Goal: Communication & Community: Answer question/provide support

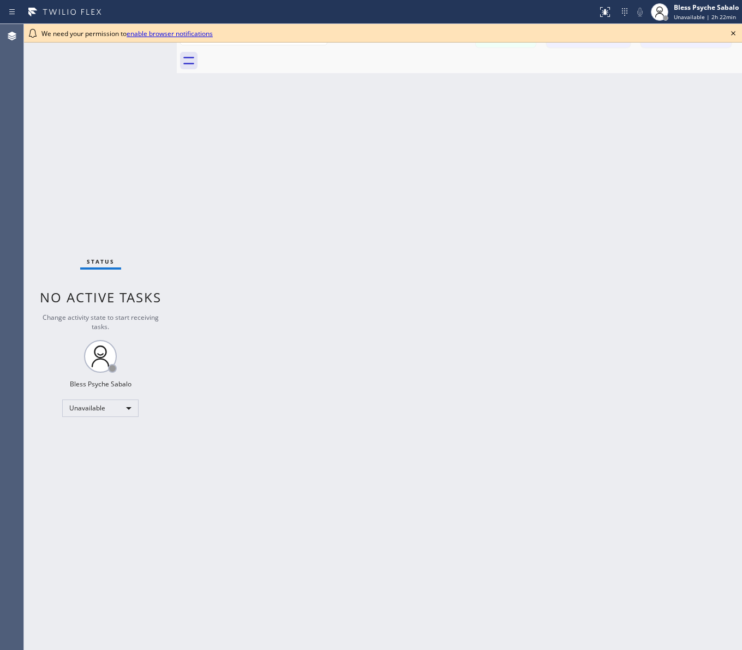
click at [518, 120] on div "Back to Dashboard Change Sender ID Customers Technicians RB [PERSON_NAME] [DATE…" at bounding box center [459, 337] width 565 height 626
click at [593, 31] on icon at bounding box center [733, 33] width 13 height 13
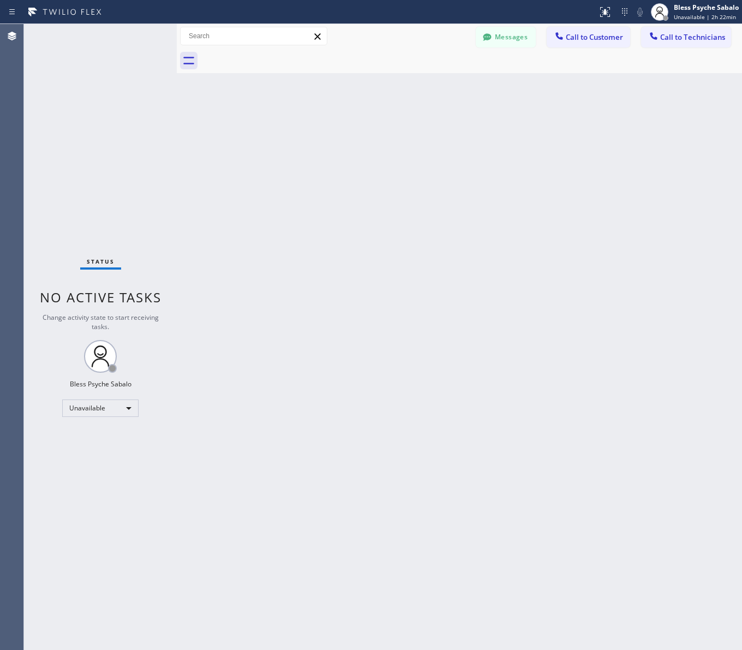
click at [593, 117] on div "Back to Dashboard Change Sender ID Customers Technicians RB [PERSON_NAME] [DATE…" at bounding box center [459, 337] width 565 height 626
click at [107, 411] on div "Unavailable" at bounding box center [100, 408] width 76 height 17
click at [119, 441] on li "Available" at bounding box center [100, 436] width 74 height 13
click at [235, 395] on div "Back to Dashboard Change Sender ID Customers Technicians RB [PERSON_NAME] [DATE…" at bounding box center [459, 337] width 565 height 626
drag, startPoint x: 631, startPoint y: 336, endPoint x: 606, endPoint y: 293, distance: 50.4
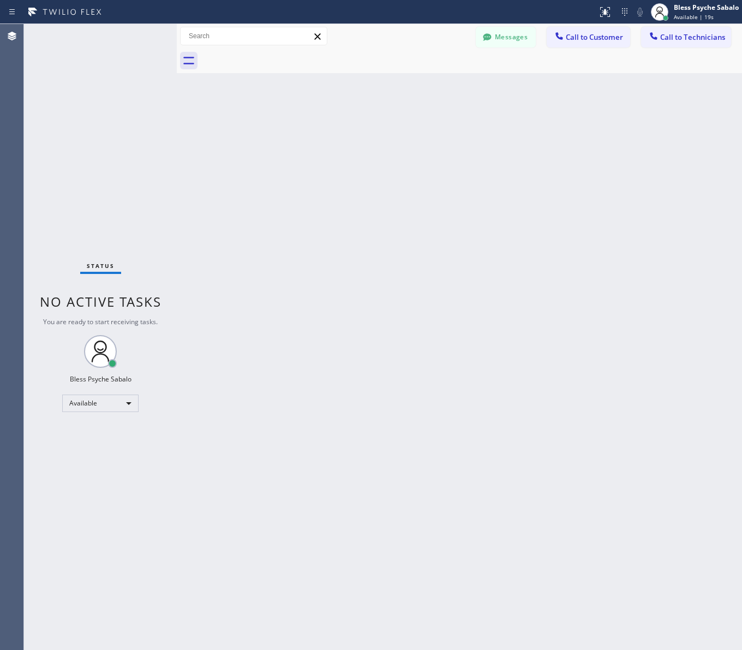
click at [593, 337] on div "Back to Dashboard Change Sender ID Customers Technicians RB [PERSON_NAME] [DATE…" at bounding box center [459, 337] width 565 height 626
drag, startPoint x: 404, startPoint y: 171, endPoint x: 479, endPoint y: 88, distance: 110.9
click at [408, 166] on div "Back to Dashboard Change Sender ID Customers Technicians RB [PERSON_NAME] [DATE…" at bounding box center [459, 337] width 565 height 626
click at [511, 26] on div "Messages Call to Customer Call to Technicians Outbound call Location Search loc…" at bounding box center [459, 36] width 565 height 25
click at [505, 37] on button "Messages" at bounding box center [506, 37] width 60 height 21
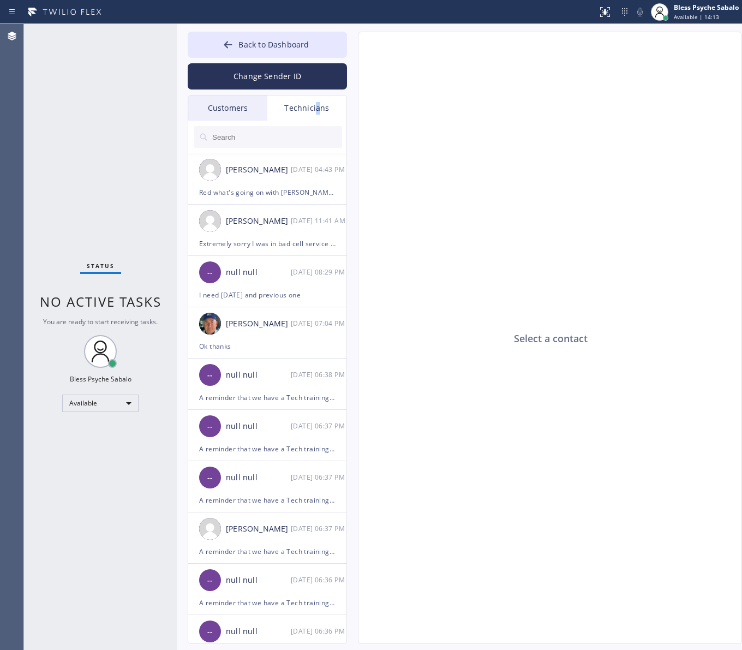
click at [318, 116] on div "Technicians" at bounding box center [306, 108] width 79 height 25
click at [281, 191] on div "Red what's going on with [PERSON_NAME]?" at bounding box center [267, 192] width 136 height 13
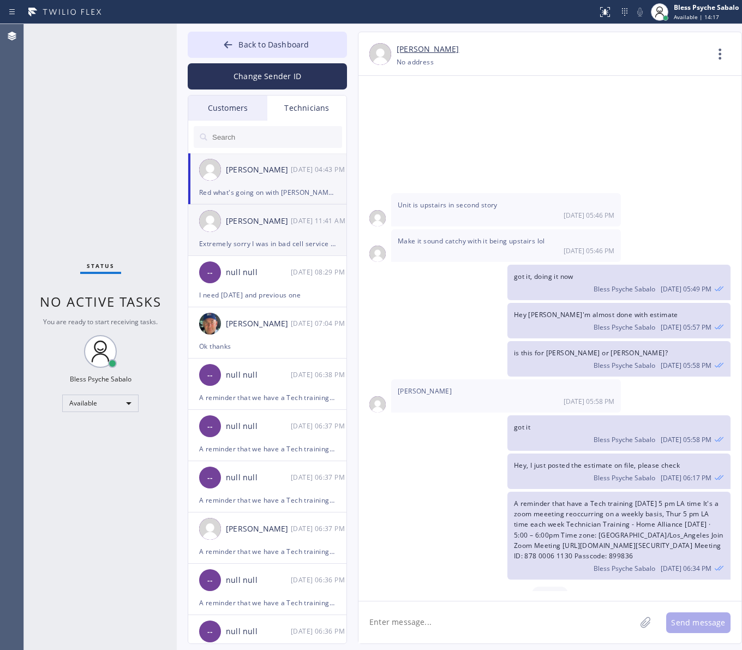
click at [293, 222] on div "[DATE] 11:41 AM" at bounding box center [319, 220] width 57 height 13
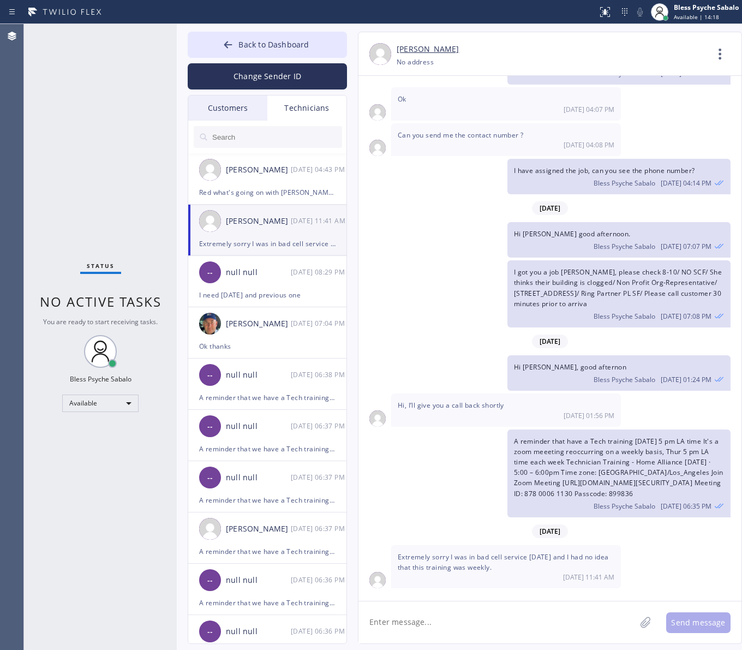
scroll to position [6180, 0]
click at [306, 105] on div "Technicians" at bounding box center [306, 108] width 79 height 25
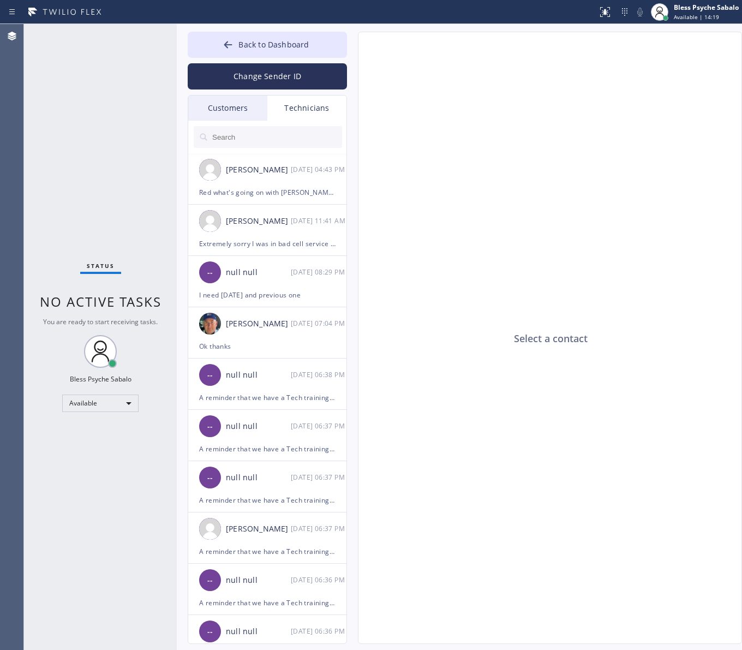
click at [287, 138] on input "text" at bounding box center [276, 137] width 131 height 22
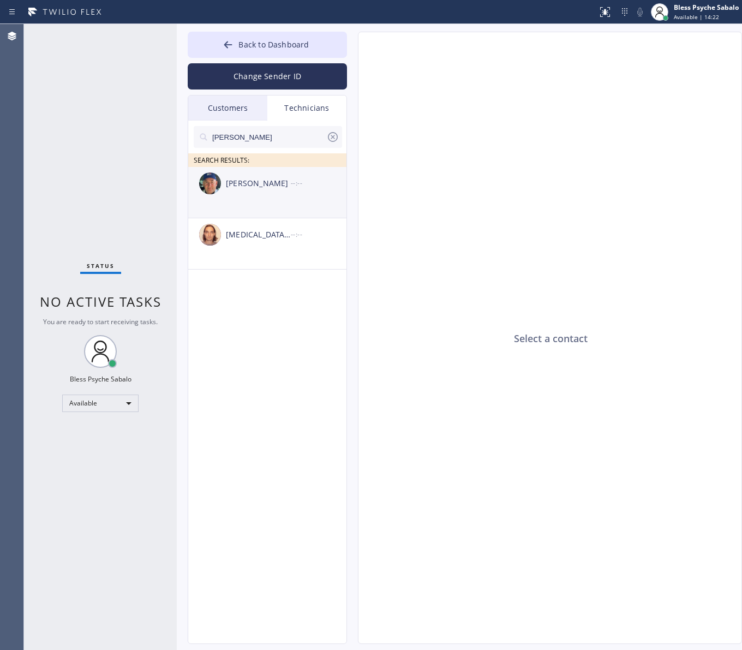
type input "[PERSON_NAME]"
click at [272, 184] on div "[PERSON_NAME]" at bounding box center [258, 183] width 65 height 13
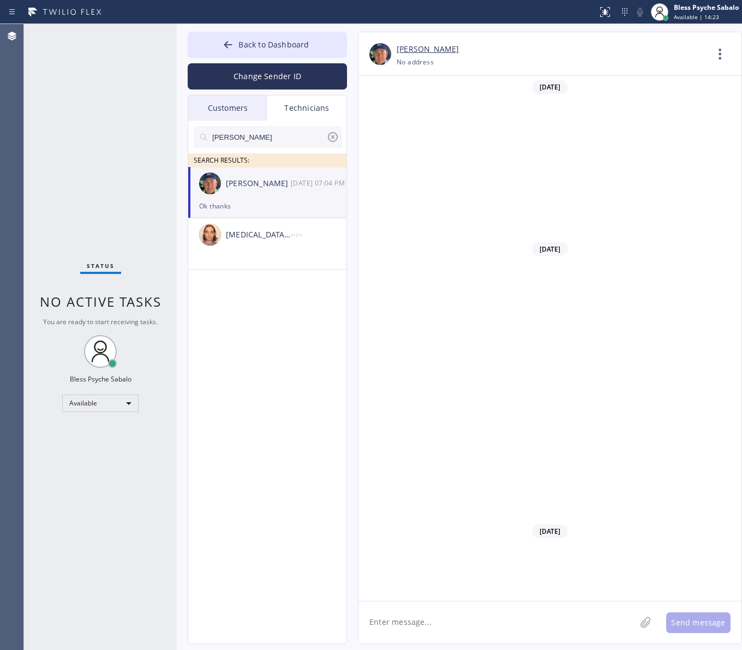
scroll to position [11458, 0]
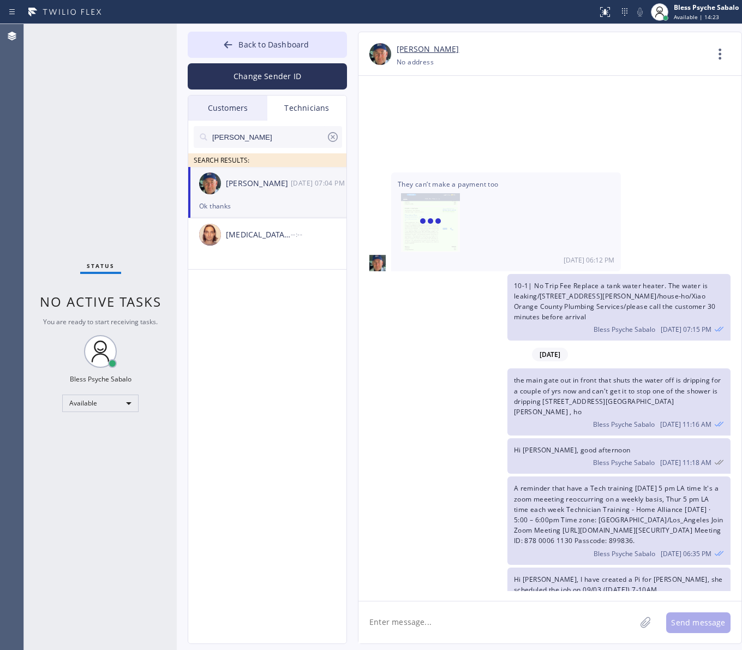
type input "[PHONE_NUMBER]"
click at [593, 58] on icon at bounding box center [720, 54] width 26 height 26
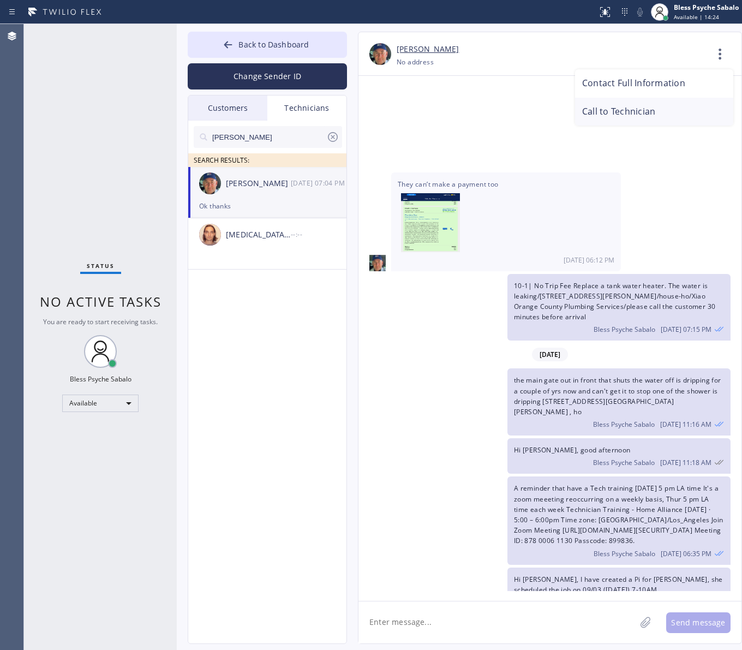
click at [593, 117] on li "Call to Technician" at bounding box center [654, 112] width 158 height 28
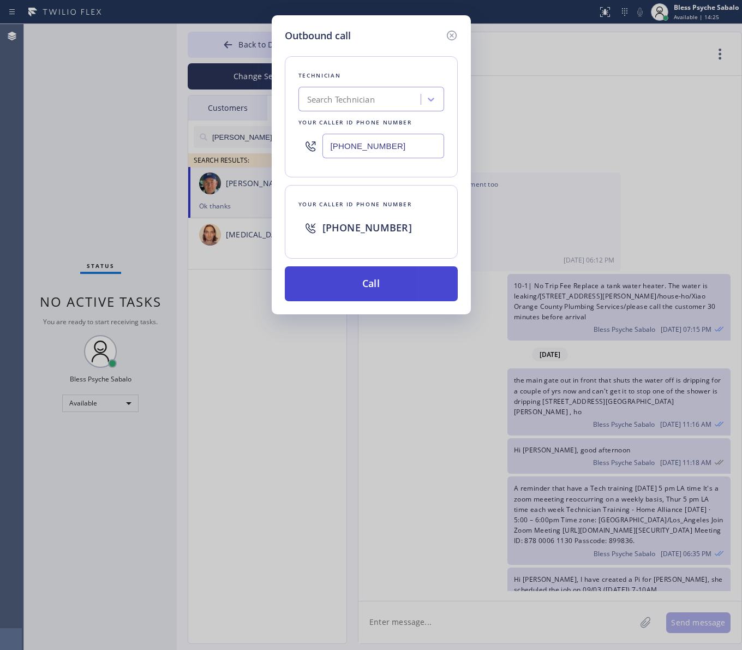
click at [416, 284] on button "Call" at bounding box center [371, 283] width 173 height 35
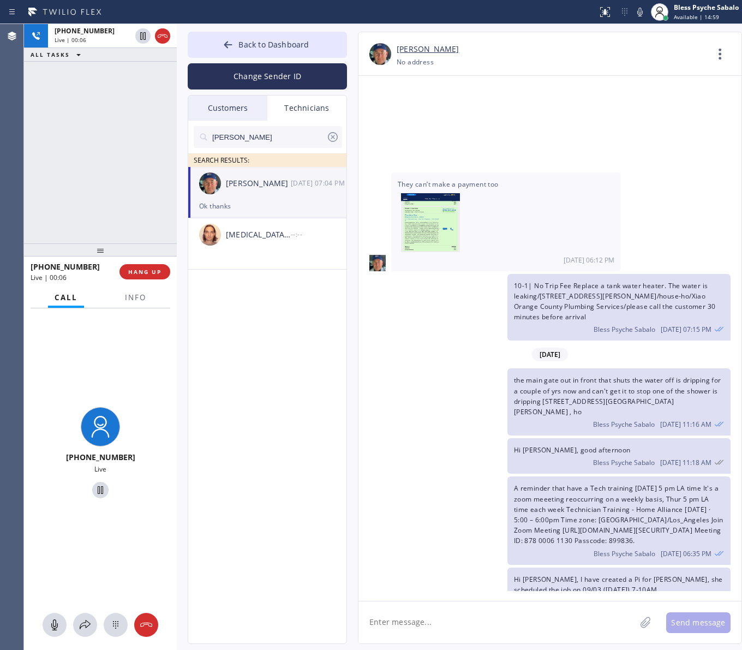
click at [288, 321] on div "nick SEARCH RESULTS: [PERSON_NAME] [DATE] 07:04 PM Ok thanks [MEDICAL_DATA][PER…" at bounding box center [267, 395] width 159 height 548
click at [142, 278] on button "HANG UP" at bounding box center [145, 271] width 51 height 15
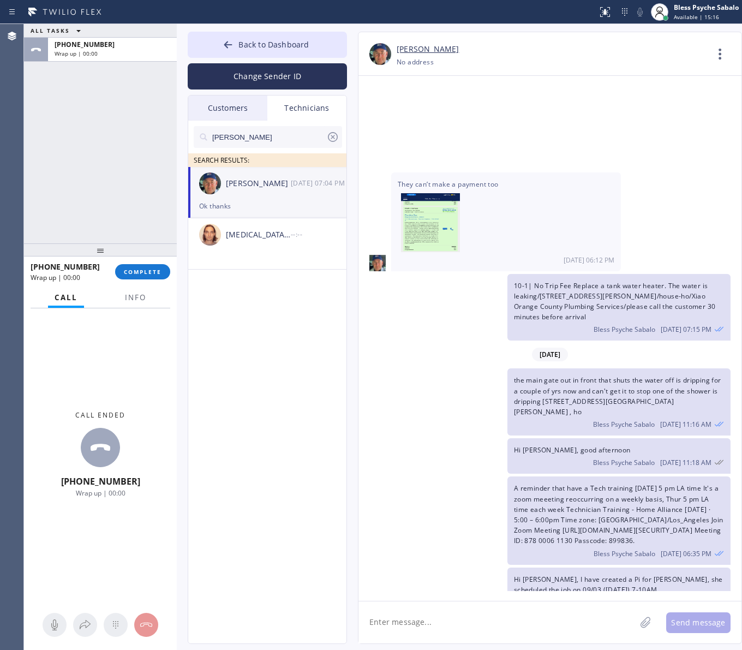
click at [152, 263] on div "[PHONE_NUMBER] Wrap up | 00:00 COMPLETE" at bounding box center [101, 272] width 140 height 28
click at [153, 271] on span "COMPLETE" at bounding box center [143, 272] width 38 height 8
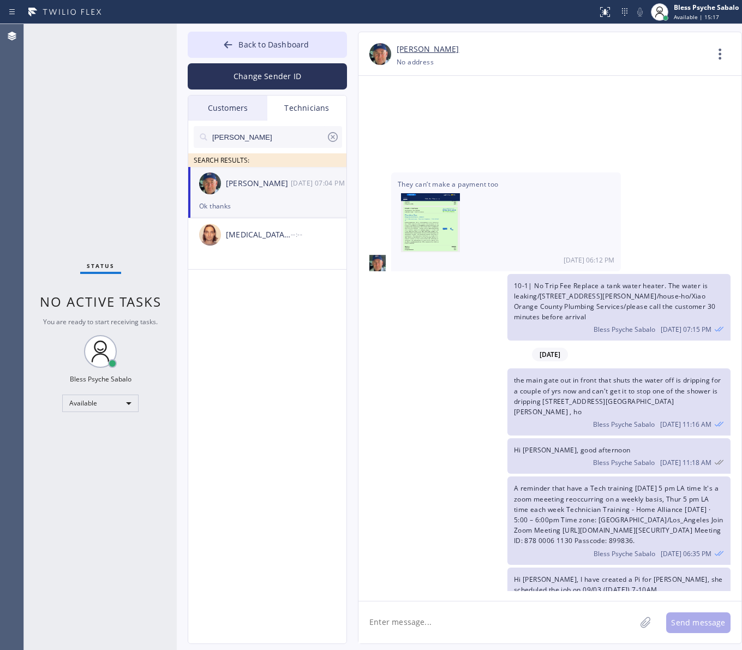
drag, startPoint x: 724, startPoint y: 43, endPoint x: 719, endPoint y: 52, distance: 10.8
click at [593, 43] on icon at bounding box center [720, 54] width 26 height 26
click at [593, 103] on li "Call to Technician" at bounding box center [654, 112] width 158 height 28
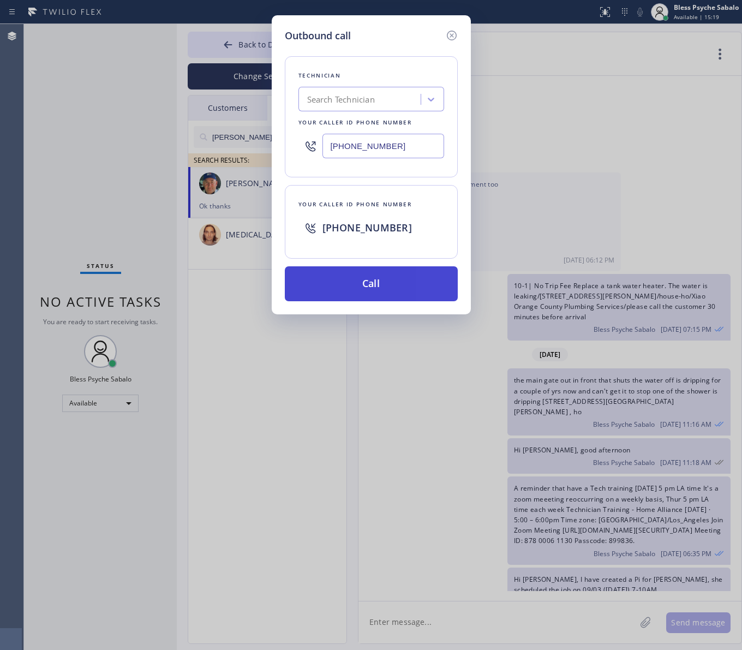
click at [394, 295] on button "Call" at bounding box center [371, 283] width 173 height 35
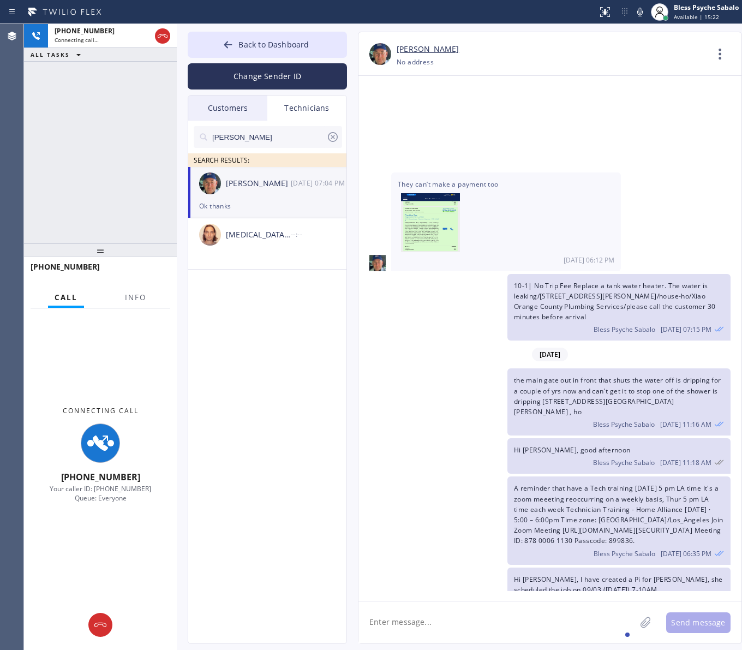
drag, startPoint x: 466, startPoint y: 612, endPoint x: 462, endPoint y: 618, distance: 6.4
click at [466, 501] on textarea at bounding box center [497, 622] width 277 height 42
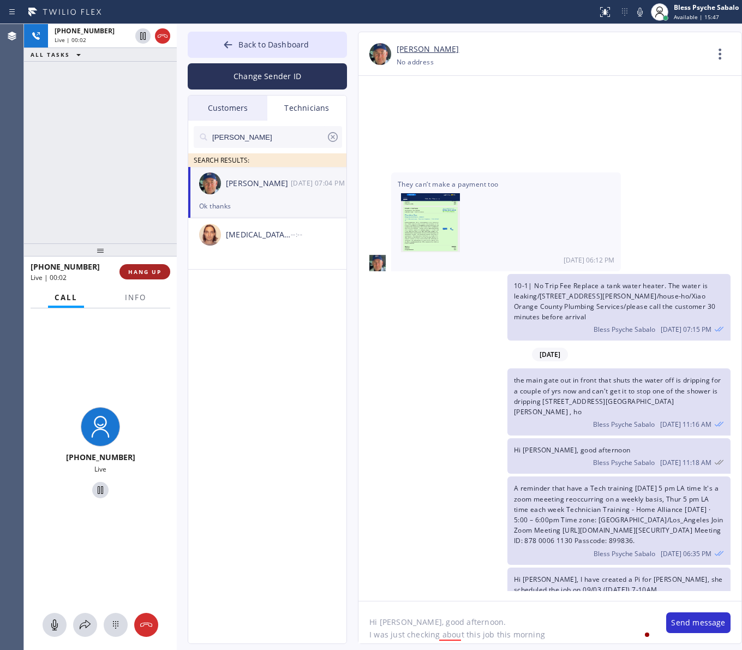
click at [145, 273] on span "HANG UP" at bounding box center [144, 272] width 33 height 8
click at [140, 265] on button "HANG UP" at bounding box center [145, 271] width 51 height 15
click at [105, 145] on div "[PHONE_NUMBER] Live | 00:02 ALL TASKS ALL TASKS ACTIVE TASKS TASKS IN WRAP UP" at bounding box center [100, 133] width 153 height 219
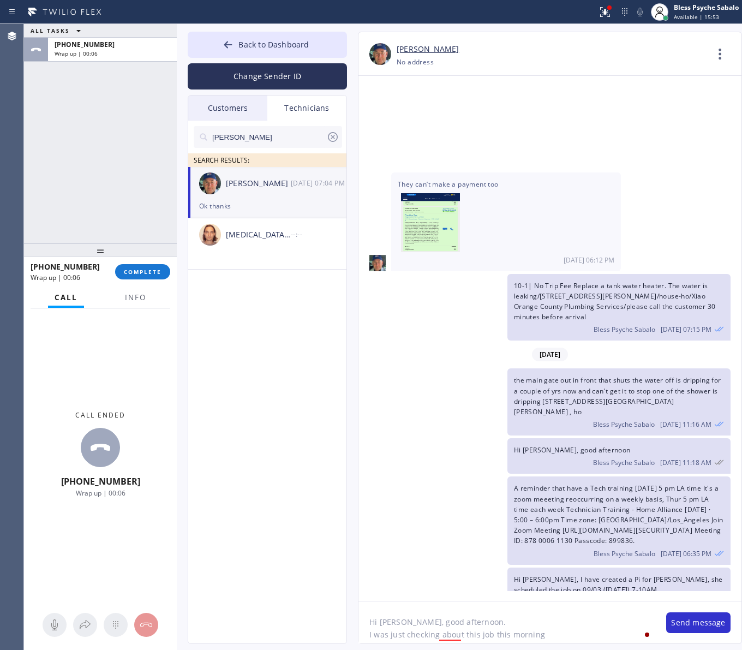
click at [555, 501] on textarea "Hi [PERSON_NAME], good afternoon. I was just checking about this job this morni…" at bounding box center [507, 622] width 297 height 42
click at [557, 501] on textarea "Hi [PERSON_NAME], good afternoon. I was just checking about this job this morni…" at bounding box center [507, 622] width 297 height 42
click at [562, 501] on textarea "Hi [PERSON_NAME], good afternoon. I was just checking about this job this morni…" at bounding box center [507, 622] width 297 height 42
paste textarea "[PERSON_NAME]"
paste textarea "J9DZZA"
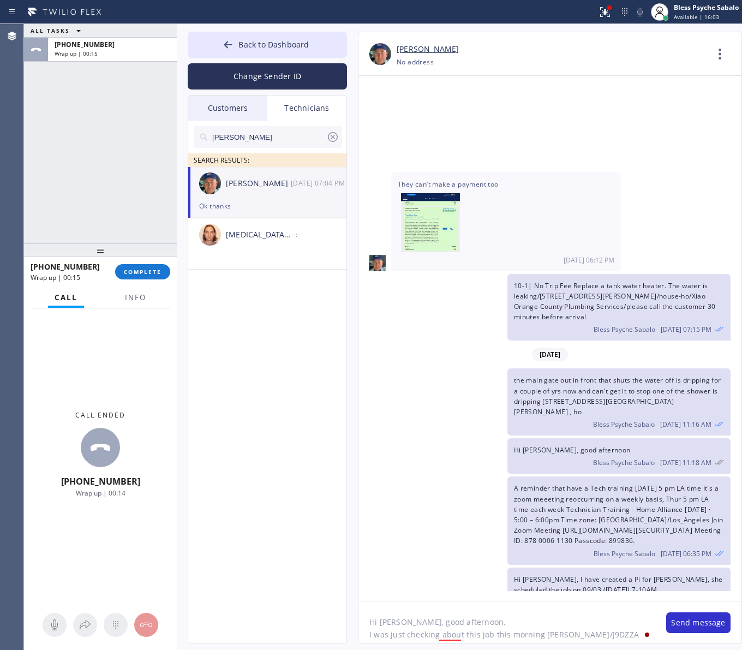
type textarea "Hi [PERSON_NAME], good afternoon. I was just checking about this job this morni…"
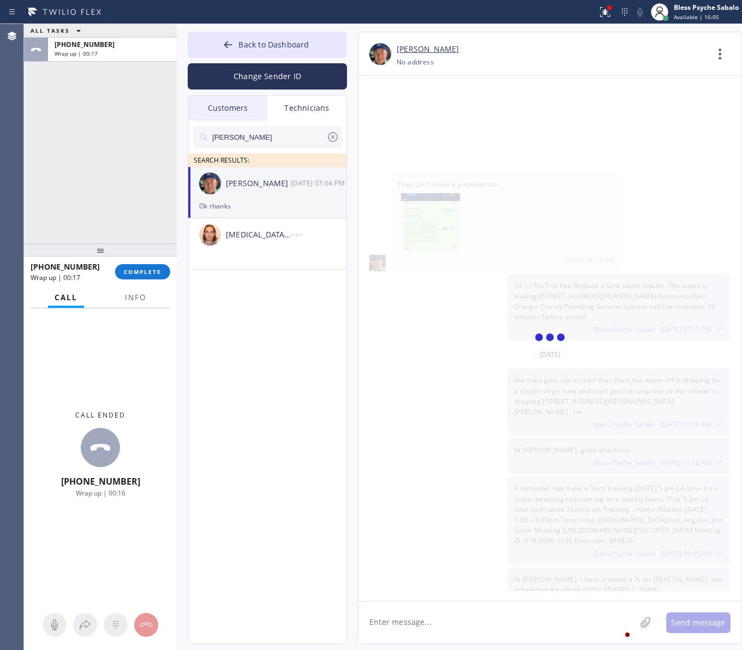
scroll to position [11531, 0]
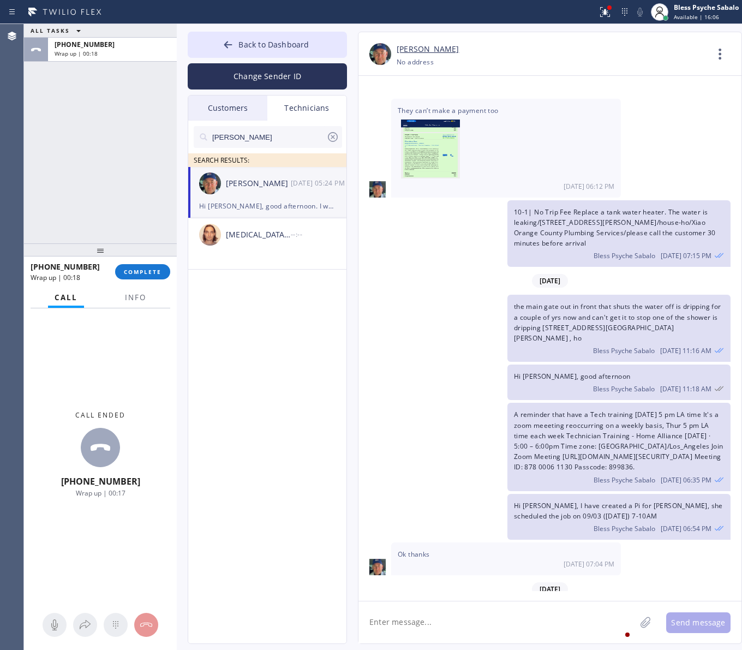
click at [154, 263] on div "[PHONE_NUMBER] Wrap up | 00:18 COMPLETE" at bounding box center [101, 272] width 140 height 28
click at [156, 263] on div "[PHONE_NUMBER] Wrap up | 00:18 COMPLETE" at bounding box center [101, 272] width 140 height 28
drag, startPoint x: 150, startPoint y: 189, endPoint x: 156, endPoint y: 189, distance: 5.5
click at [156, 189] on div "ALL TASKS ALL TASKS ACTIVE TASKS TASKS IN WRAP UP [PHONE_NUMBER] Wrap up | 00:18" at bounding box center [100, 133] width 153 height 219
click at [151, 263] on div "[PHONE_NUMBER] Wrap up | 00:25 COMPLETE" at bounding box center [101, 272] width 140 height 28
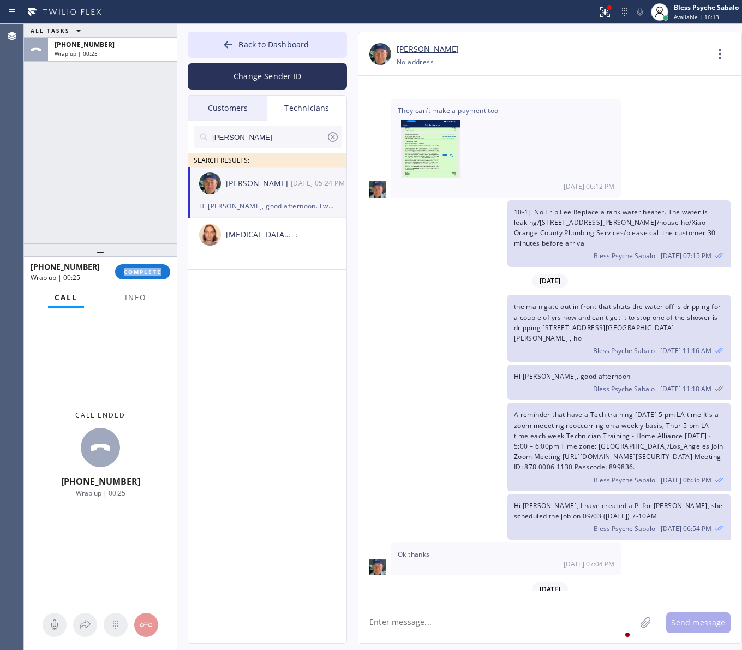
click at [151, 263] on div "[PHONE_NUMBER] Wrap up | 00:25 COMPLETE" at bounding box center [101, 272] width 140 height 28
click at [151, 271] on span "COMPLETE" at bounding box center [143, 272] width 38 height 8
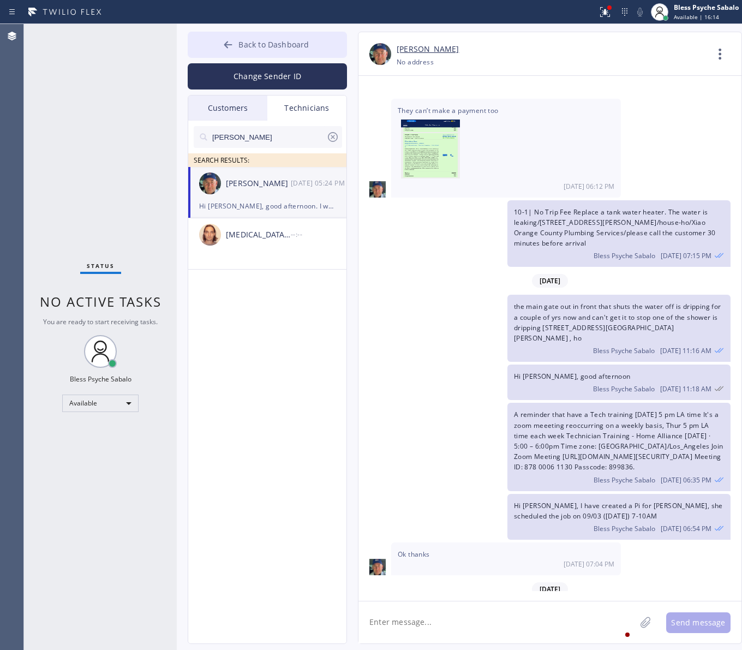
click at [234, 55] on button "Back to Dashboard" at bounding box center [267, 45] width 159 height 26
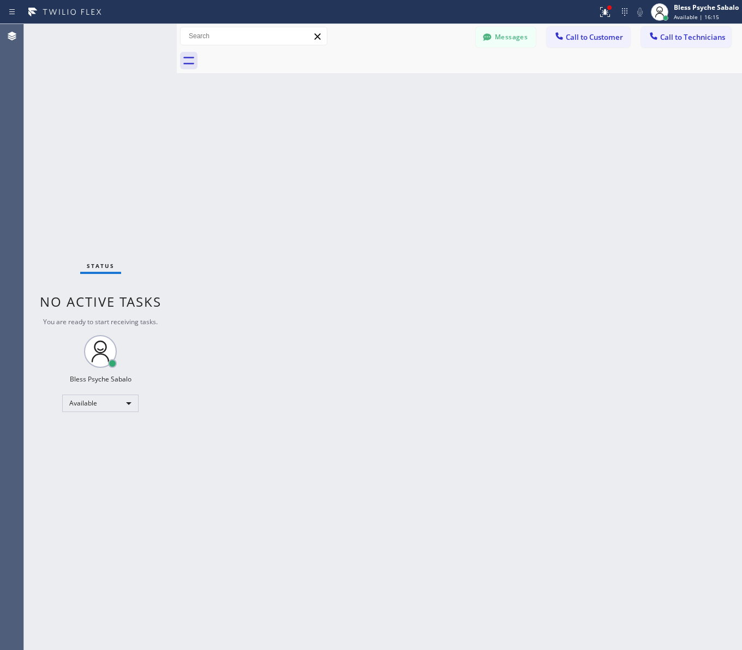
click at [270, 61] on div at bounding box center [471, 61] width 541 height 25
click at [582, 41] on span "Call to Customer" at bounding box center [594, 37] width 57 height 10
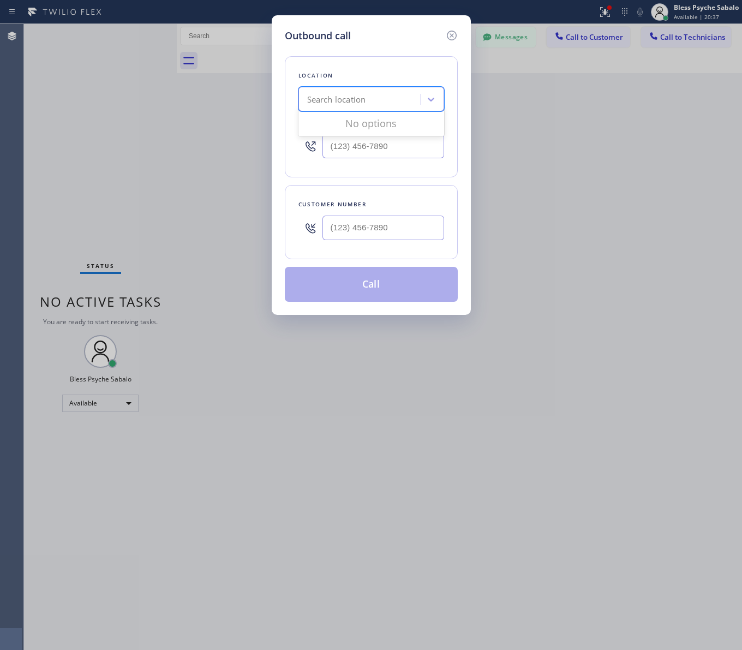
click at [378, 99] on div "Search location" at bounding box center [361, 99] width 119 height 19
paste input "5 Star Best Plumbing"
type input "5 Star Best Plumbing"
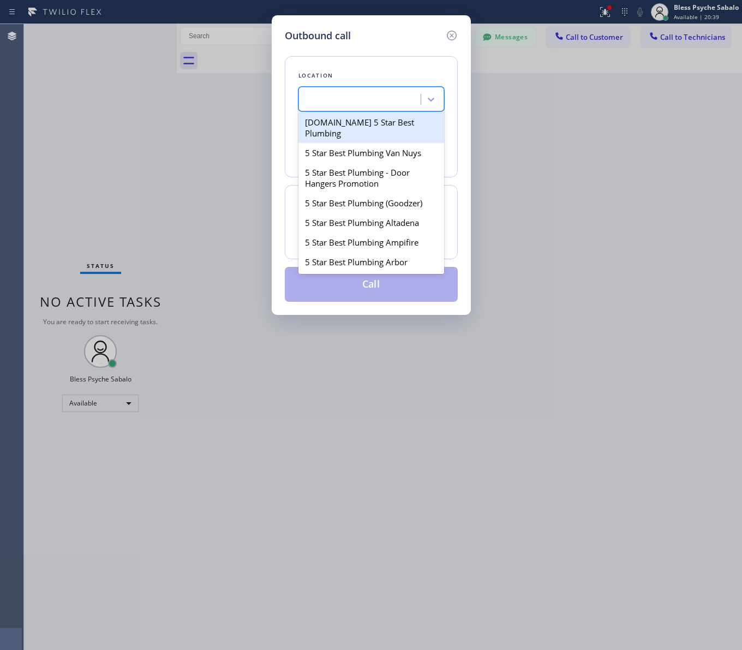
click at [328, 91] on div "5 Star Best Plumbing" at bounding box center [361, 99] width 119 height 19
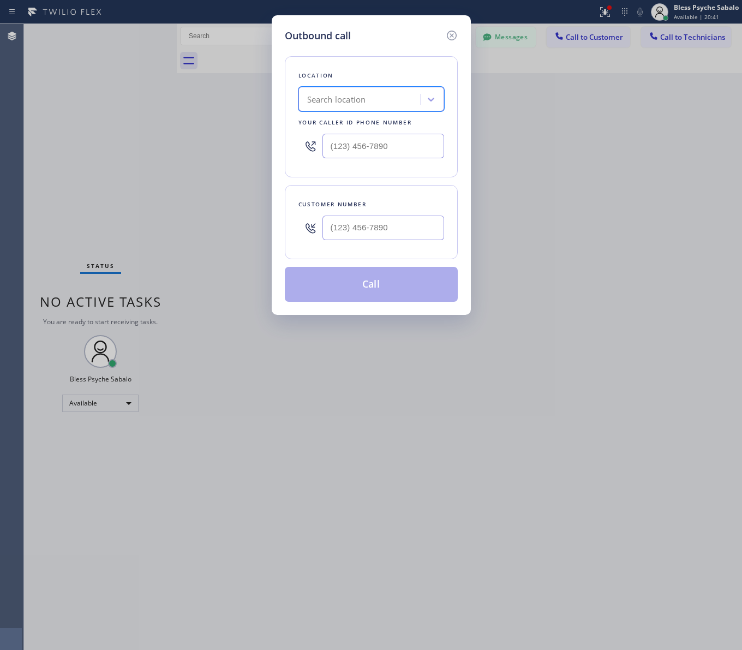
paste input "5 Star Best Plumbing"
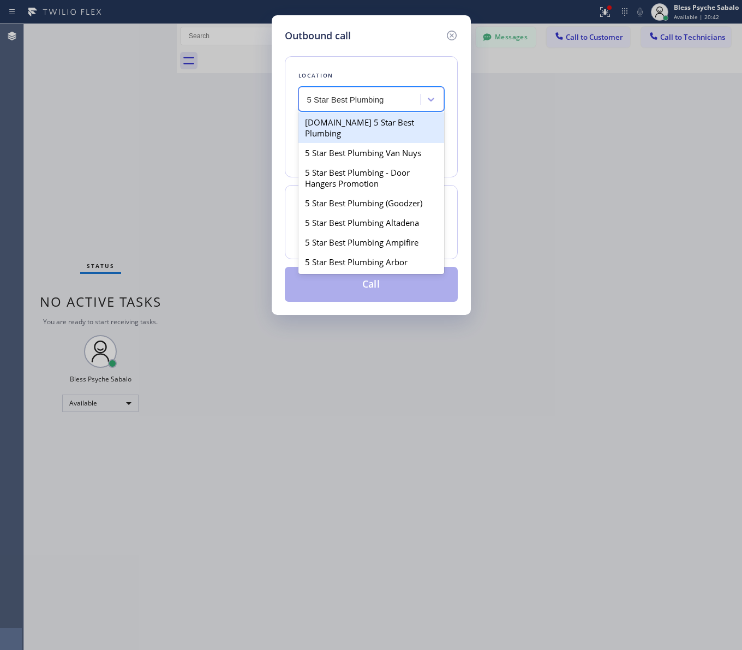
click at [358, 98] on input "5 Star Best Plumbing" at bounding box center [355, 99] width 96 height 9
click at [359, 98] on input "5 Star Best Plumbing" at bounding box center [355, 99] width 96 height 9
click at [359, 97] on input "5 Star Best Plumbing" at bounding box center [355, 99] width 96 height 9
click at [361, 97] on input "5 Star Best Plumbing" at bounding box center [355, 99] width 96 height 9
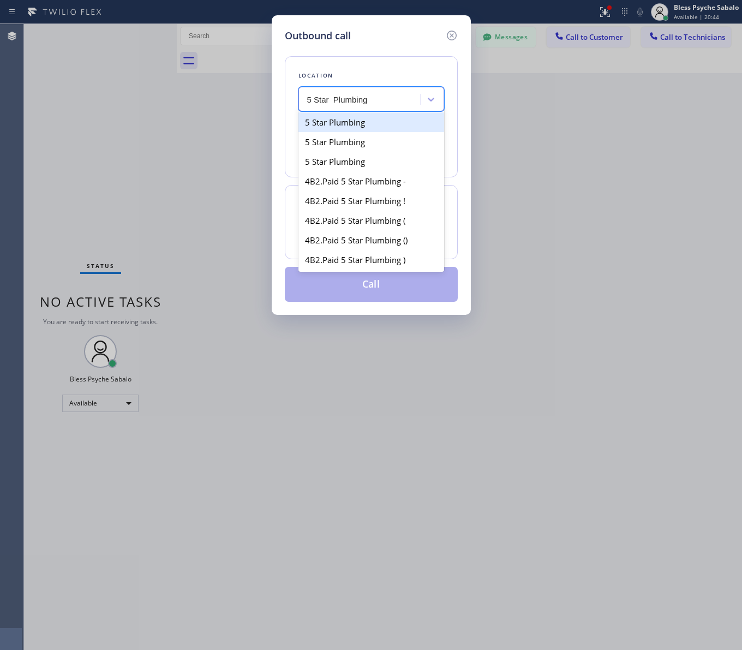
type input "5 Star Plumbing"
click at [360, 126] on div "5 Star Plumbing" at bounding box center [372, 122] width 146 height 20
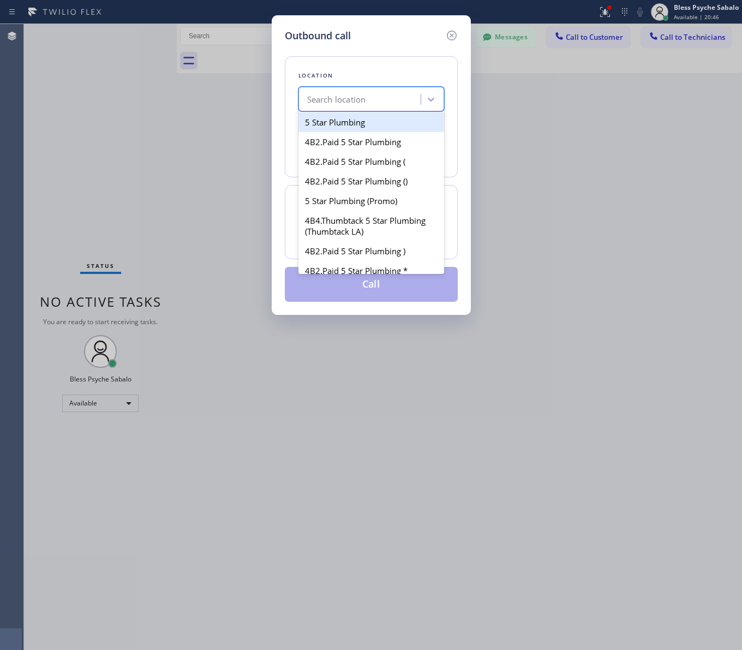
click at [333, 110] on div "Search location" at bounding box center [372, 99] width 146 height 25
click at [336, 121] on div "5 Star Plumbing" at bounding box center [372, 122] width 146 height 20
type input "[PHONE_NUMBER]"
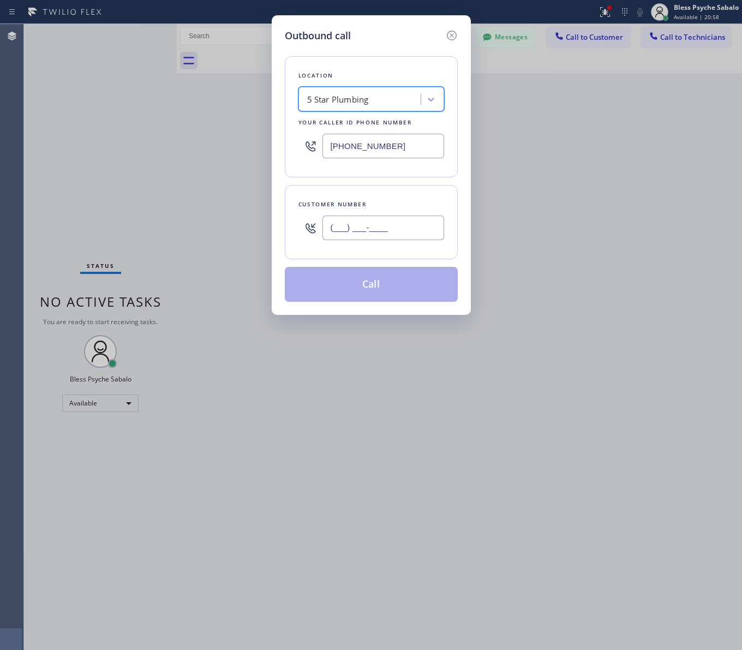
click at [369, 225] on input "(___) ___-____" at bounding box center [384, 228] width 122 height 25
paste input "310) 614-2200"
type input "[PHONE_NUMBER]"
click at [400, 299] on button "Call" at bounding box center [371, 284] width 173 height 35
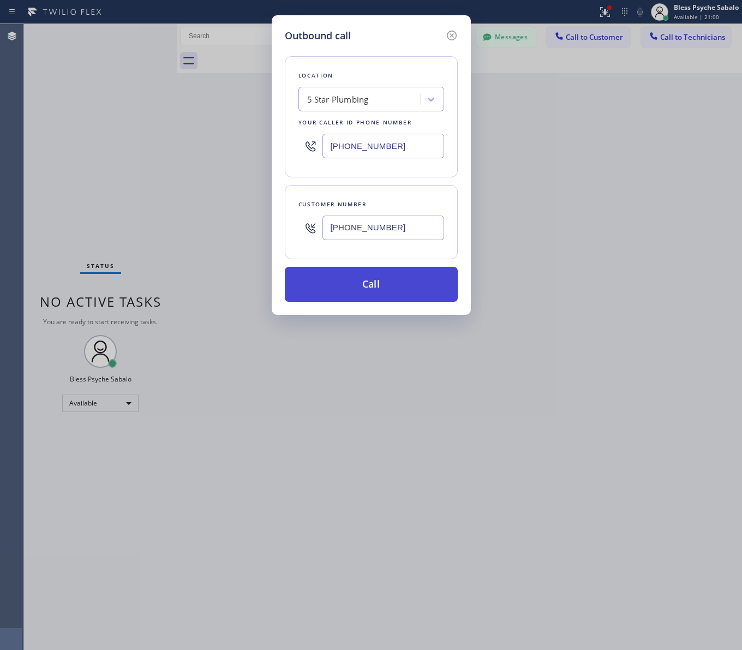
click at [398, 293] on button "Call" at bounding box center [371, 284] width 173 height 35
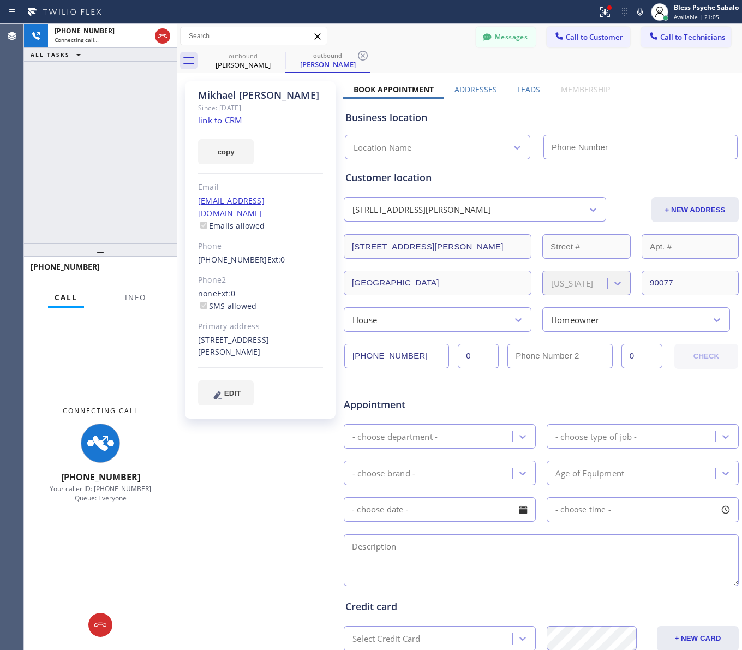
type input "[PHONE_NUMBER]"
click at [363, 53] on icon at bounding box center [362, 55] width 13 height 13
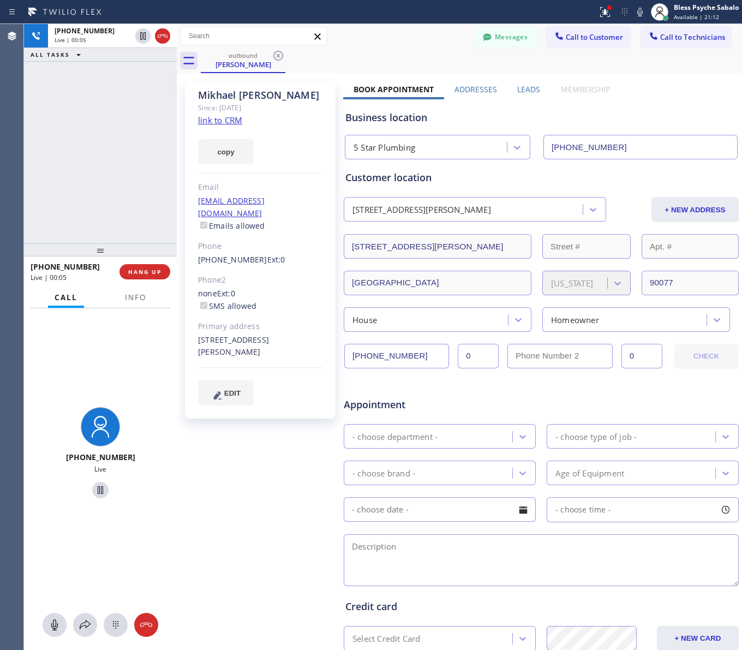
click at [142, 283] on div "[PHONE_NUMBER] Live | 00:05 HANG UP" at bounding box center [101, 272] width 140 height 28
click at [140, 277] on button "HANG UP" at bounding box center [145, 271] width 51 height 15
drag, startPoint x: 122, startPoint y: 184, endPoint x: 135, endPoint y: 148, distance: 38.8
click at [123, 182] on div "[PHONE_NUMBER] Live | 00:06 ALL TASKS ALL TASKS ACTIVE TASKS TASKS IN WRAP UP" at bounding box center [100, 133] width 153 height 219
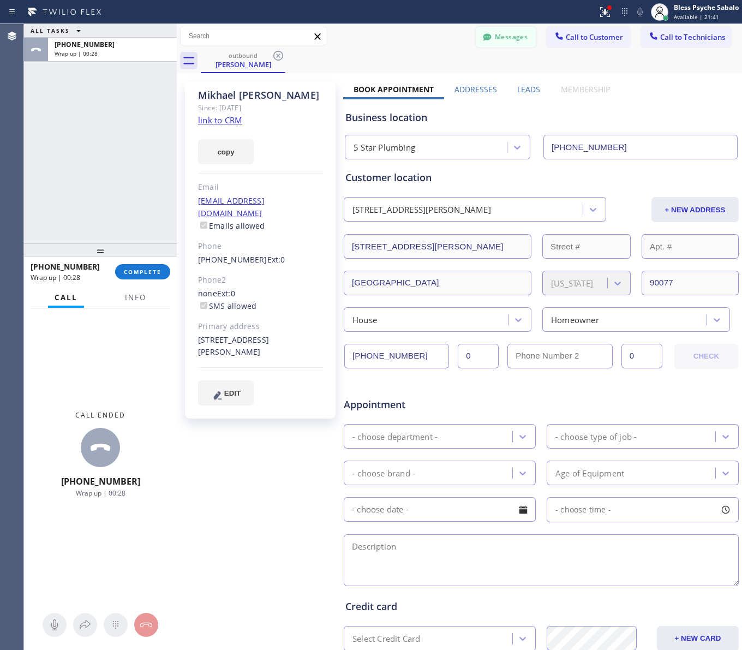
click at [476, 40] on button "Messages" at bounding box center [506, 37] width 60 height 21
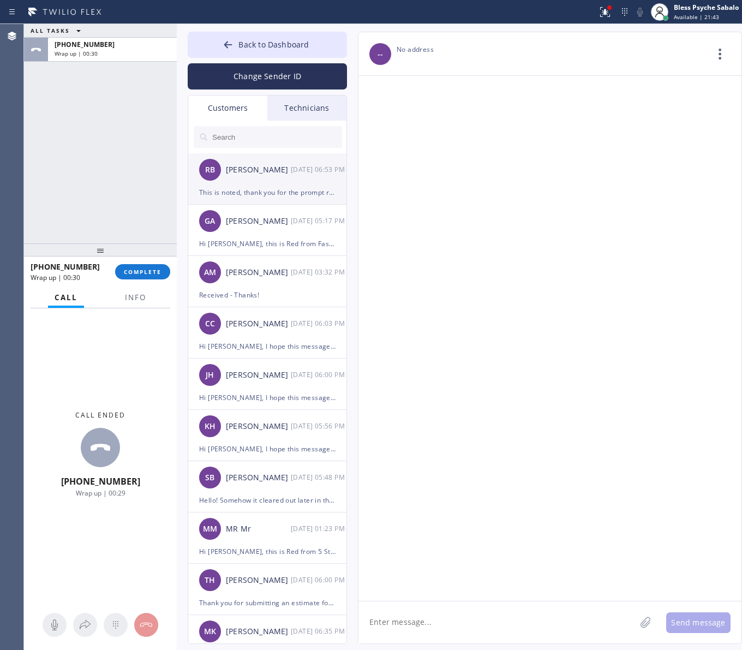
click at [283, 170] on div "[PERSON_NAME]" at bounding box center [258, 170] width 65 height 13
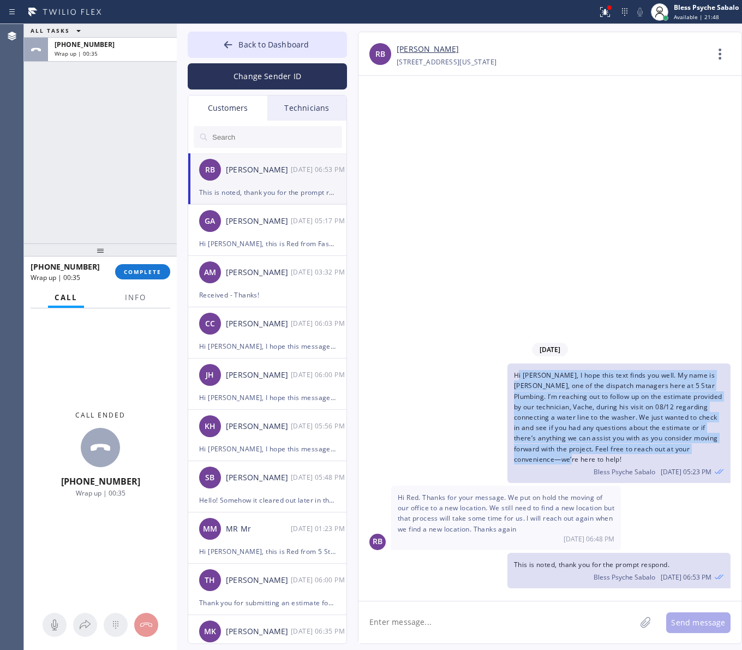
drag, startPoint x: 701, startPoint y: 458, endPoint x: 511, endPoint y: 385, distance: 203.7
click at [511, 385] on div "Hi [PERSON_NAME], I hope this text finds you well. My name is [PERSON_NAME], on…" at bounding box center [619, 423] width 223 height 120
copy span "Hi [PERSON_NAME], I hope this text finds you well. My name is [PERSON_NAME], on…"
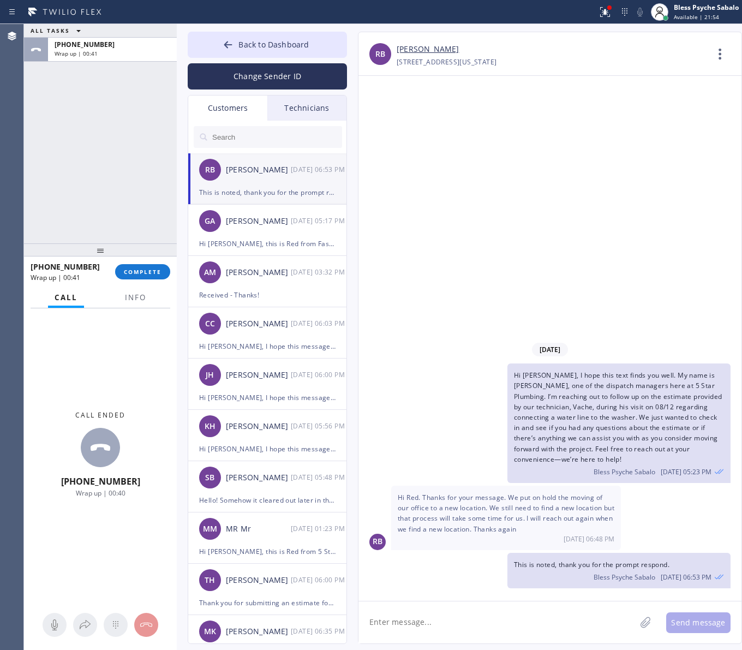
drag, startPoint x: 103, startPoint y: 145, endPoint x: 109, endPoint y: 146, distance: 6.6
click at [104, 146] on div "ALL TASKS ALL TASKS ACTIVE TASKS TASKS IN WRAP UP [PHONE_NUMBER] Wrap up | 00:41" at bounding box center [100, 133] width 153 height 219
click at [235, 49] on div at bounding box center [228, 45] width 13 height 13
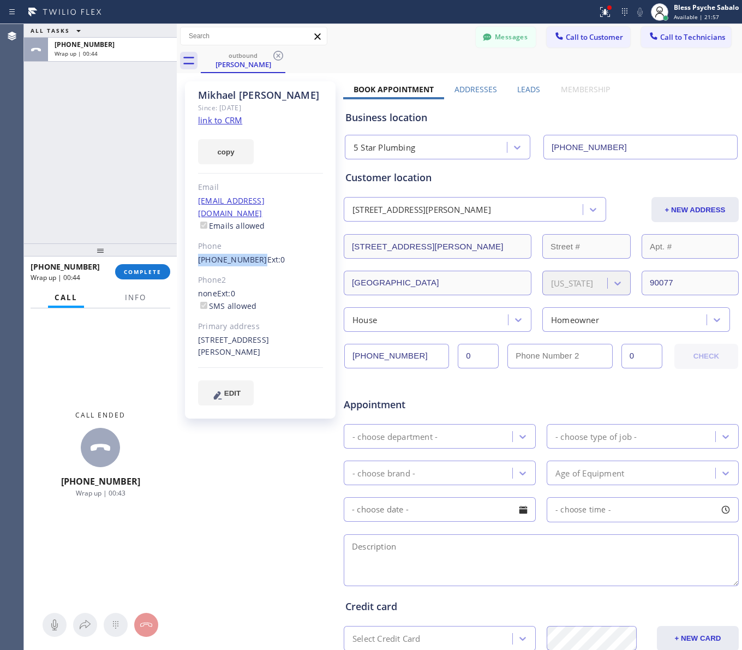
drag, startPoint x: 201, startPoint y: 244, endPoint x: 224, endPoint y: 180, distance: 67.8
click at [251, 254] on link "[PHONE_NUMBER]" at bounding box center [232, 259] width 69 height 10
copy link "[PHONE_NUMBER]"
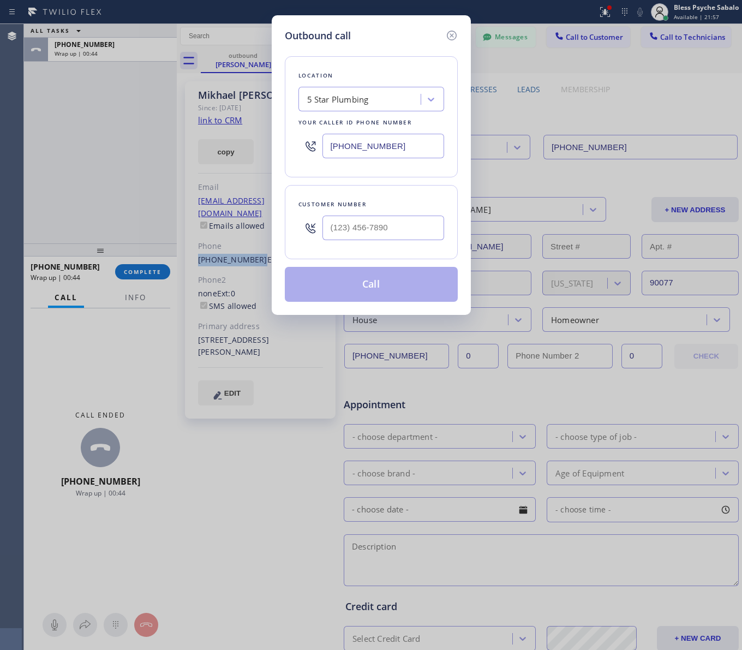
type input "[PHONE_NUMBER]"
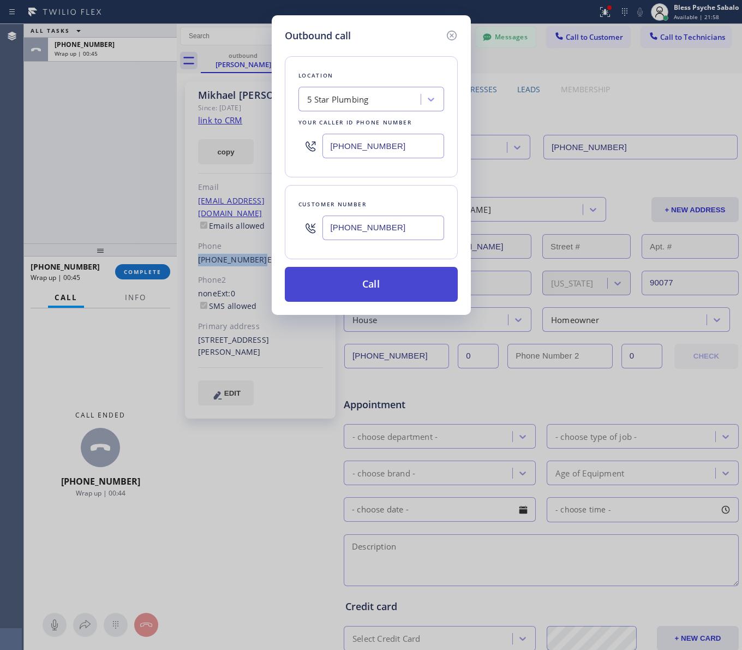
click at [356, 279] on button "Call" at bounding box center [371, 284] width 173 height 35
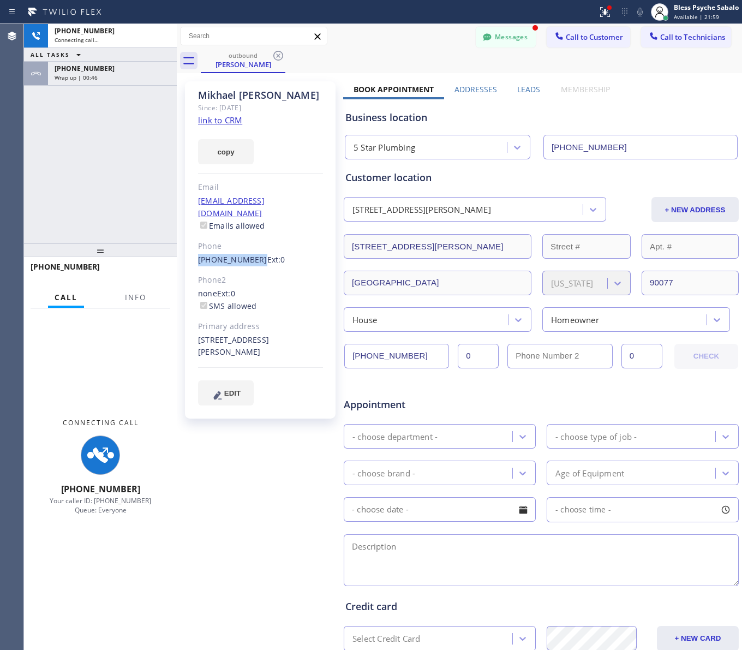
drag, startPoint x: 356, startPoint y: 279, endPoint x: 438, endPoint y: 124, distance: 174.8
click at [437, 134] on div "[PERSON_NAME] Since: [DATE] link to CRM copy Email [EMAIL_ADDRESS][DOMAIN_NAME]…" at bounding box center [460, 429] width 560 height 707
click at [500, 33] on button "Messages" at bounding box center [506, 37] width 60 height 21
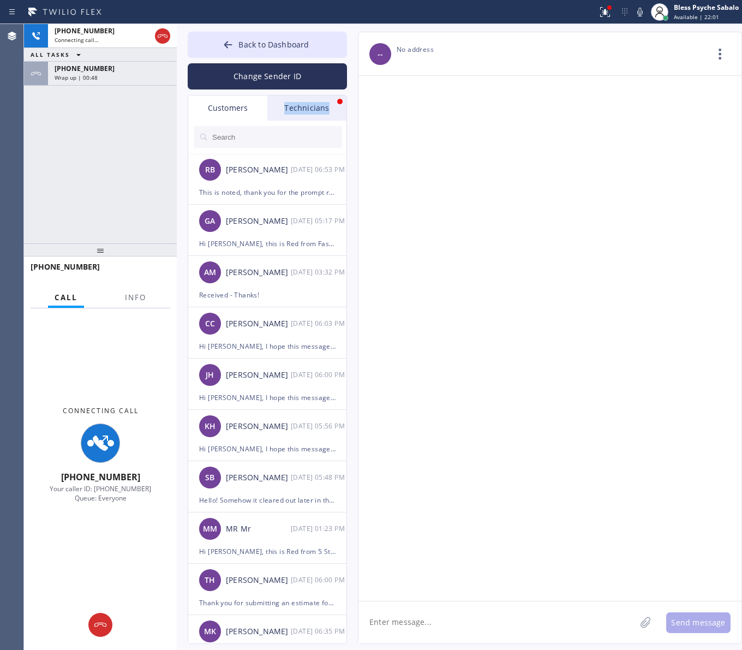
click at [336, 101] on div "Technicians" at bounding box center [306, 108] width 79 height 25
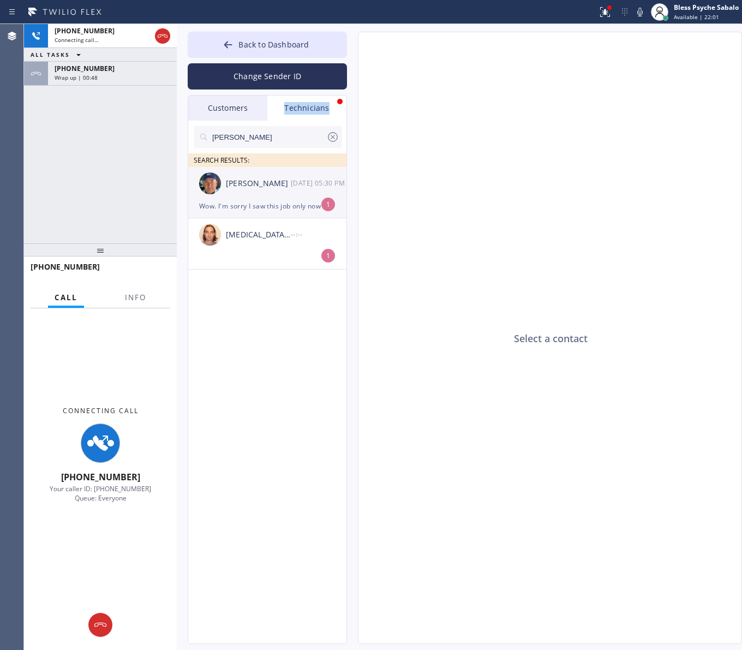
type input "[PHONE_NUMBER]"
click at [318, 186] on div "[DATE] 05:30 PM" at bounding box center [319, 183] width 57 height 13
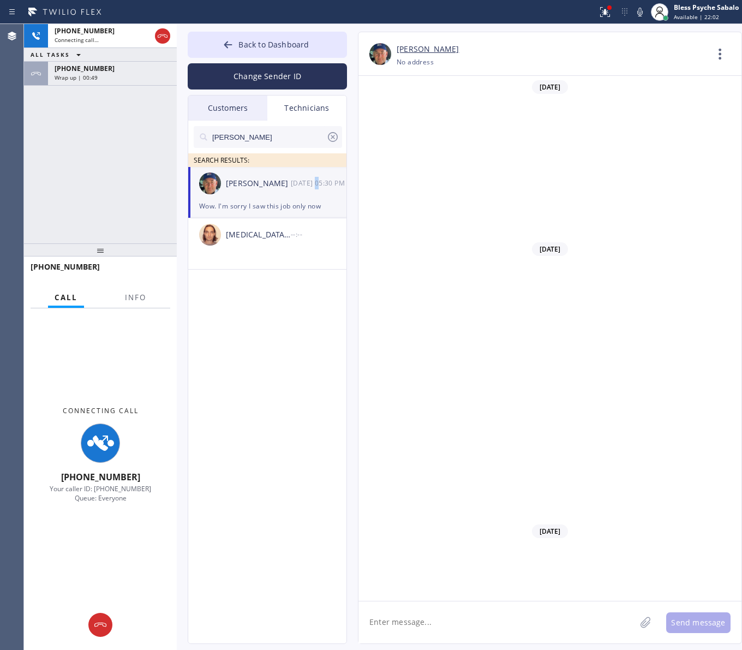
scroll to position [11566, 0]
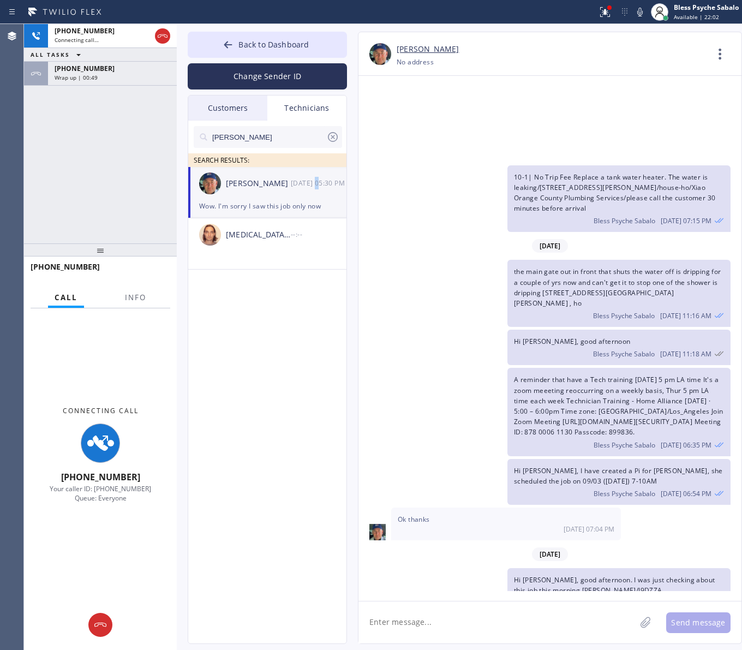
click at [323, 186] on div "[DATE] 05:30 PM" at bounding box center [319, 183] width 57 height 13
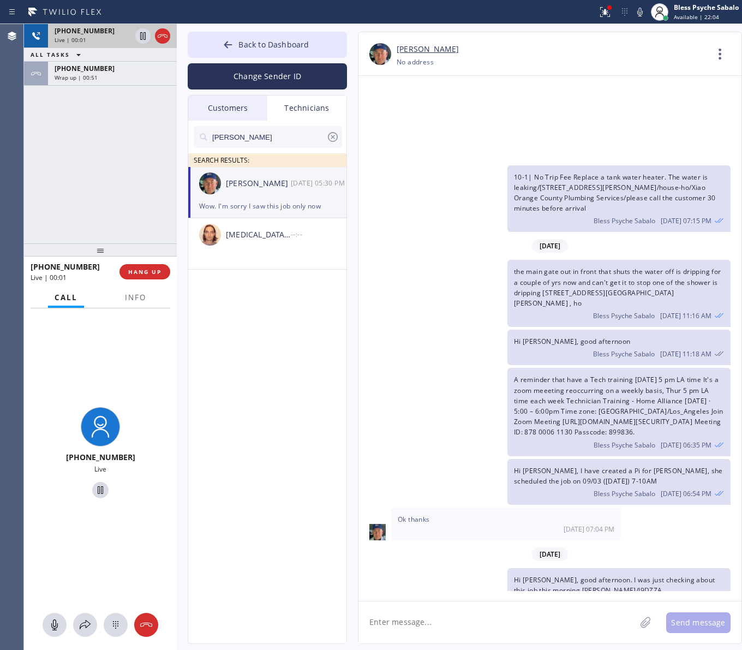
click at [156, 34] on icon at bounding box center [162, 35] width 13 height 13
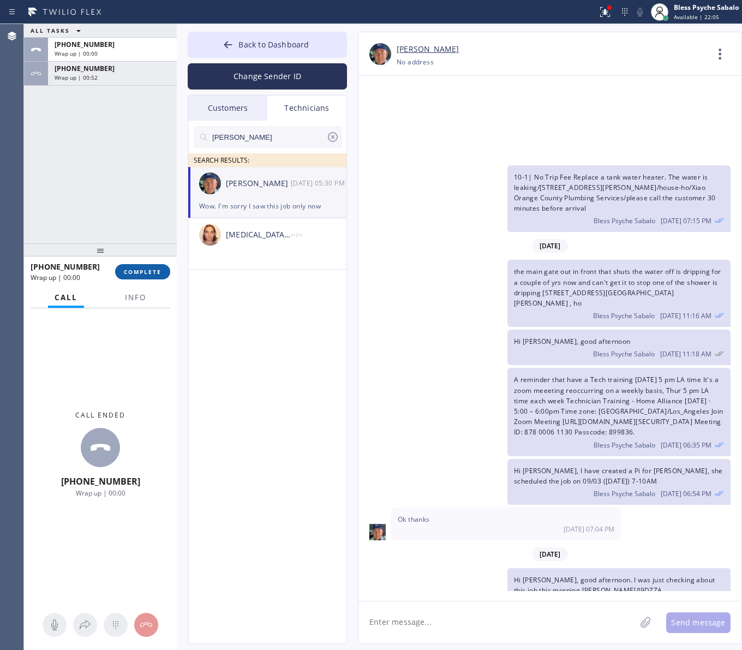
click at [154, 266] on button "COMPLETE" at bounding box center [142, 271] width 55 height 15
click at [146, 202] on div "ALL TASKS ALL TASKS ACTIVE TASKS TASKS IN WRAP UP [PHONE_NUMBER] Wrap up | 00:0…" at bounding box center [100, 133] width 153 height 219
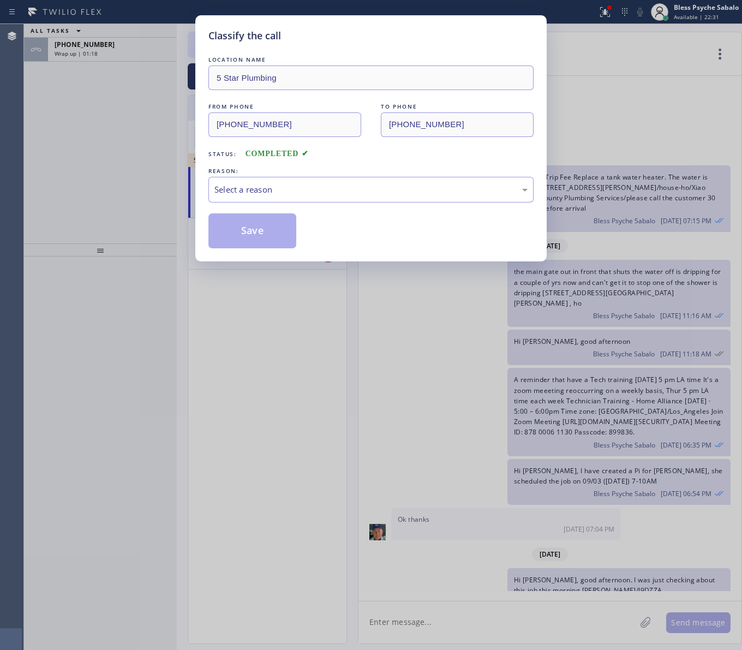
scroll to position [11602, 0]
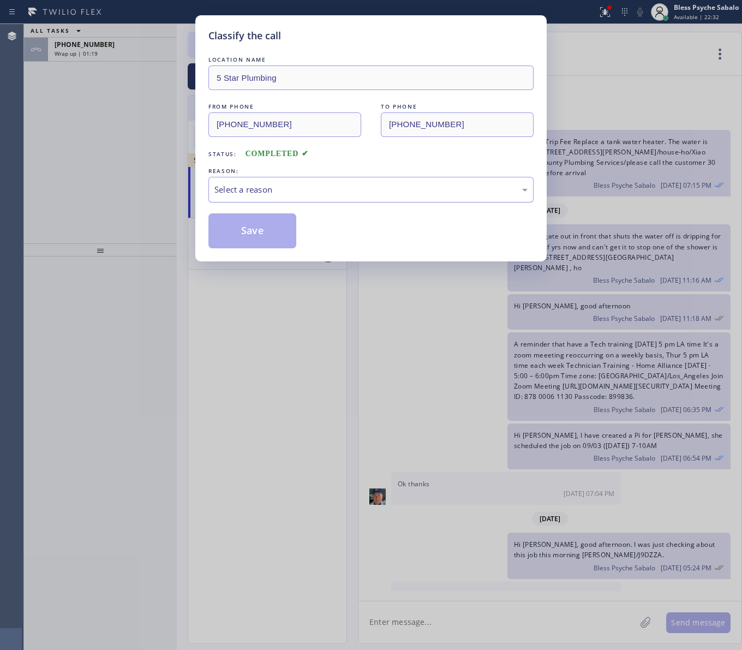
drag, startPoint x: 321, startPoint y: 193, endPoint x: 320, endPoint y: 201, distance: 8.3
click at [321, 194] on div "Select a reason" at bounding box center [370, 189] width 313 height 13
click at [257, 243] on button "Save" at bounding box center [252, 230] width 88 height 35
click at [263, 231] on button "Save" at bounding box center [252, 230] width 88 height 35
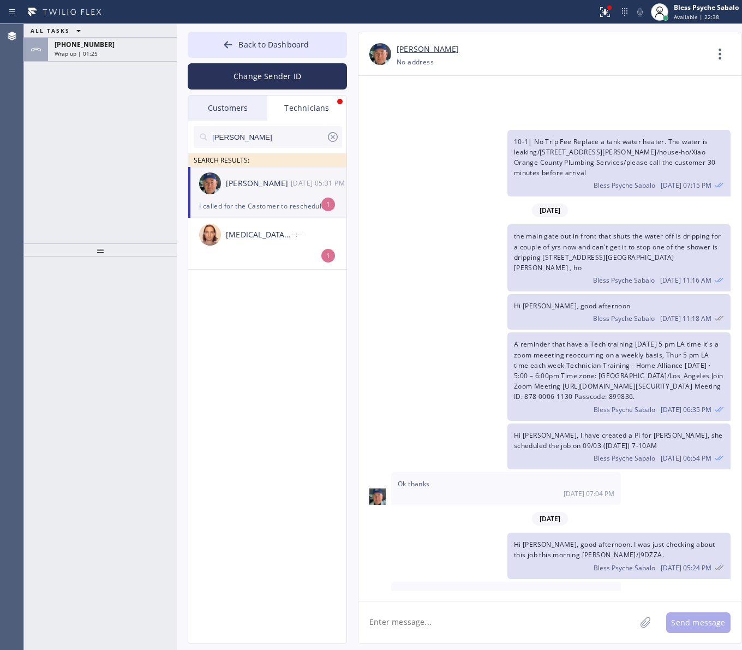
click at [481, 501] on textarea at bounding box center [497, 622] width 277 height 42
type textarea "g"
type textarea "Got it, no problem [PERSON_NAME]"
click at [529, 501] on textarea "Got it, no problem [PERSON_NAME]" at bounding box center [507, 622] width 297 height 42
drag, startPoint x: 472, startPoint y: 628, endPoint x: 323, endPoint y: 617, distance: 149.4
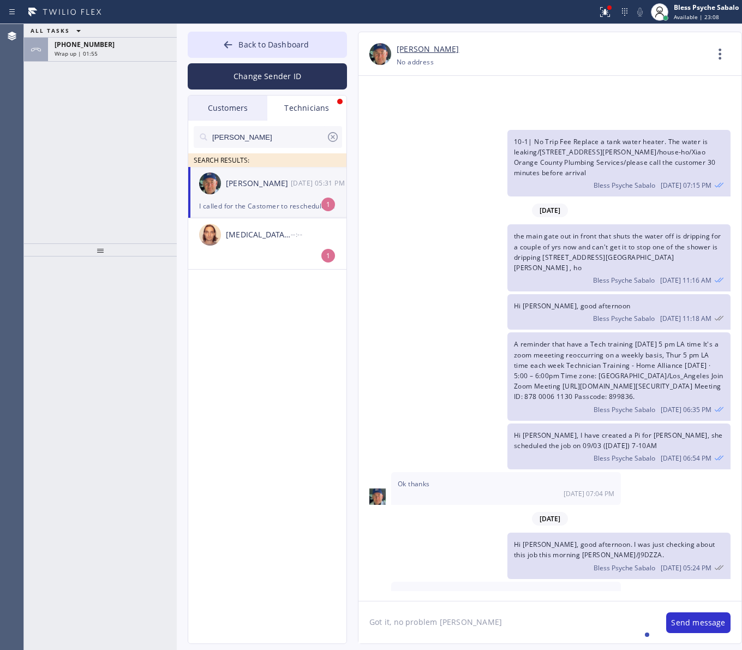
click at [312, 501] on div "Back to Dashboard Change Sender ID Customers Technicians RB [PERSON_NAME] [DATE…" at bounding box center [459, 337] width 565 height 626
type textarea "Would you like me to resched the job on the sytem?"
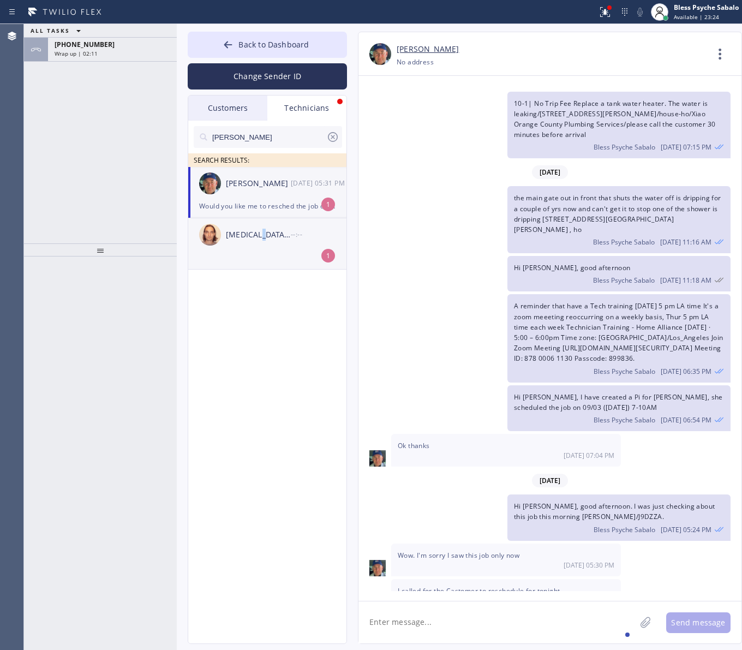
click at [257, 264] on li "[MEDICAL_DATA][PERSON_NAME] --:-- 1" at bounding box center [267, 243] width 159 height 51
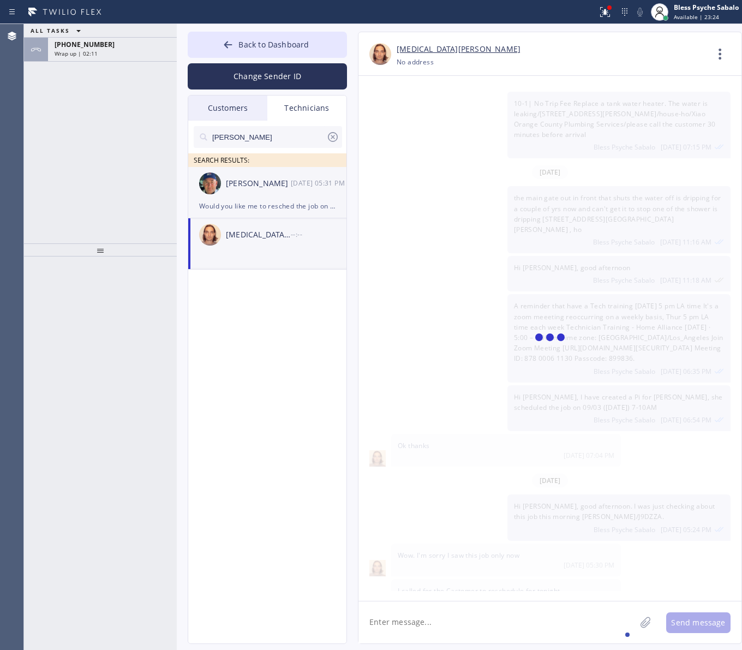
click at [277, 192] on div "[PERSON_NAME] [DATE] 05:31 PM" at bounding box center [267, 183] width 159 height 33
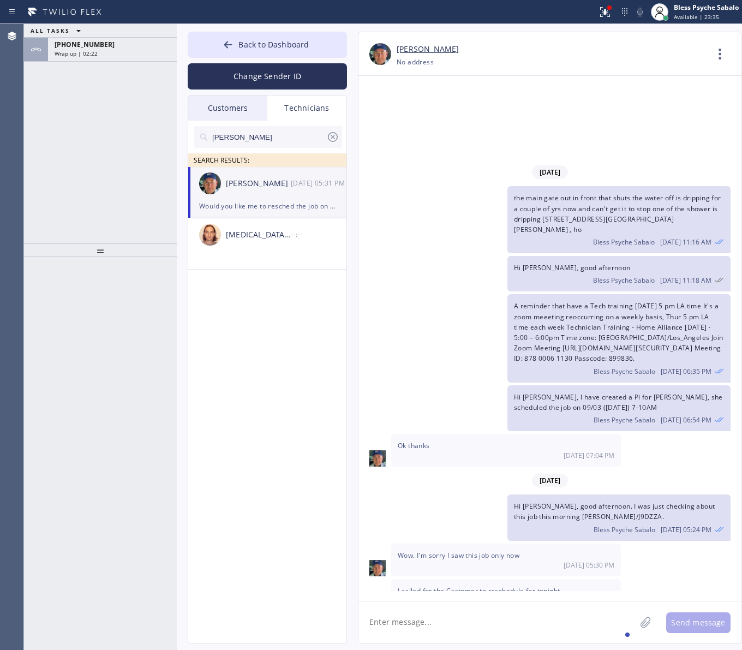
click at [225, 454] on div "nick SEARCH RESULTS: [PERSON_NAME] [DATE] 05:31 PM Would you like me to resched…" at bounding box center [267, 395] width 159 height 548
click at [145, 40] on div "[PHONE_NUMBER]" at bounding box center [113, 44] width 116 height 9
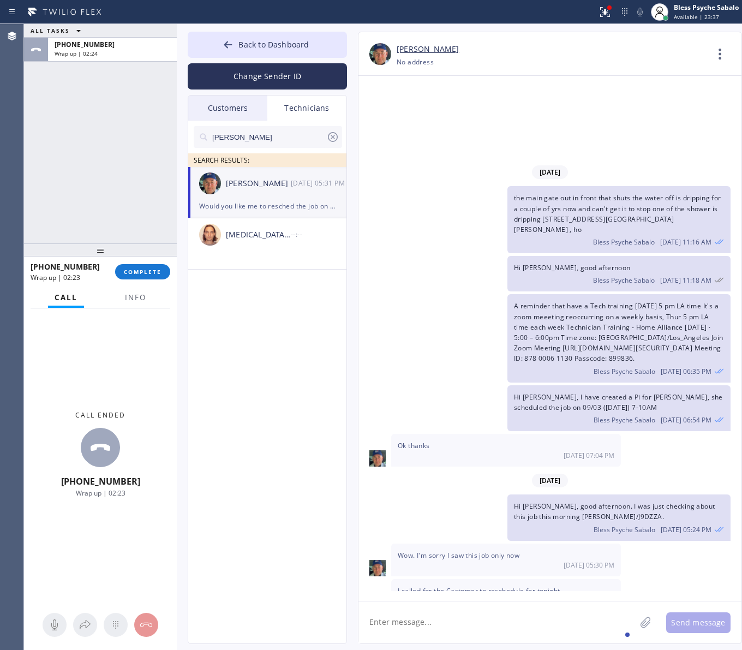
click at [144, 262] on div "[PHONE_NUMBER] Wrap up | 02:23 COMPLETE" at bounding box center [101, 272] width 140 height 28
drag, startPoint x: 144, startPoint y: 260, endPoint x: 129, endPoint y: 224, distance: 39.4
click at [144, 260] on div "[PHONE_NUMBER] Wrap up | 02:23 COMPLETE" at bounding box center [101, 272] width 140 height 28
drag, startPoint x: 127, startPoint y: 211, endPoint x: 160, endPoint y: 209, distance: 32.8
click at [127, 211] on div "ALL TASKS ALL TASKS ACTIVE TASKS TASKS IN WRAP UP [PHONE_NUMBER] Wrap up | 02:24" at bounding box center [100, 133] width 153 height 219
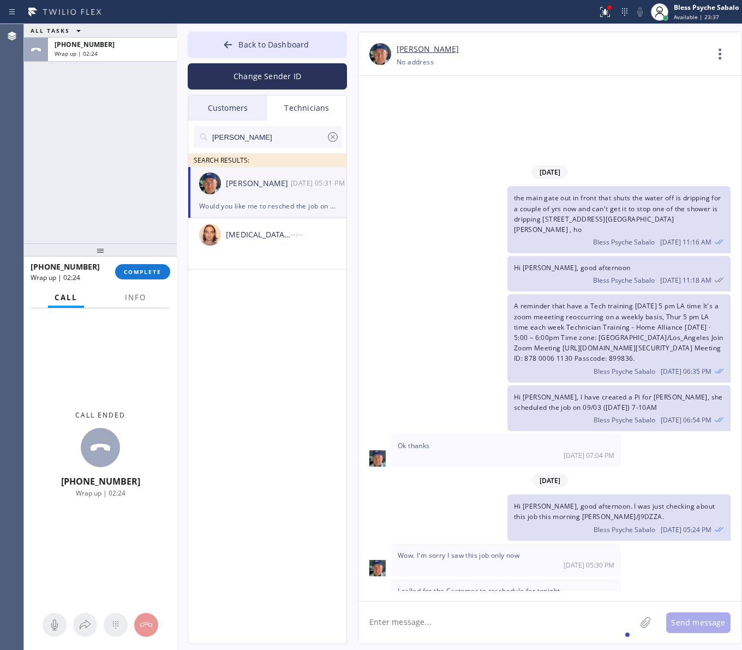
click at [310, 332] on div "nick SEARCH RESULTS: [PERSON_NAME] [DATE] 05:31 PM Would you like me to resched…" at bounding box center [267, 395] width 159 height 548
click at [135, 273] on span "COMPLETE" at bounding box center [143, 272] width 38 height 8
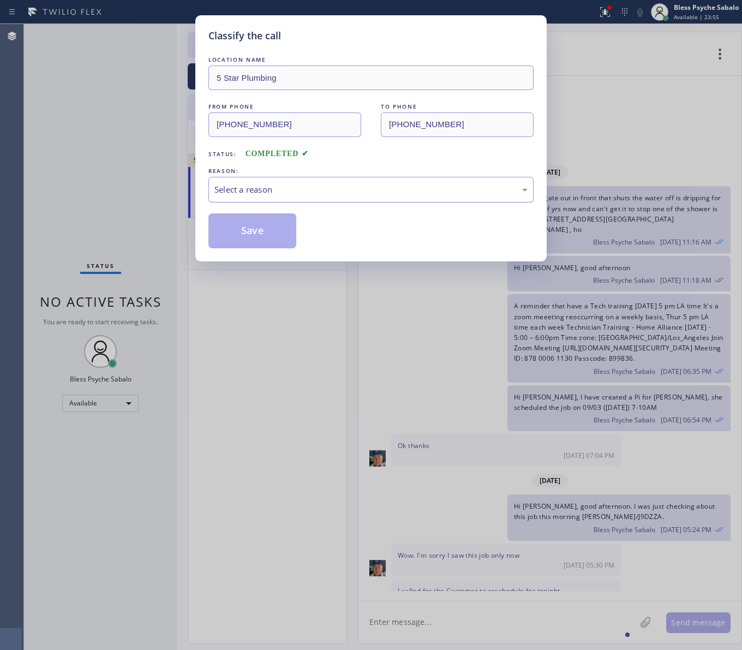
click at [340, 186] on div "Select a reason" at bounding box center [370, 189] width 313 height 13
click at [268, 238] on button "Save" at bounding box center [252, 230] width 88 height 35
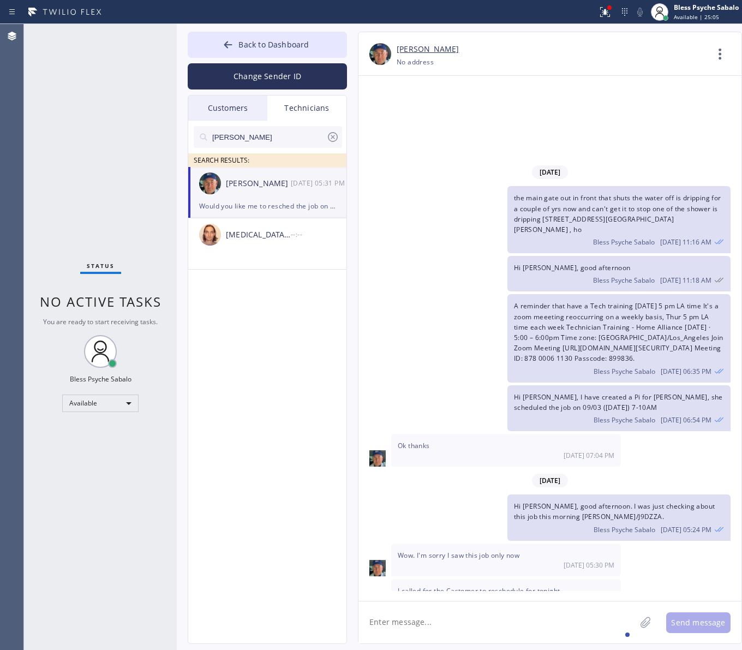
click at [301, 111] on div "Technicians" at bounding box center [306, 108] width 79 height 25
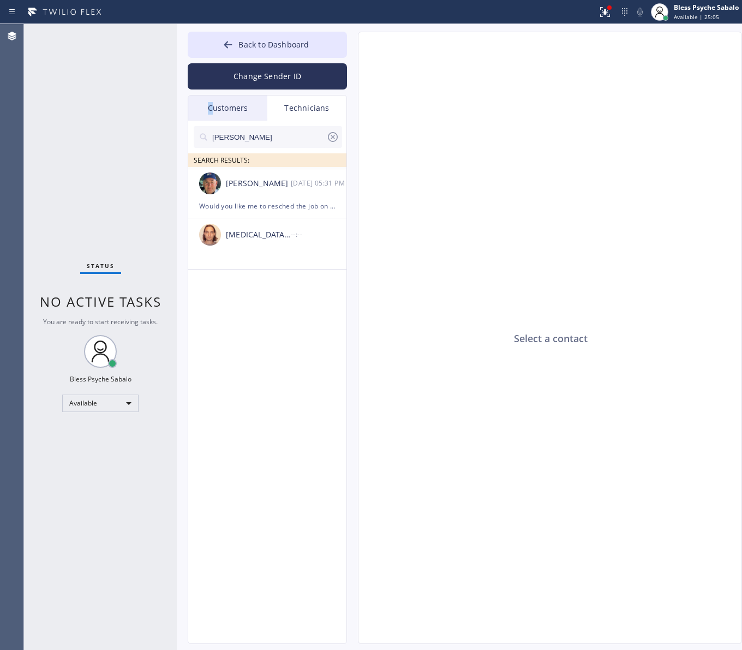
click at [211, 93] on div "Back to Dashboard Change Sender ID Customers Technicians RB [PERSON_NAME] [DATE…" at bounding box center [267, 338] width 159 height 612
click at [331, 136] on icon at bounding box center [332, 136] width 13 height 13
click at [331, 136] on input "text" at bounding box center [276, 137] width 131 height 22
click at [331, 138] on input "text" at bounding box center [276, 137] width 131 height 22
click at [224, 98] on div "Customers" at bounding box center [227, 108] width 79 height 25
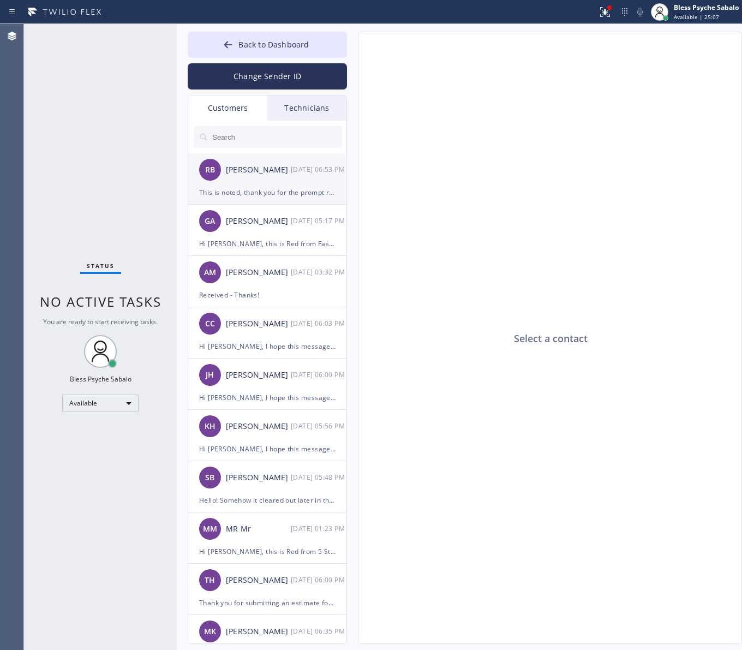
click at [249, 166] on div "[PERSON_NAME]" at bounding box center [258, 170] width 65 height 13
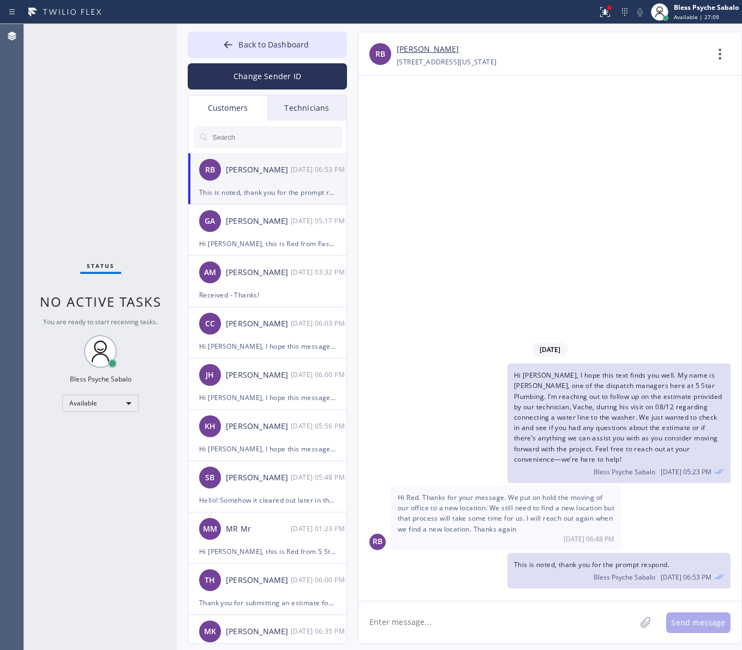
click at [405, 140] on div "[DATE] Hi [PERSON_NAME], I hope this text finds you well. My name is [PERSON_NA…" at bounding box center [550, 338] width 383 height 525
click at [241, 102] on div "Customers" at bounding box center [227, 108] width 79 height 25
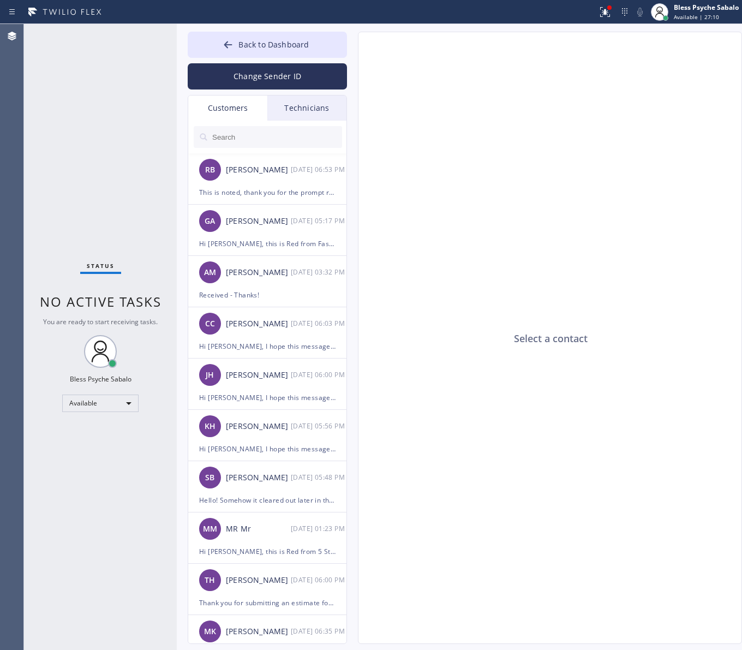
click at [276, 104] on div "Technicians" at bounding box center [306, 108] width 79 height 25
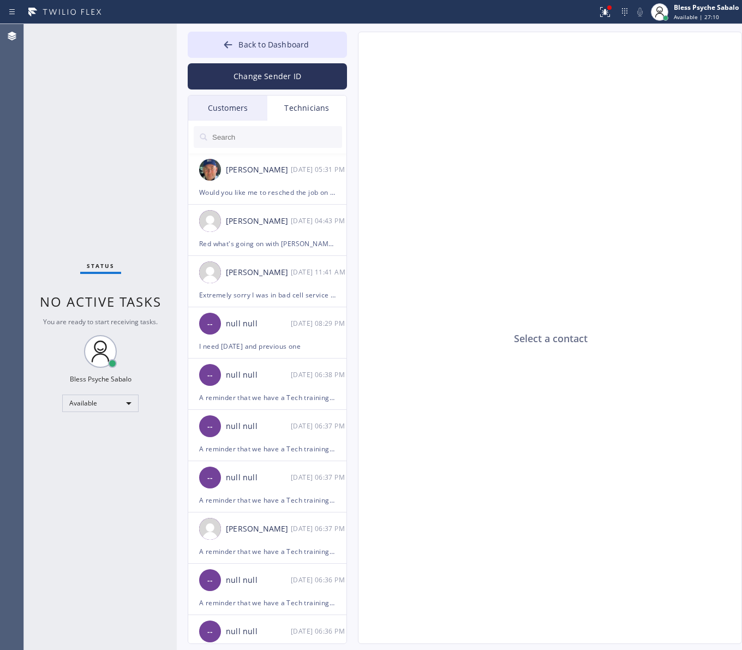
click at [201, 108] on div "Customers" at bounding box center [227, 108] width 79 height 25
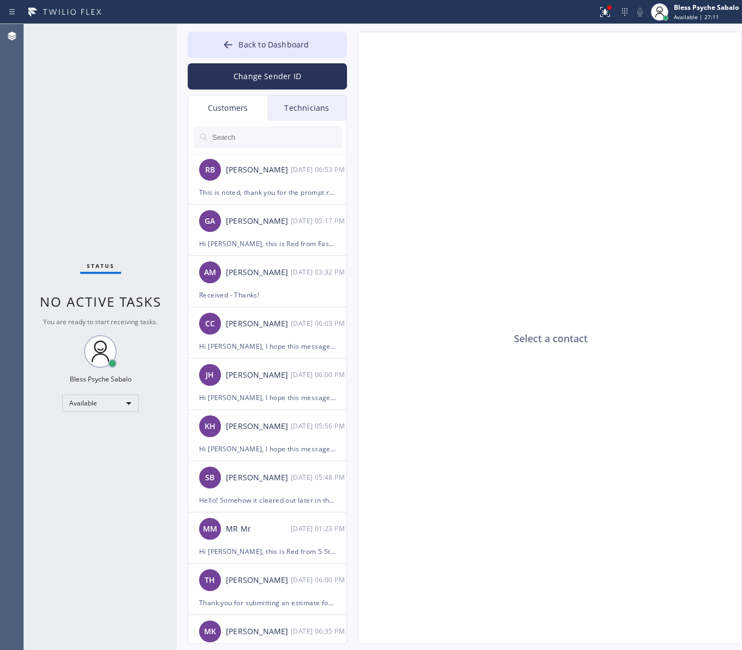
click at [244, 146] on input "text" at bounding box center [276, 137] width 131 height 22
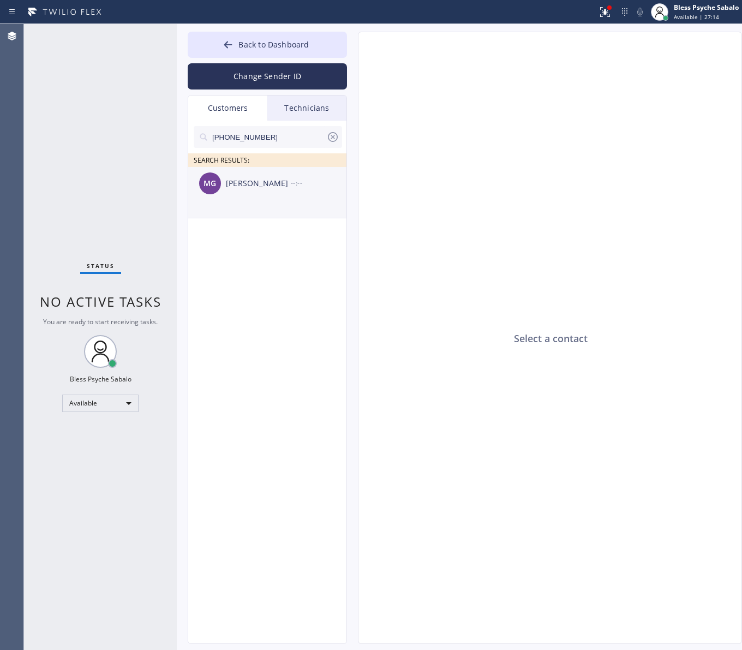
click at [213, 199] on div "MG [PERSON_NAME] --:--" at bounding box center [267, 183] width 159 height 33
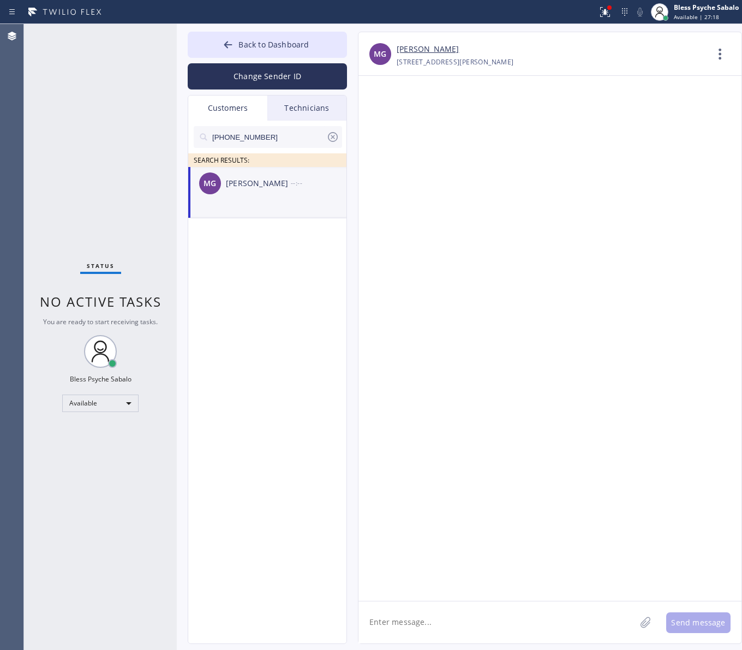
click at [390, 501] on textarea at bounding box center [497, 622] width 277 height 42
paste textarea "Hi [PERSON_NAME], I hope this message finds you well. My name is [PERSON_NAME],…"
type textarea "Hi [PERSON_NAME], I hope this message finds you well. My name is [PERSON_NAME],…"
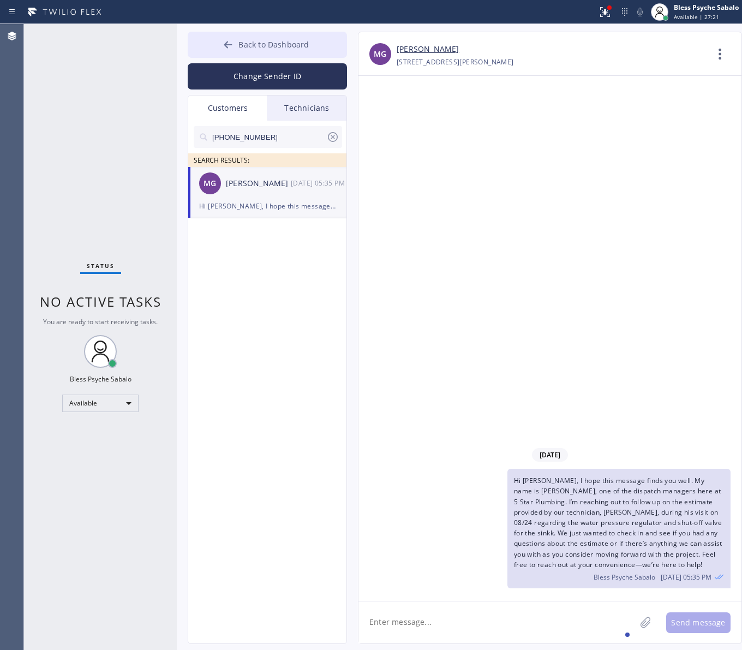
click at [282, 48] on span "Back to Dashboard" at bounding box center [274, 44] width 70 height 10
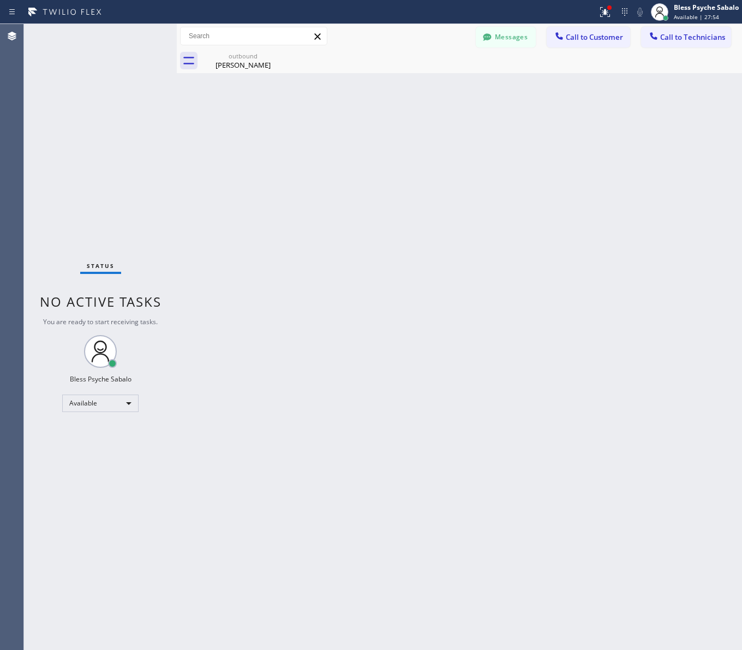
drag, startPoint x: 526, startPoint y: 108, endPoint x: 545, endPoint y: 89, distance: 27.0
click at [527, 105] on div "Back to Dashboard Change Sender ID Customers Technicians [PHONE_NUMBER] SEARCH …" at bounding box center [459, 337] width 565 height 626
click at [514, 36] on button "Messages" at bounding box center [506, 37] width 60 height 21
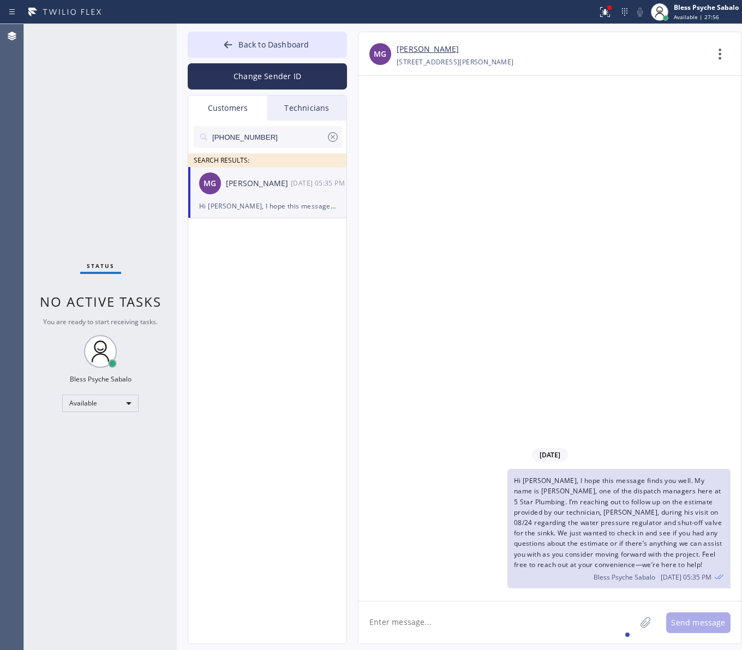
click at [300, 100] on div "Technicians" at bounding box center [306, 108] width 79 height 25
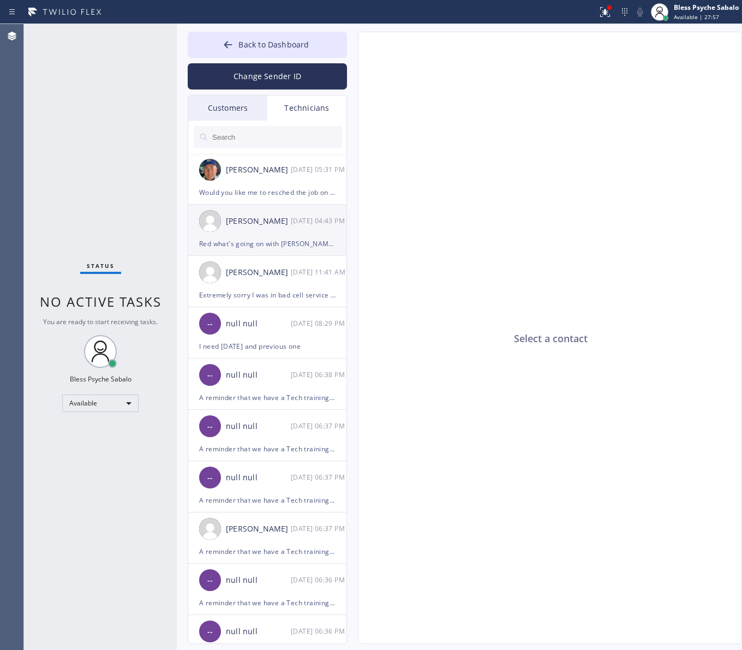
click at [275, 233] on div "[PERSON_NAME] [DATE] 04:43 PM" at bounding box center [267, 221] width 159 height 33
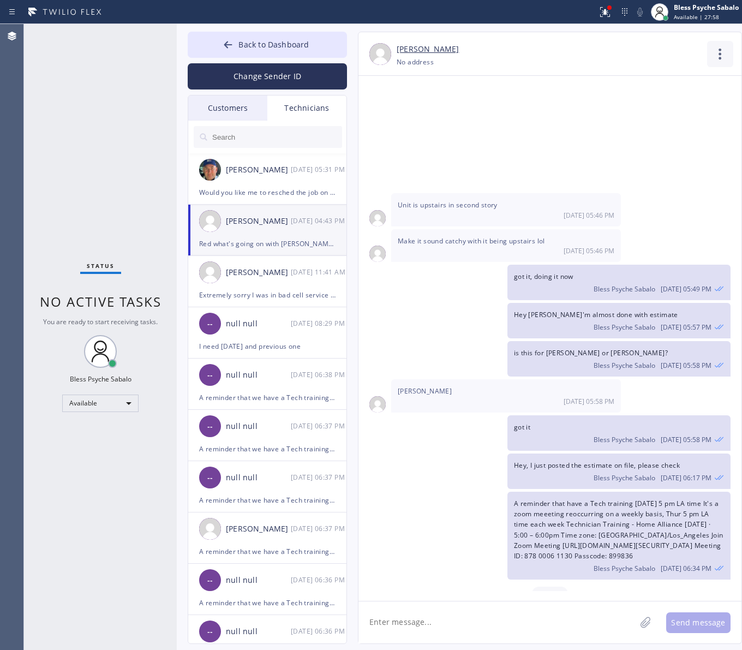
type input "[PHONE_NUMBER]"
drag, startPoint x: 707, startPoint y: 55, endPoint x: 702, endPoint y: 71, distance: 16.7
click at [593, 56] on div "[PERSON_NAME] [PHONE_NUMBER] Choose phone number [PHONE_NUMBER] No address Cont…" at bounding box center [550, 56] width 383 height 26
drag, startPoint x: 718, startPoint y: 52, endPoint x: 706, endPoint y: 69, distance: 20.7
click at [593, 53] on icon at bounding box center [720, 54] width 26 height 26
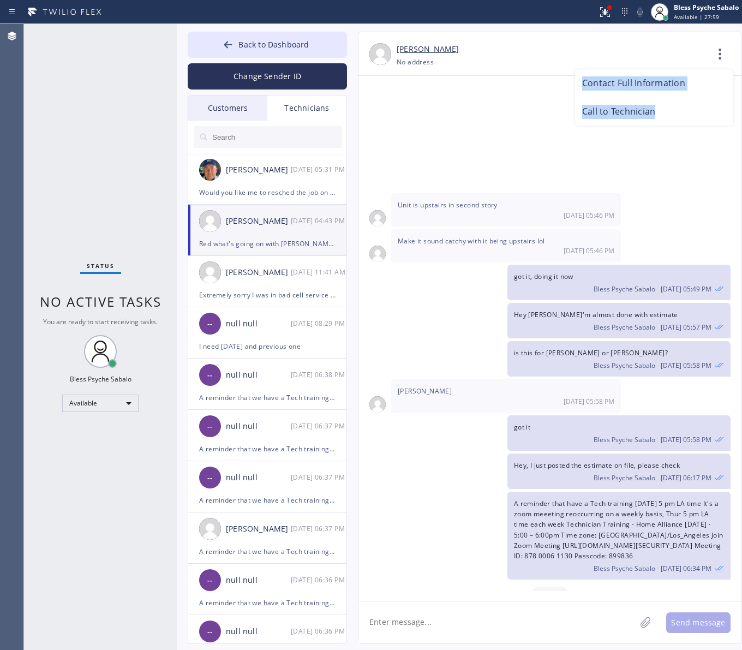
click at [593, 112] on li "Call to Technician" at bounding box center [654, 112] width 158 height 28
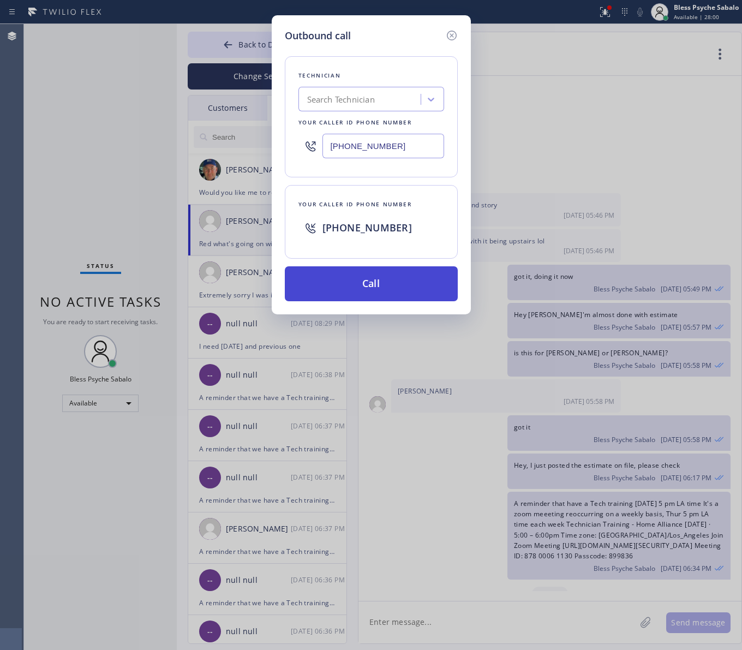
click at [356, 285] on button "Call" at bounding box center [371, 283] width 173 height 35
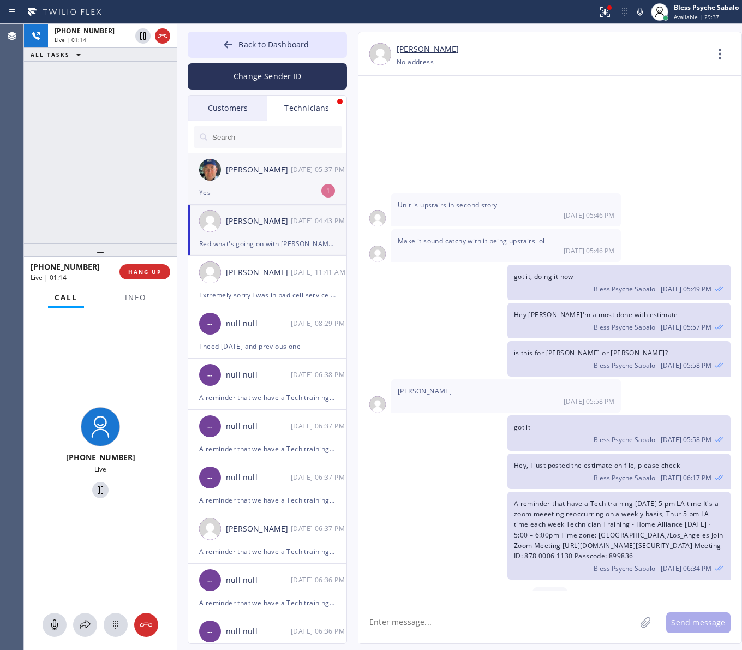
click at [309, 183] on div "[PERSON_NAME] [DATE] 05:37 PM" at bounding box center [267, 169] width 159 height 33
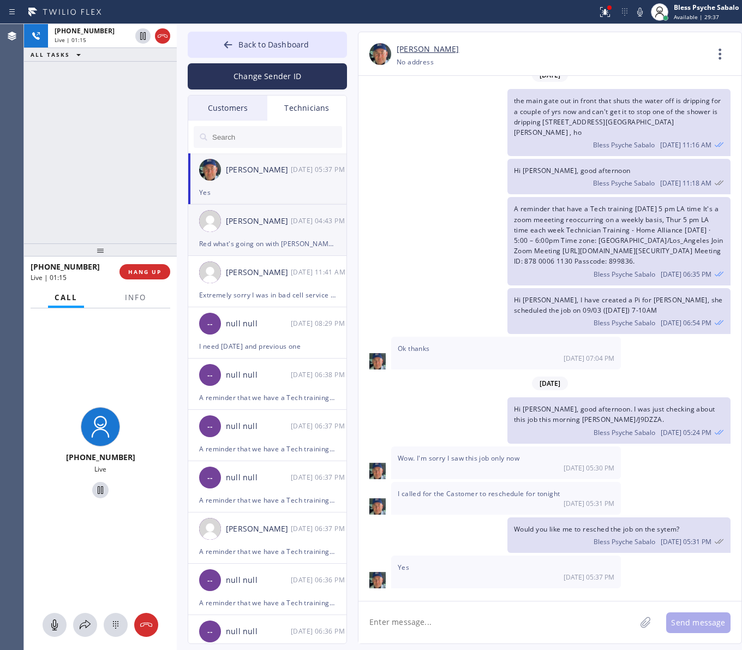
click at [293, 216] on div "[DATE] 04:43 PM" at bounding box center [319, 220] width 57 height 13
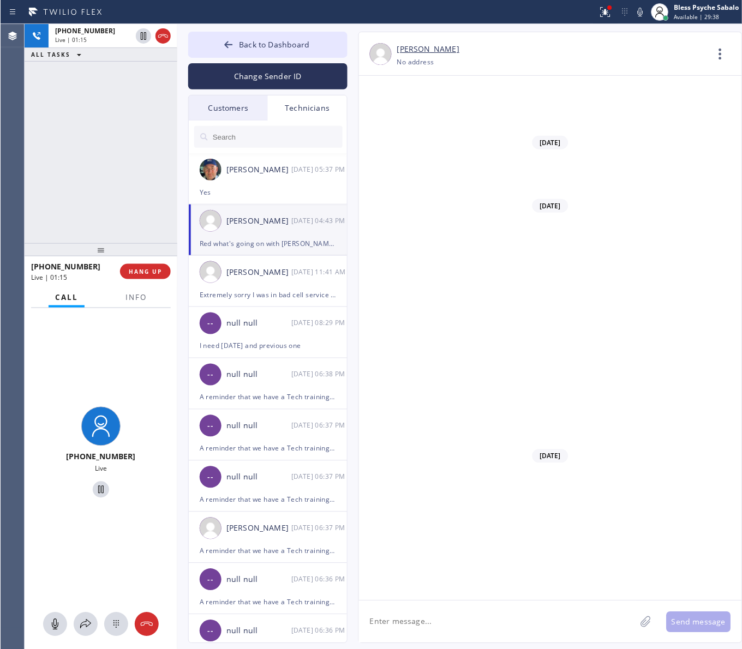
scroll to position [16837, 0]
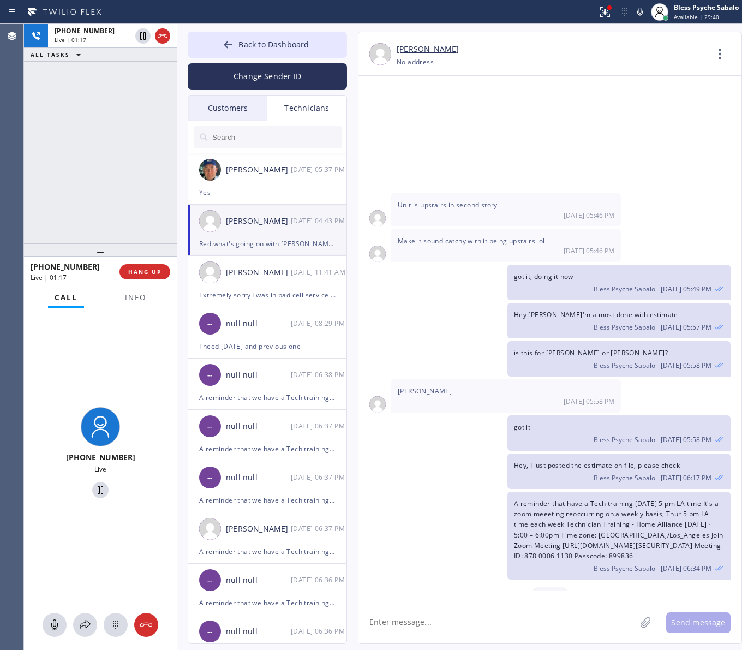
drag, startPoint x: 585, startPoint y: 527, endPoint x: 515, endPoint y: 512, distance: 72.0
click at [528, 501] on span "Hey, I have called the costumer just now, and both phone number just routed to …" at bounding box center [606, 660] width 184 height 20
click at [529, 501] on span "Hey, I have called the costumer just now, and both phone number just routed to …" at bounding box center [606, 660] width 184 height 20
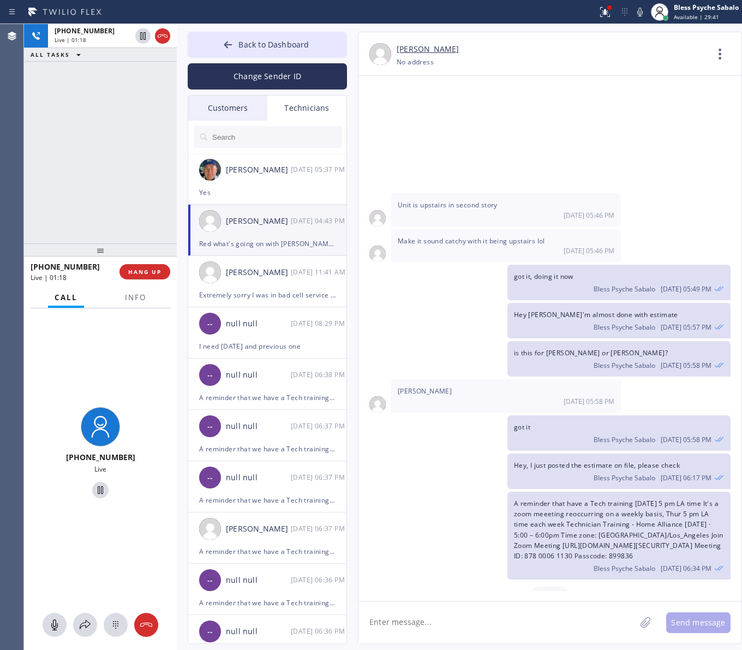
click at [529, 501] on span "Hey, I have called the costumer just now, and both phone number just routed to …" at bounding box center [606, 660] width 184 height 20
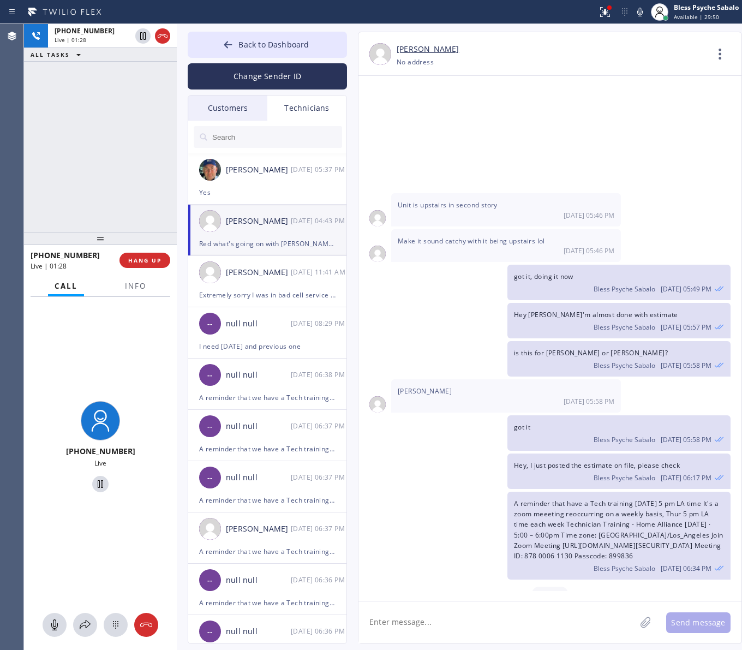
drag, startPoint x: 164, startPoint y: 253, endPoint x: 168, endPoint y: 243, distance: 10.4
click at [168, 243] on div at bounding box center [100, 238] width 153 height 13
click at [156, 259] on span "HANG UP" at bounding box center [144, 261] width 33 height 8
click at [152, 192] on div "[PHONE_NUMBER] Live | 01:35 ALL TASKS ALL TASKS ACTIVE TASKS TASKS IN WRAP UP" at bounding box center [100, 128] width 153 height 208
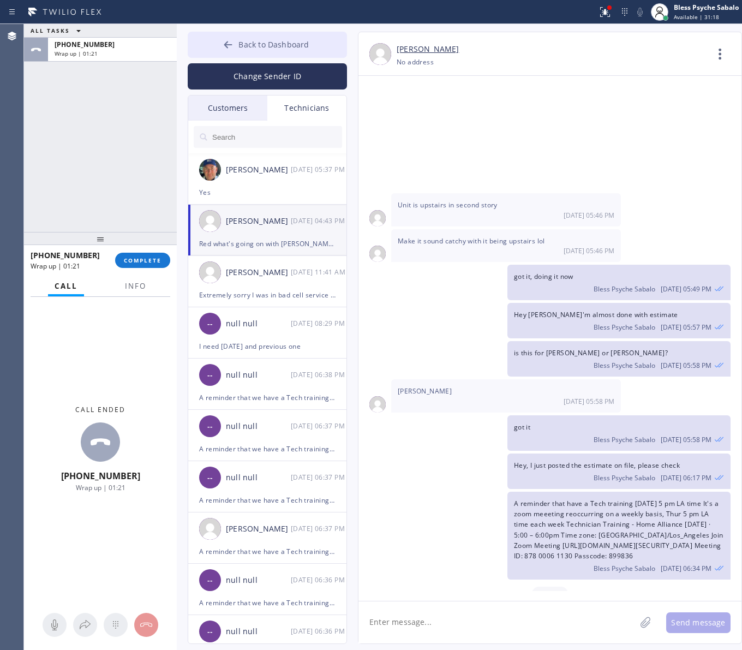
click at [311, 39] on button "Back to Dashboard" at bounding box center [267, 45] width 159 height 26
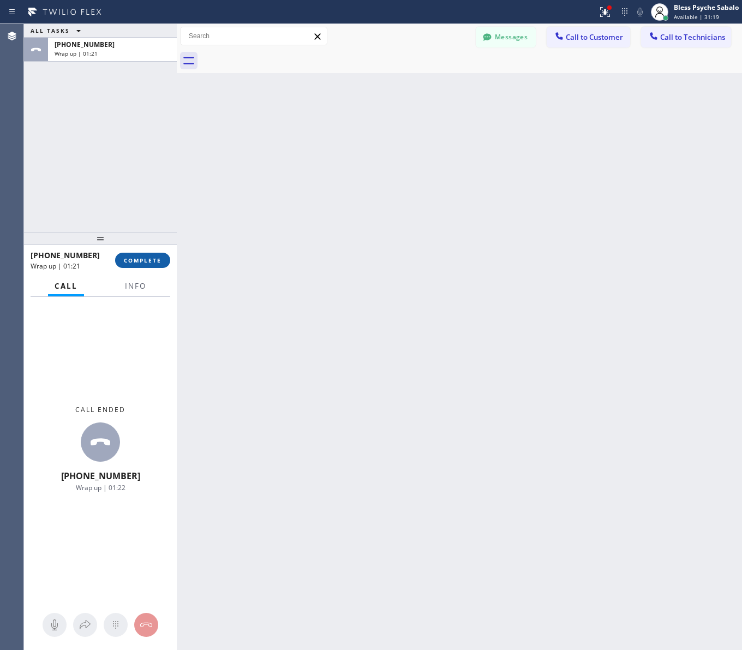
click at [164, 253] on button "COMPLETE" at bounding box center [142, 260] width 55 height 15
drag, startPoint x: 162, startPoint y: 216, endPoint x: 431, endPoint y: 93, distance: 296.5
click at [168, 216] on div "ALL TASKS ALL TASKS ACTIVE TASKS TASKS IN WRAP UP [PHONE_NUMBER] Wrap up | 01:22" at bounding box center [100, 128] width 153 height 208
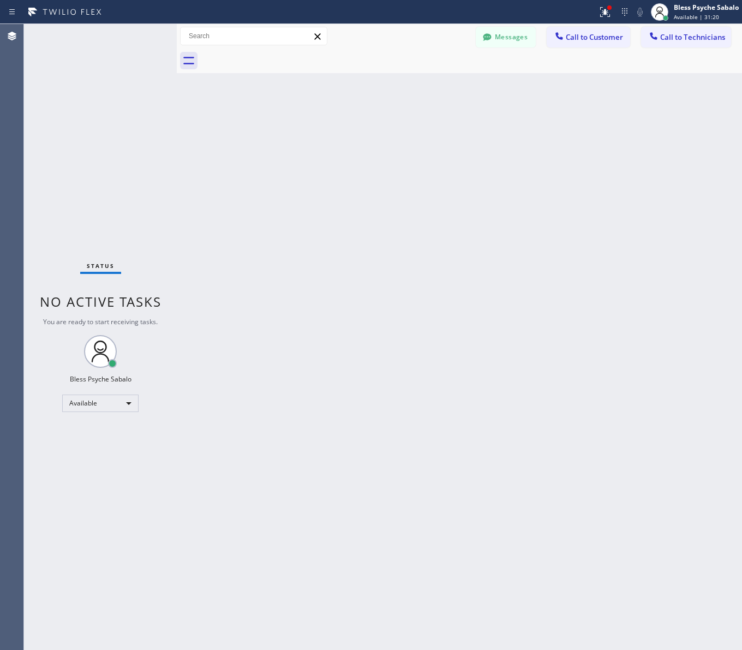
click at [565, 41] on div at bounding box center [559, 37] width 13 height 13
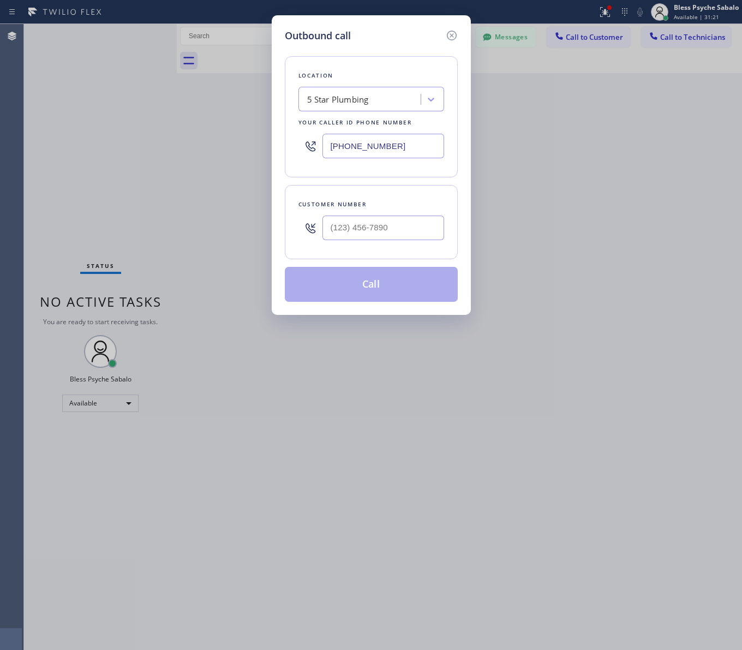
drag, startPoint x: 408, startPoint y: 86, endPoint x: 406, endPoint y: 98, distance: 12.7
click at [409, 86] on div "Location 5 Star Plumbing Your caller id phone number [PHONE_NUMBER]" at bounding box center [371, 116] width 173 height 121
click at [405, 99] on div "5 Star Plumbing" at bounding box center [361, 99] width 119 height 19
click at [538, 88] on div "Outbound call Location option 5 Star Plumbing, selected. option 5 Star Plumbing…" at bounding box center [371, 325] width 742 height 650
click at [427, 230] on input "(___) ___-____" at bounding box center [384, 228] width 122 height 25
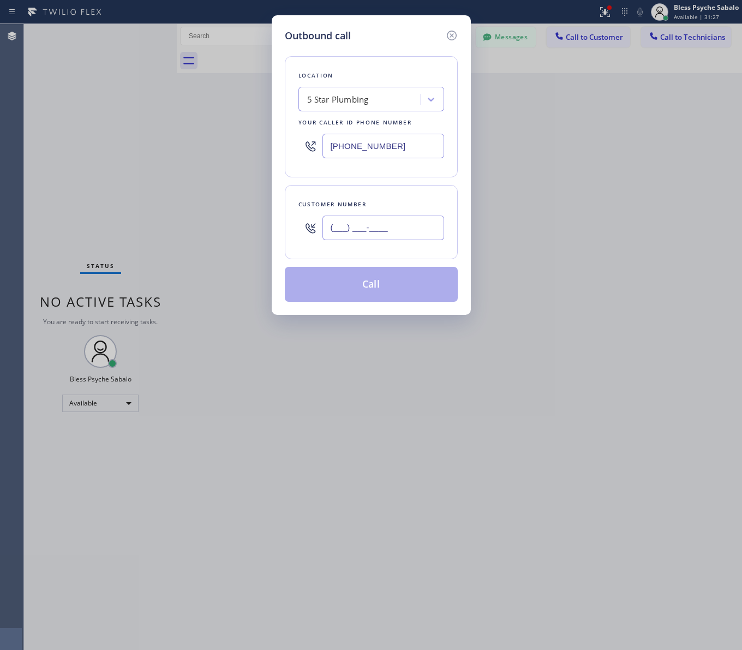
paste input "714) 623-2409"
type input "[PHONE_NUMBER]"
click at [593, 307] on div "Outbound call Location 5 Star Plumbing Your caller id phone number [PHONE_NUMBE…" at bounding box center [371, 325] width 742 height 650
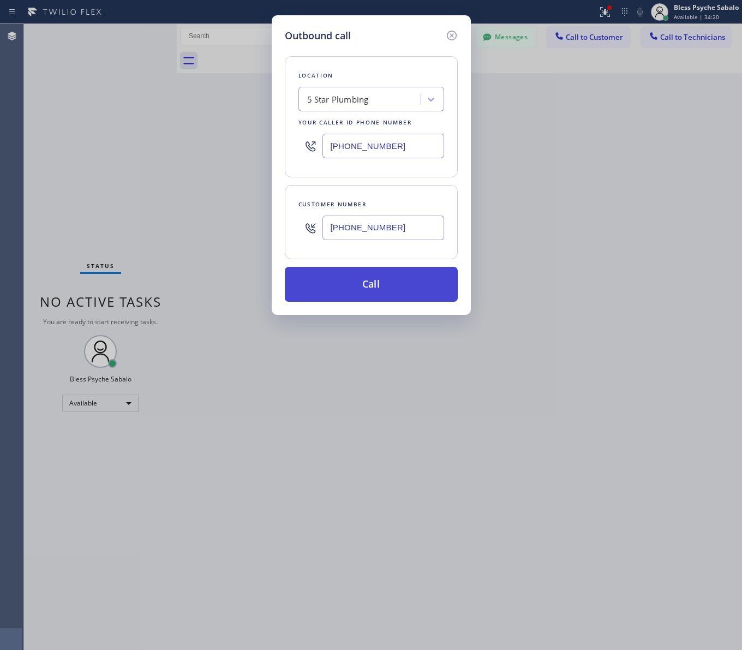
click at [380, 276] on button "Call" at bounding box center [371, 284] width 173 height 35
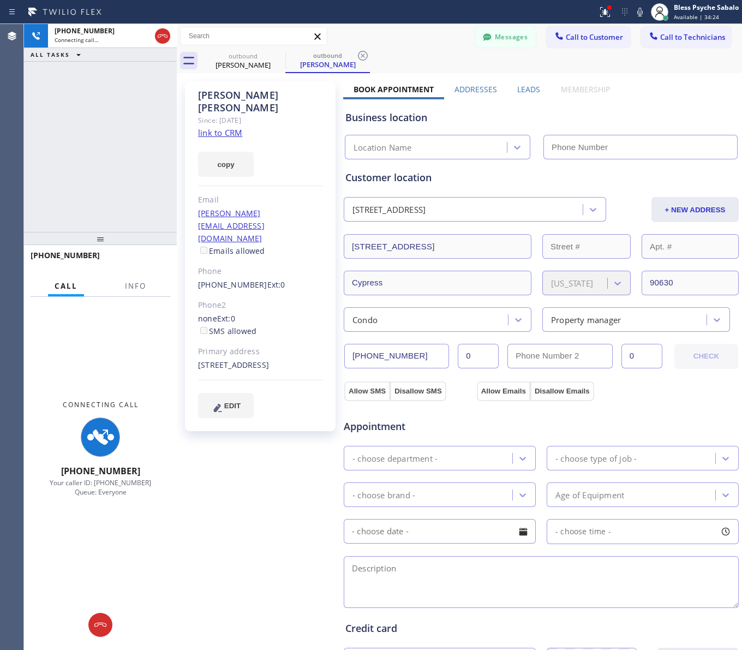
type input "[PHONE_NUMBER]"
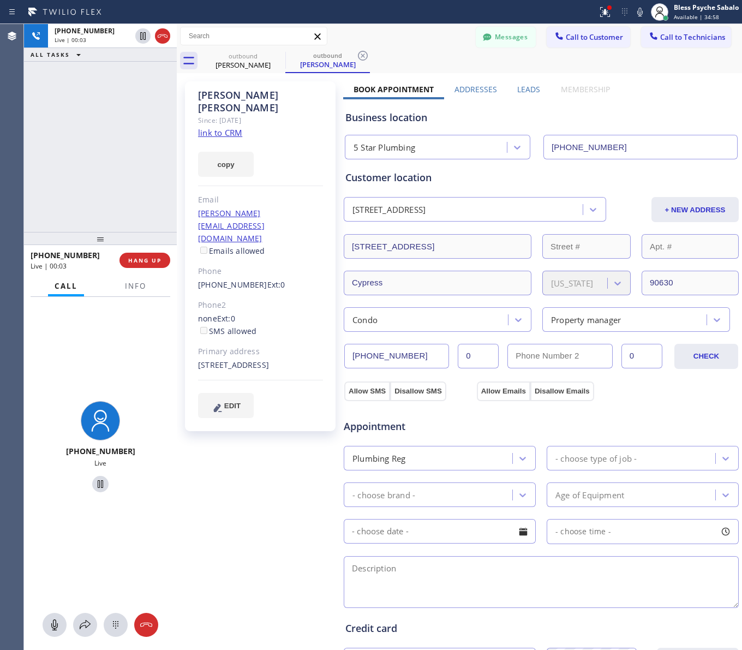
click at [154, 245] on div at bounding box center [100, 238] width 153 height 13
click at [153, 257] on span "HANG UP" at bounding box center [144, 261] width 33 height 8
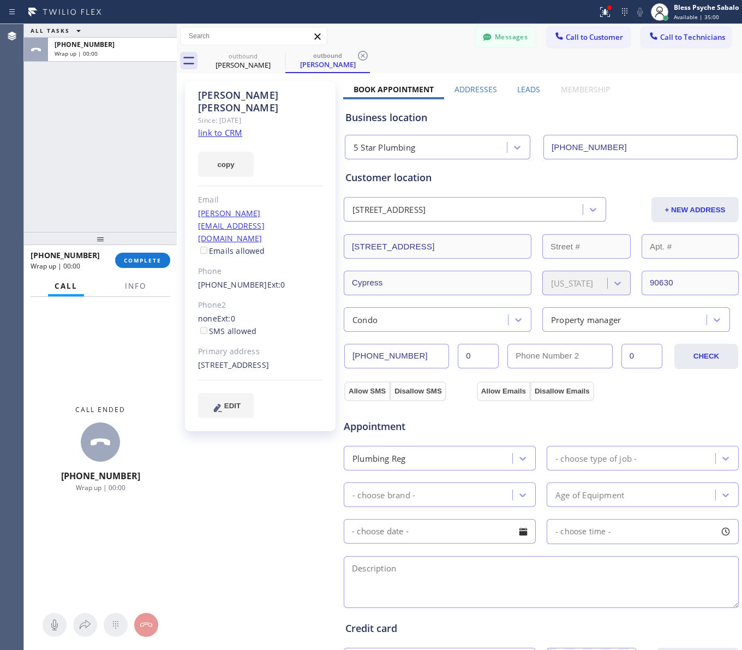
click at [225, 279] on link "[PHONE_NUMBER]" at bounding box center [232, 284] width 69 height 10
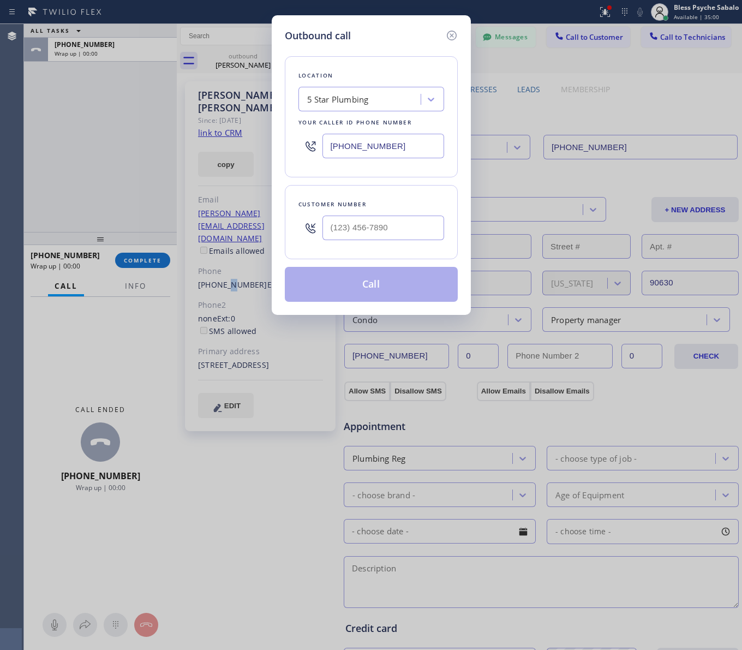
type input "[PHONE_NUMBER]"
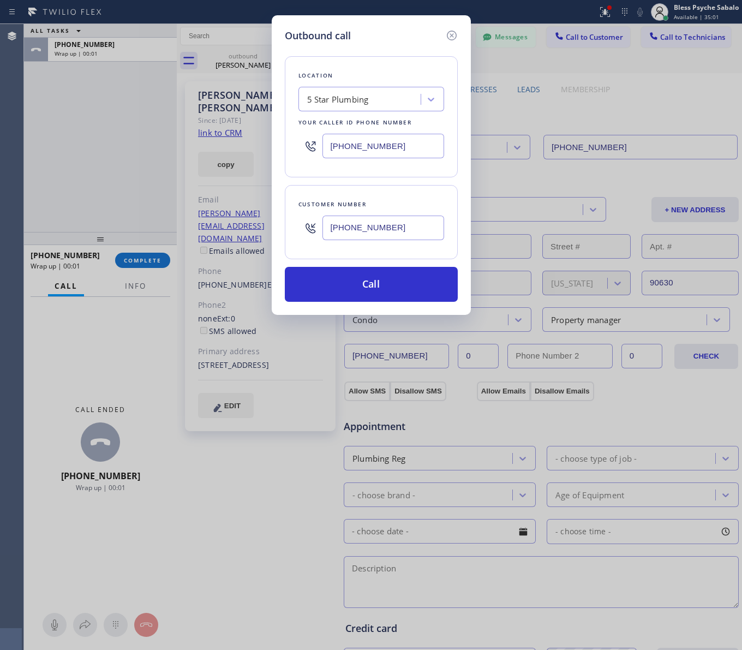
click at [355, 266] on div "Location 5 Star Plumbing Your caller id phone number [PHONE_NUMBER] Customer nu…" at bounding box center [371, 172] width 173 height 259
click at [358, 281] on button "Call" at bounding box center [371, 284] width 173 height 35
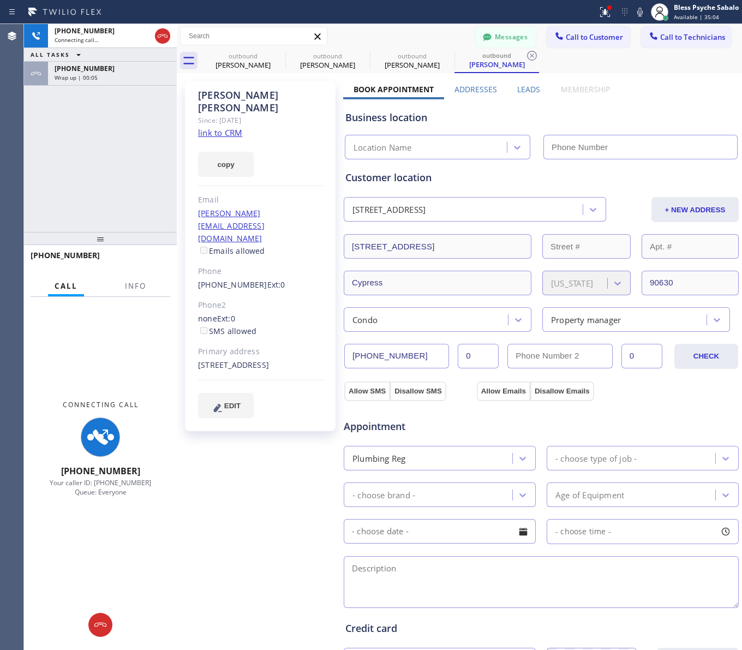
type input "[PHONE_NUMBER]"
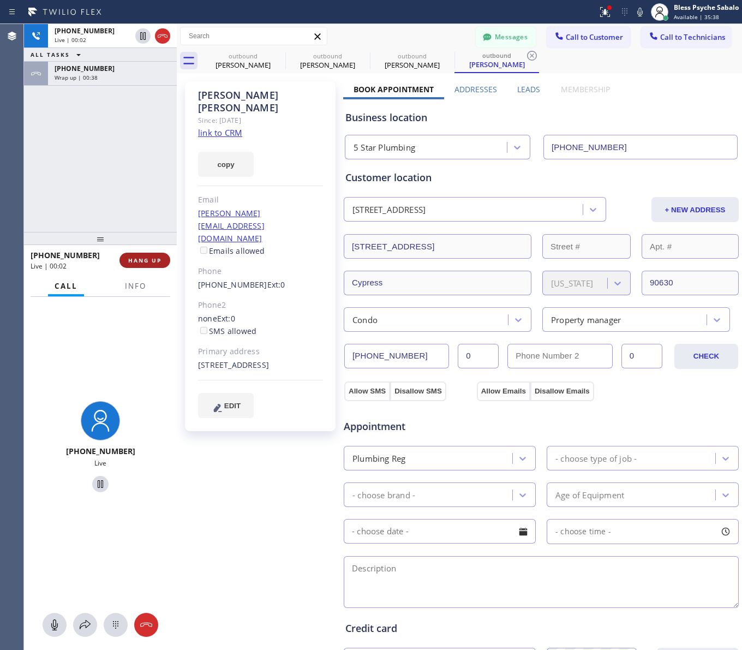
click at [129, 255] on button "HANG UP" at bounding box center [145, 260] width 51 height 15
click at [128, 252] on div "[PHONE_NUMBER] Live | 00:02 HANG UP" at bounding box center [101, 260] width 140 height 28
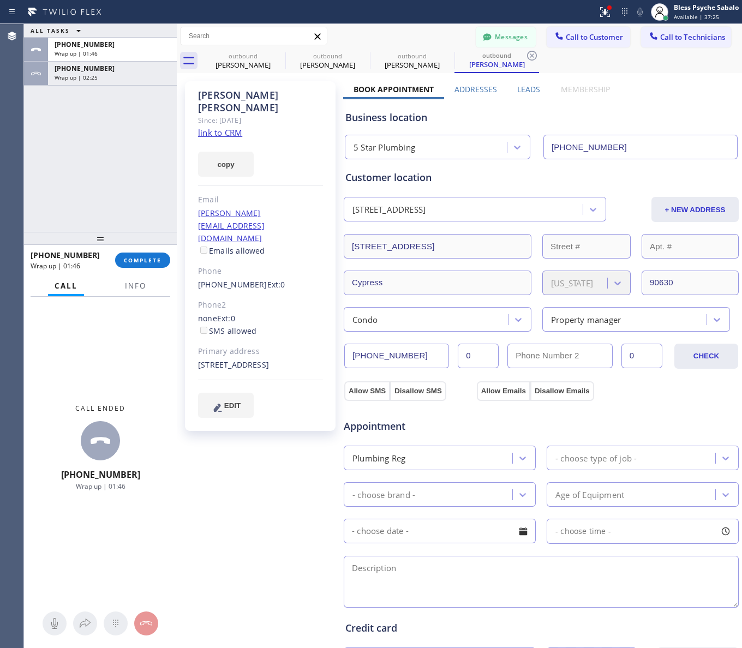
click at [135, 269] on div "[PHONE_NUMBER] Wrap up | 01:46 COMPLETE" at bounding box center [101, 260] width 140 height 28
click at [135, 267] on button "COMPLETE" at bounding box center [142, 260] width 55 height 15
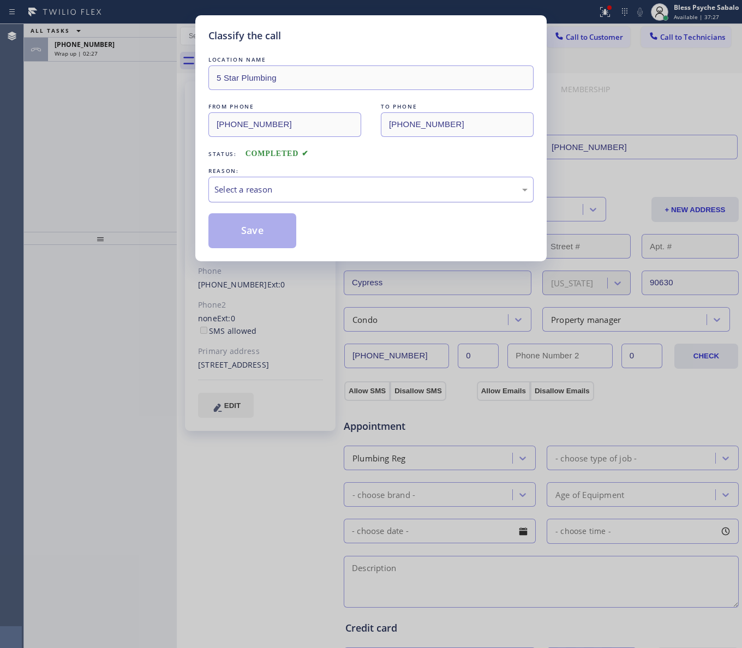
click at [279, 192] on div "Select a reason" at bounding box center [370, 189] width 313 height 13
click at [273, 213] on div "LOCATION NAME 5 Star Plumbing FROM PHONE [PHONE_NUMBER] TO PHONE [PHONE_NUMBER]…" at bounding box center [370, 151] width 325 height 194
click at [271, 222] on button "Save" at bounding box center [252, 230] width 88 height 35
click at [271, 223] on button "Save" at bounding box center [252, 230] width 88 height 35
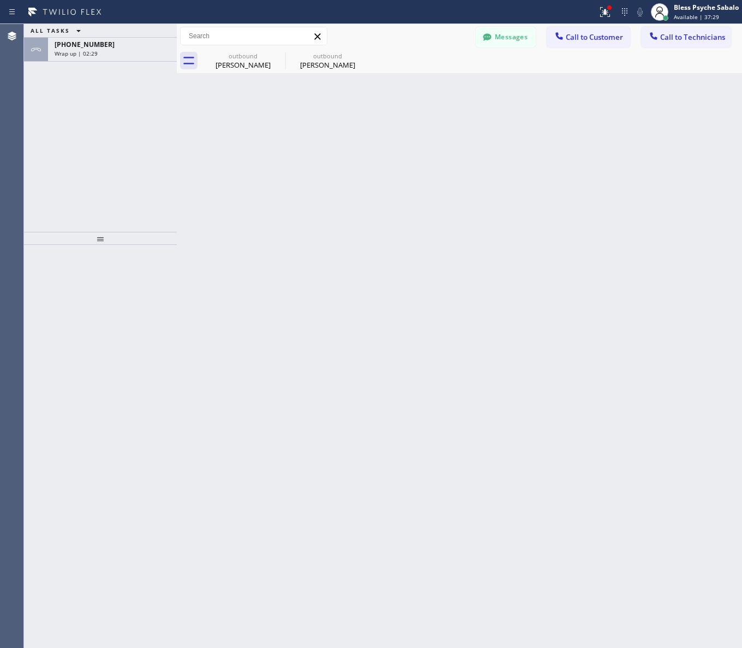
click at [109, 93] on div "ALL TASKS ALL TASKS ACTIVE TASKS TASKS IN WRAP UP [PHONE_NUMBER] Wrap up | 02:29" at bounding box center [100, 128] width 153 height 208
click at [116, 63] on div "ALL TASKS ALL TASKS ACTIVE TASKS TASKS IN WRAP UP [PHONE_NUMBER] Wrap up | 02:30" at bounding box center [100, 128] width 153 height 208
click at [126, 55] on div "Wrap up | 02:30" at bounding box center [113, 54] width 116 height 8
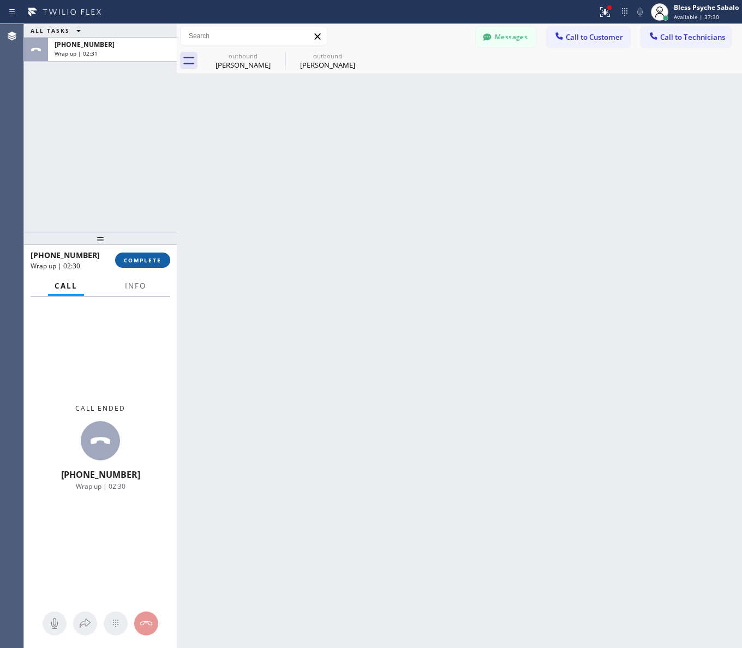
click at [168, 259] on button "COMPLETE" at bounding box center [142, 260] width 55 height 15
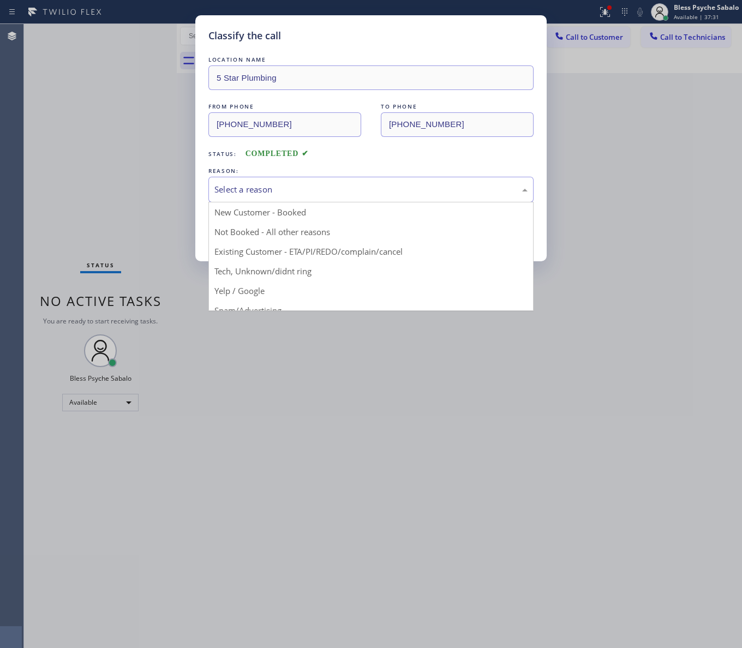
click at [236, 186] on div "Select a reason" at bounding box center [370, 189] width 313 height 13
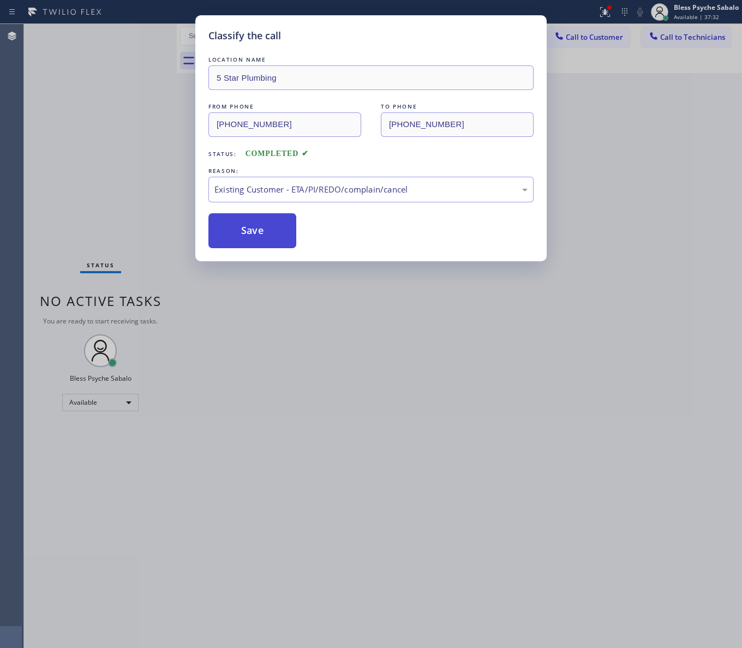
click at [242, 230] on button "Save" at bounding box center [252, 230] width 88 height 35
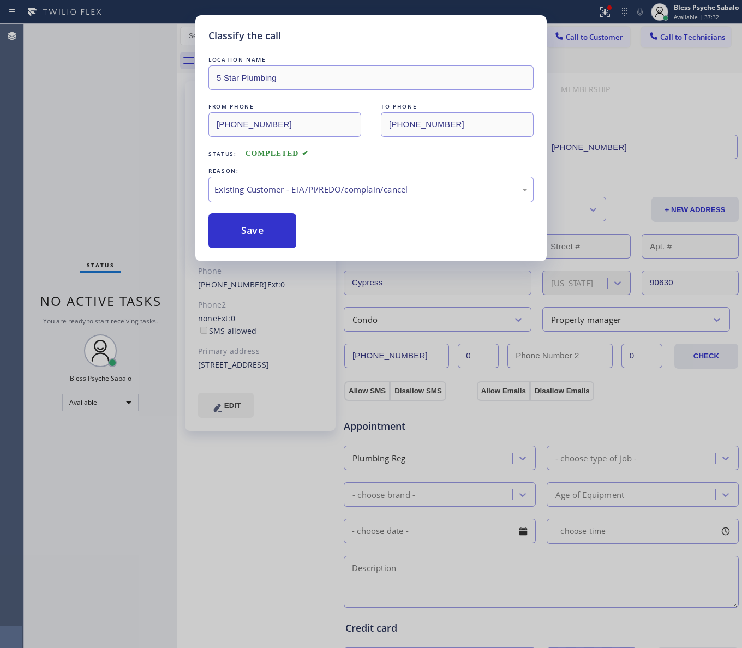
click at [593, 170] on div "Classify the call LOCATION NAME 5 Star Plumbing FROM PHONE [PHONE_NUMBER] TO PH…" at bounding box center [371, 324] width 742 height 648
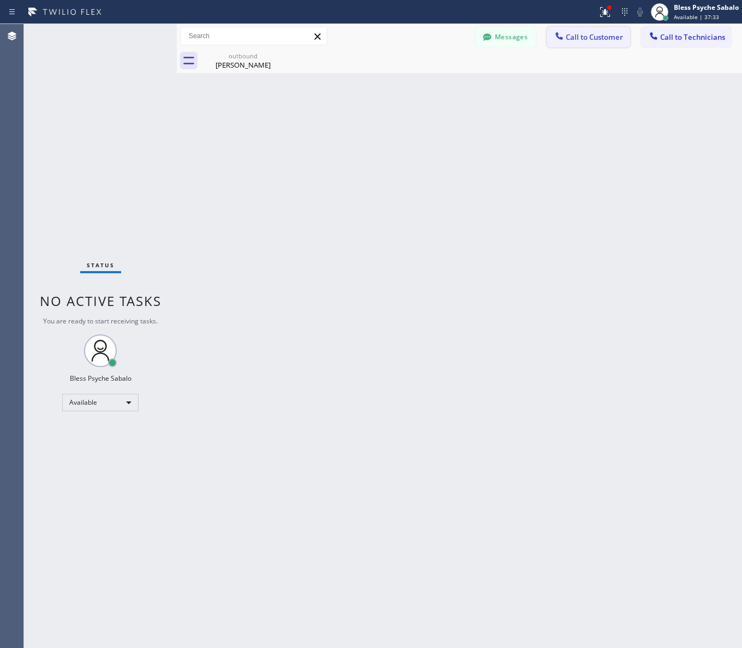
click at [569, 35] on span "Call to Customer" at bounding box center [594, 37] width 57 height 10
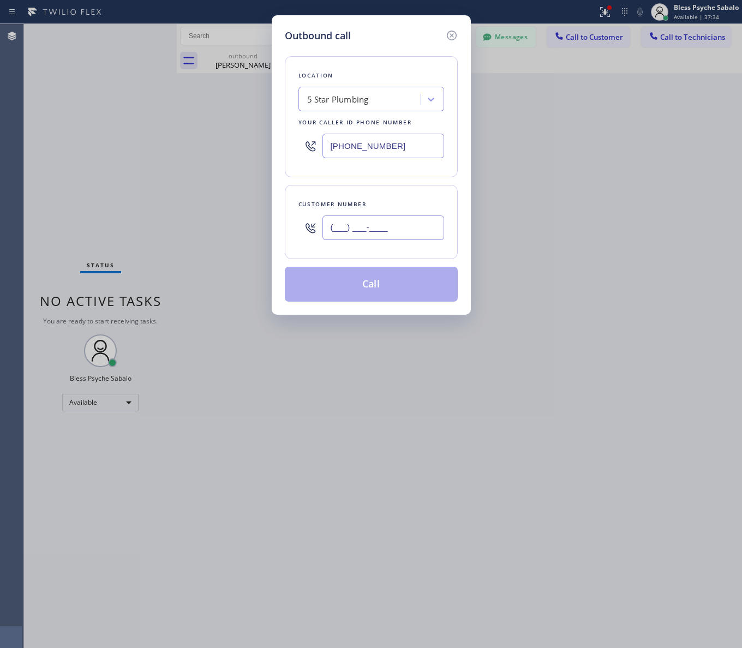
drag, startPoint x: 363, startPoint y: 218, endPoint x: 363, endPoint y: 227, distance: 8.2
click at [364, 222] on input "(___) ___-____" at bounding box center [384, 228] width 122 height 25
paste input "text"
type input "(___) ___-____"
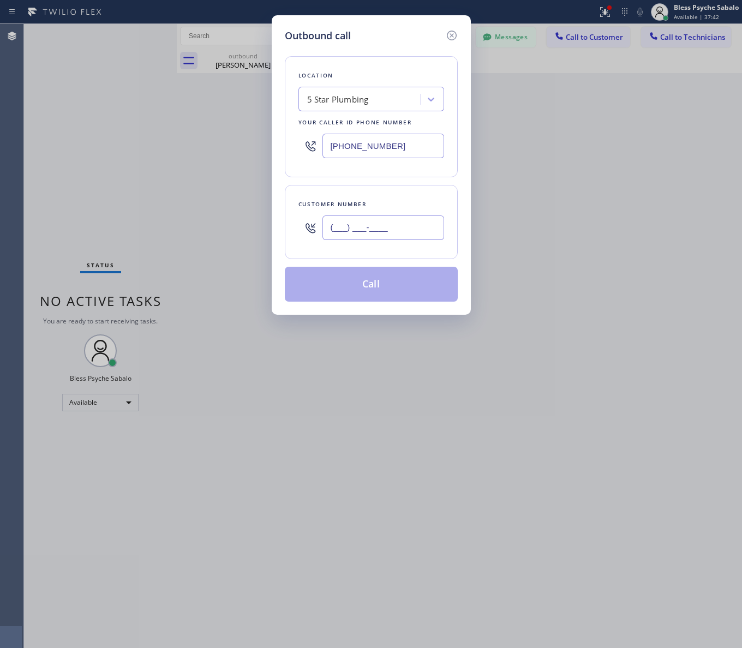
paste input "510) 295-7622"
type input "[PHONE_NUMBER]"
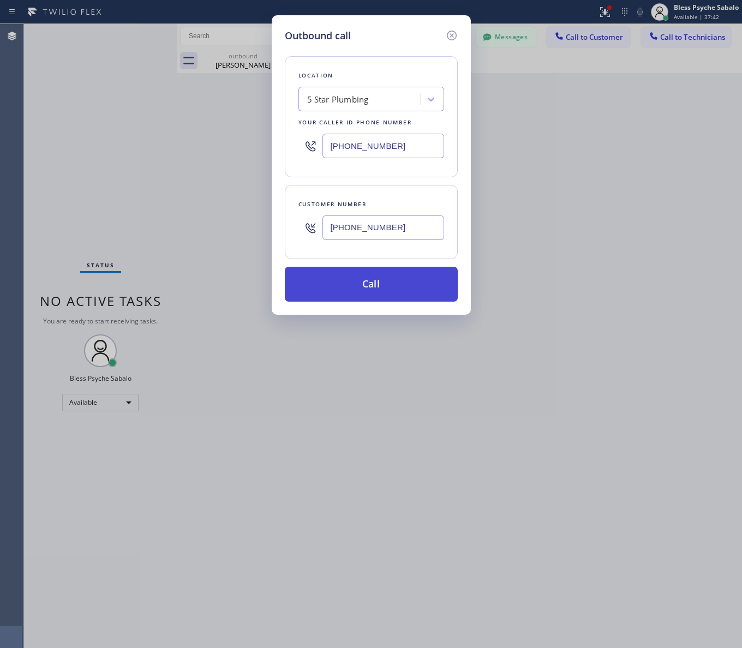
click at [361, 280] on button "Call" at bounding box center [371, 284] width 173 height 35
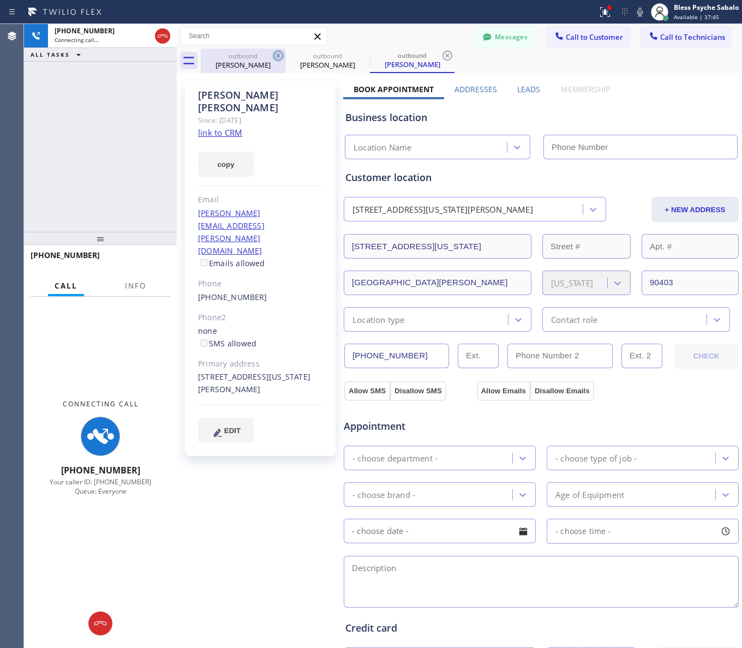
click at [276, 61] on icon at bounding box center [278, 55] width 13 height 13
click at [277, 58] on icon at bounding box center [278, 55] width 13 height 13
type input "[PHONE_NUMBER]"
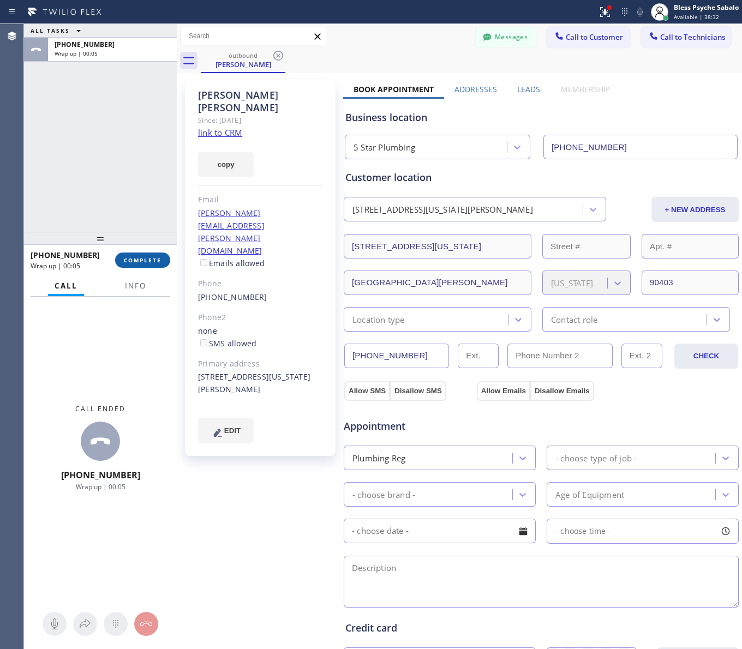
click at [156, 261] on span "COMPLETE" at bounding box center [143, 261] width 38 height 8
click at [118, 174] on div "ALL TASKS ALL TASKS ACTIVE TASKS TASKS IN WRAP UP [PHONE_NUMBER] Wrap up | 00:05" at bounding box center [100, 128] width 153 height 208
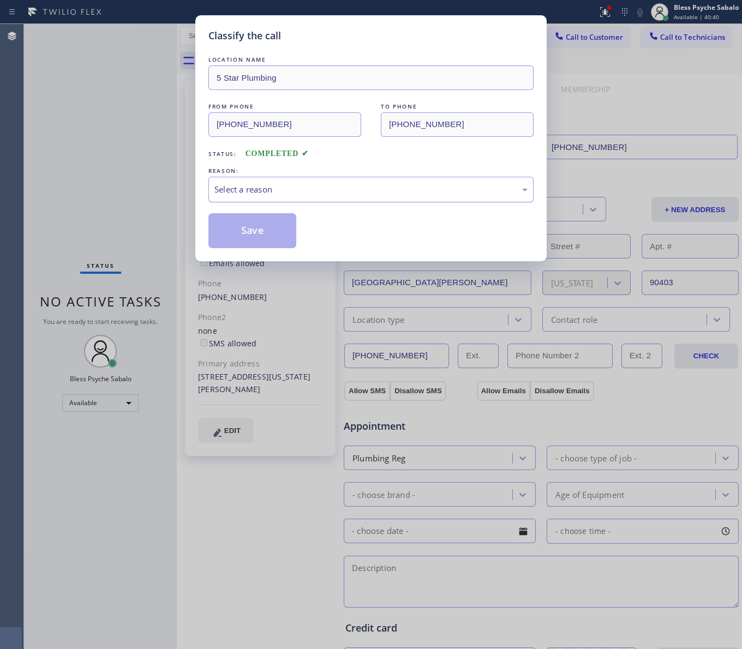
click at [333, 198] on div "Select a reason" at bounding box center [370, 190] width 325 height 26
click at [263, 236] on button "Save" at bounding box center [252, 230] width 88 height 35
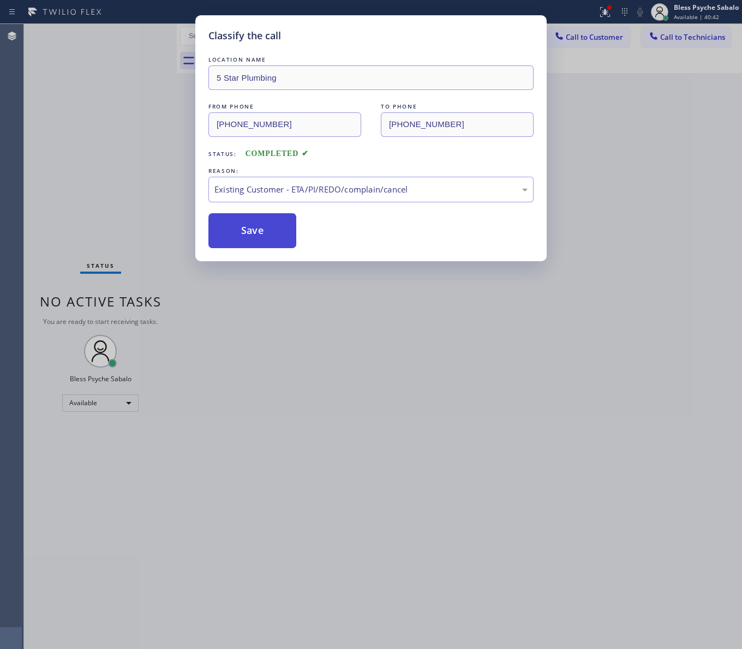
click at [263, 235] on div "Back to Dashboard Change Sender ID Customers Technicians [PHONE_NUMBER] SEARCH …" at bounding box center [459, 336] width 565 height 625
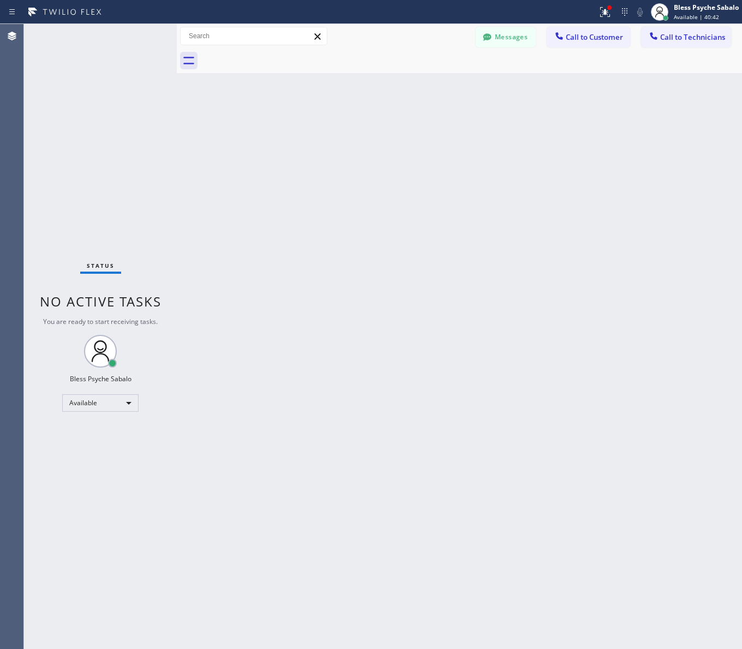
click at [263, 235] on div "Back to Dashboard Change Sender ID Customers Technicians [PHONE_NUMBER] SEARCH …" at bounding box center [459, 336] width 565 height 625
click at [585, 39] on span "Call to Customer" at bounding box center [594, 37] width 57 height 10
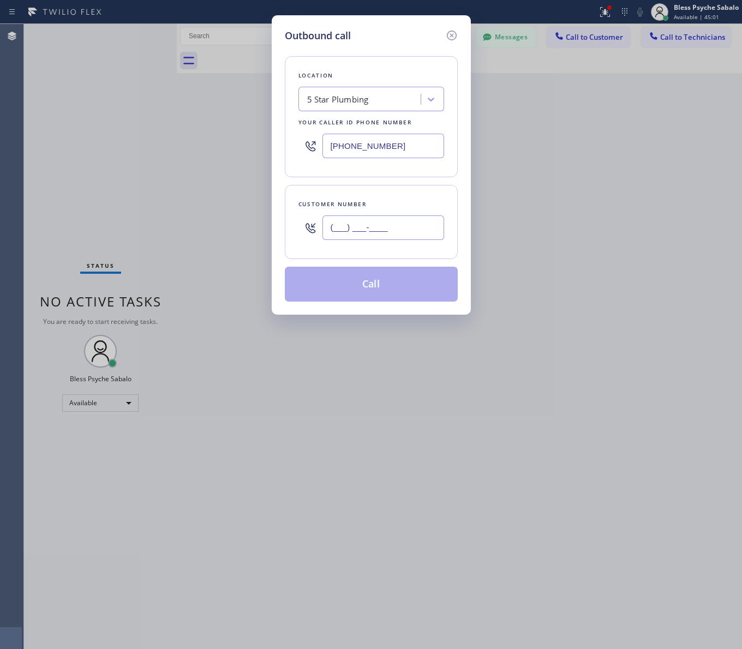
click at [363, 231] on input "(___) ___-____" at bounding box center [384, 228] width 122 height 25
paste input "949) 689-5175"
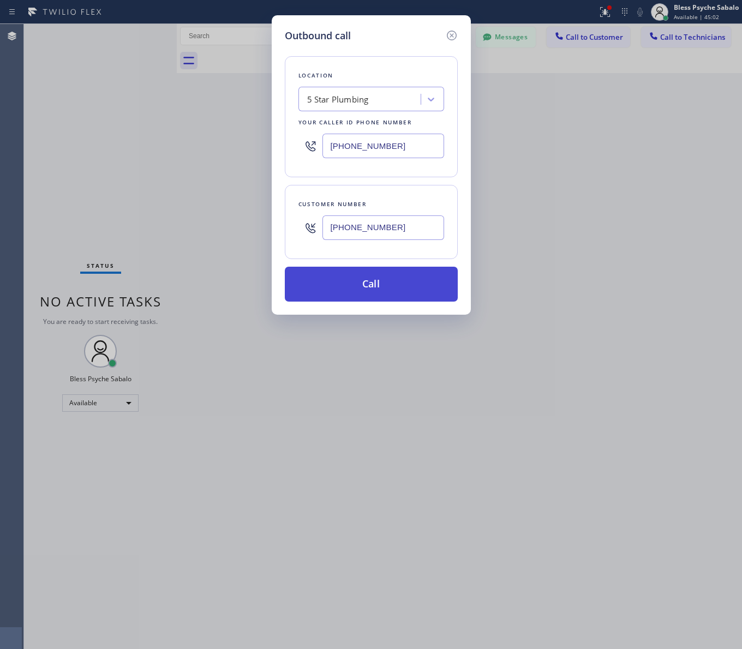
type input "[PHONE_NUMBER]"
click at [391, 288] on button "Call" at bounding box center [371, 284] width 173 height 35
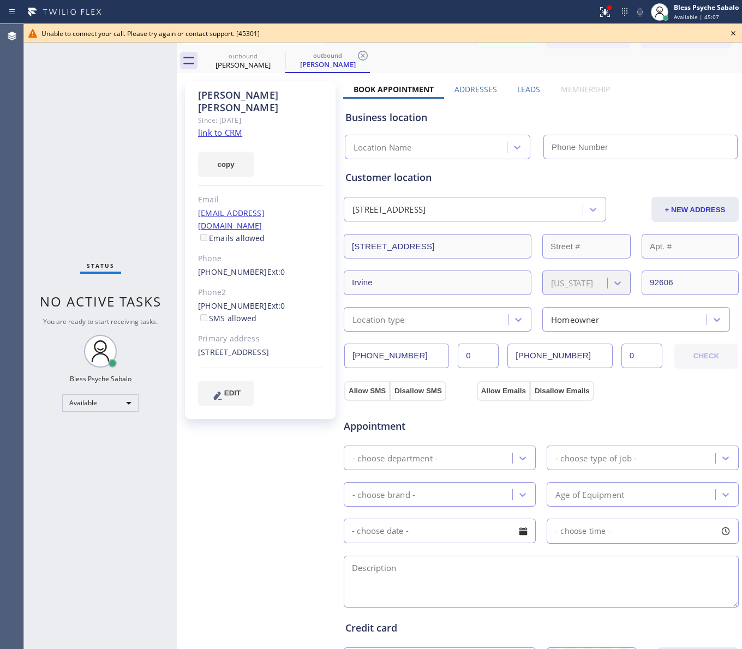
type input "[PHONE_NUMBER]"
drag, startPoint x: 484, startPoint y: 40, endPoint x: 524, endPoint y: 47, distance: 41.0
click at [485, 40] on div "Unable to connect your call. Please try again or contact support. [45301]" at bounding box center [383, 33] width 718 height 19
click at [593, 34] on icon at bounding box center [733, 33] width 13 height 13
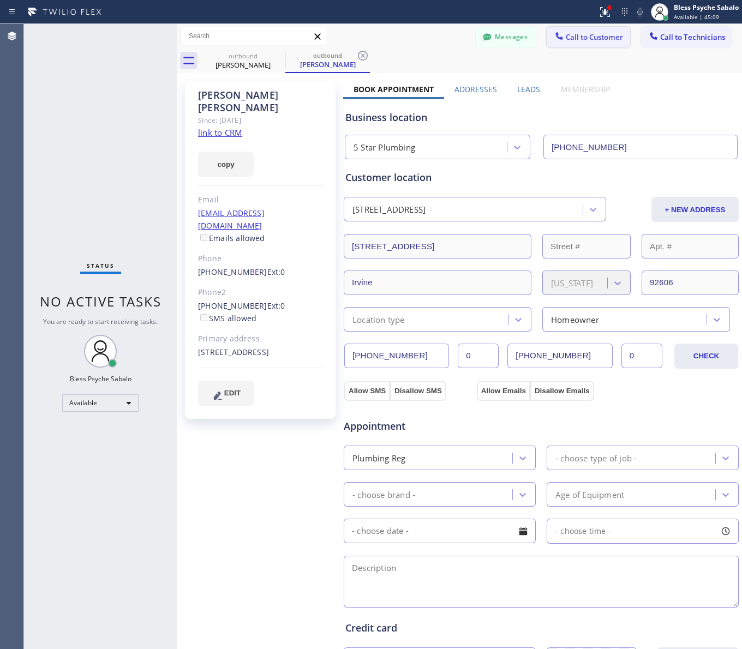
click at [582, 34] on span "Call to Customer" at bounding box center [594, 37] width 57 height 10
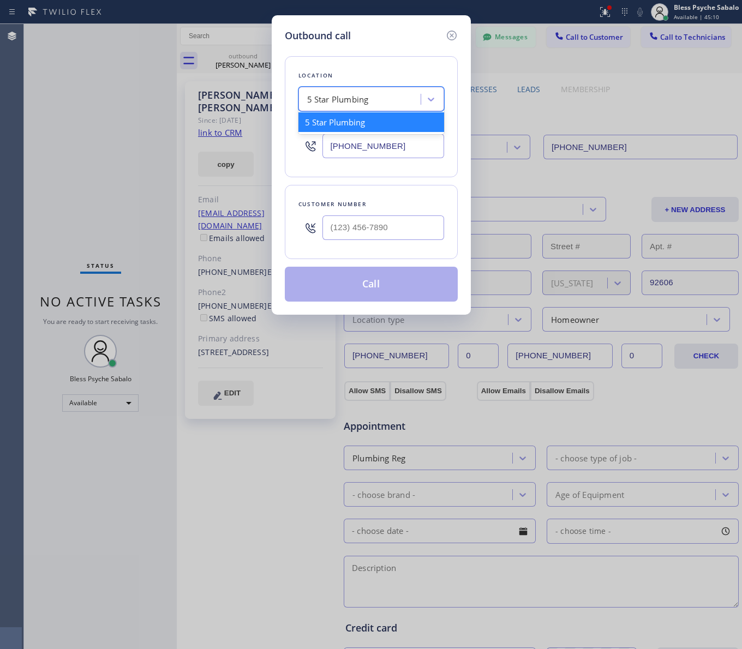
click at [381, 102] on div "5 Star Plumbing" at bounding box center [361, 99] width 119 height 19
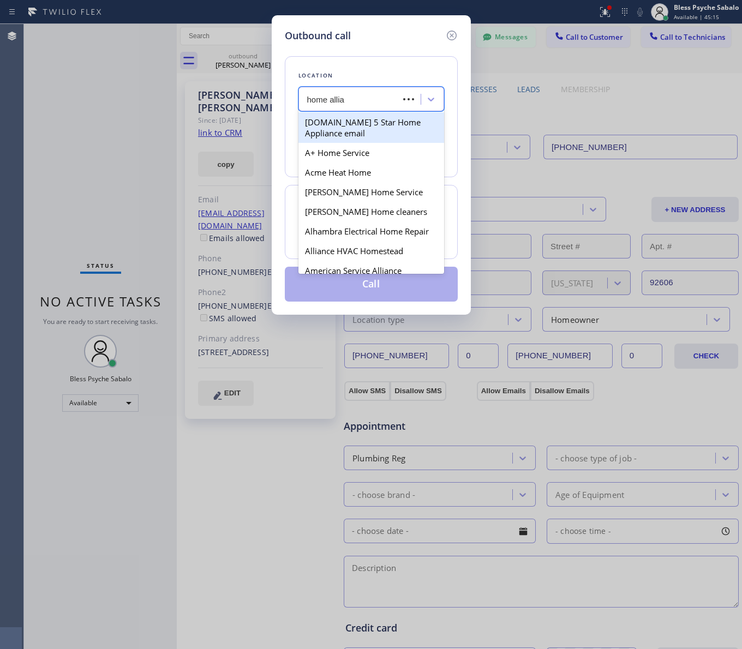
type input "home allian"
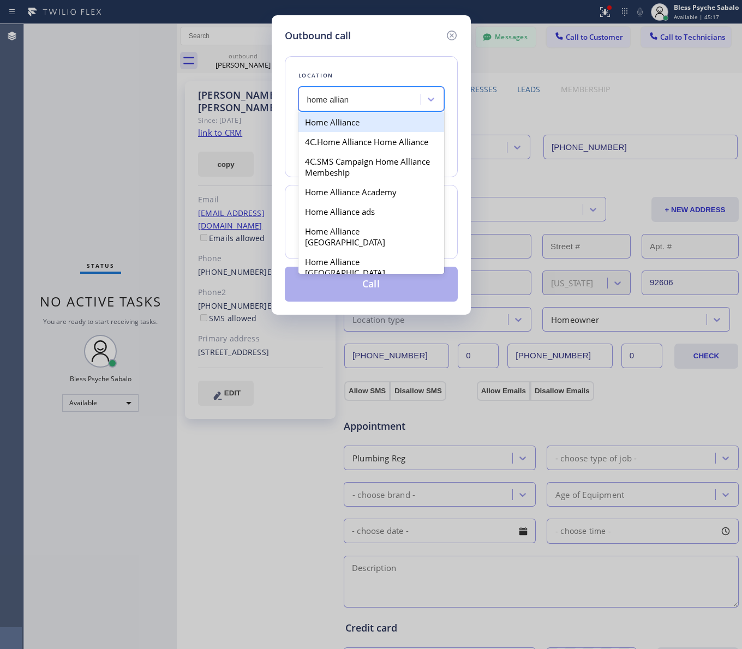
click at [358, 129] on div "Home Alliance" at bounding box center [372, 122] width 146 height 20
type input "[PHONE_NUMBER]"
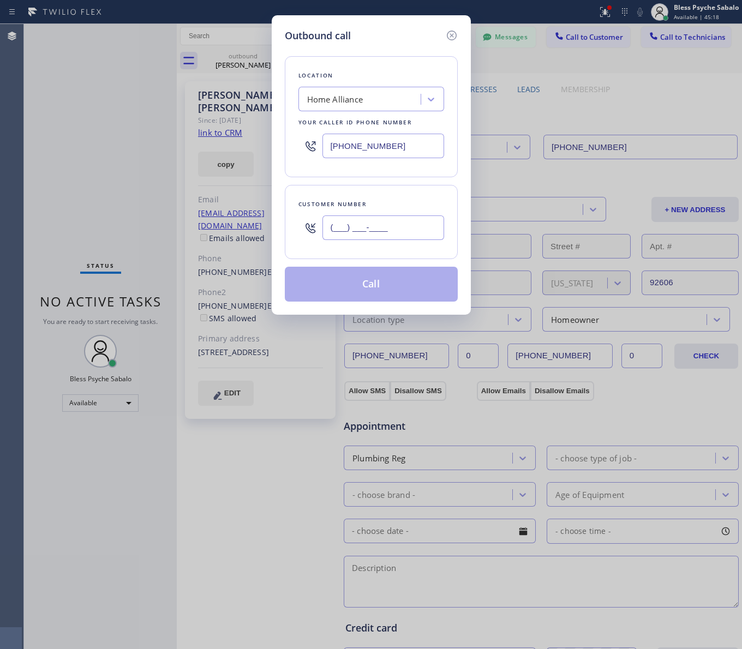
click at [393, 232] on input "(___) ___-____" at bounding box center [384, 228] width 122 height 25
paste input "949) 689-5175"
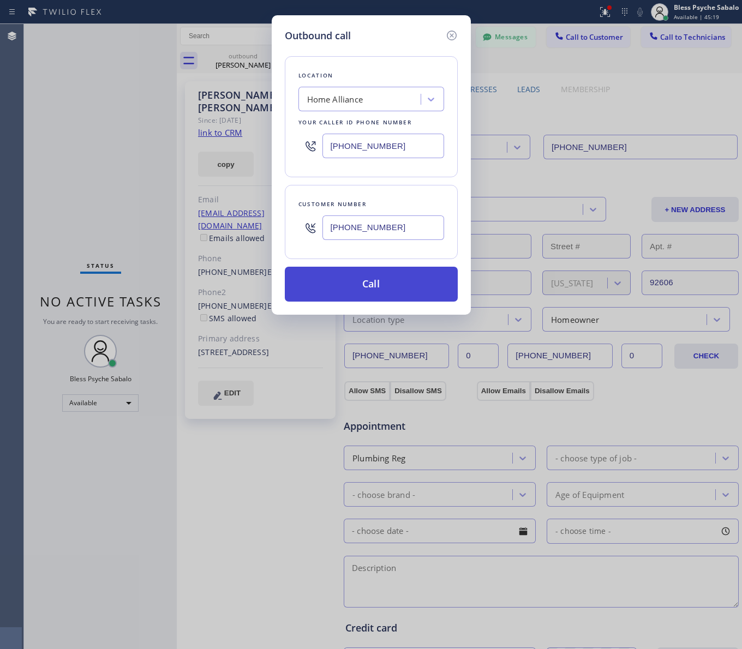
type input "[PHONE_NUMBER]"
click at [388, 277] on button "Call" at bounding box center [371, 284] width 173 height 35
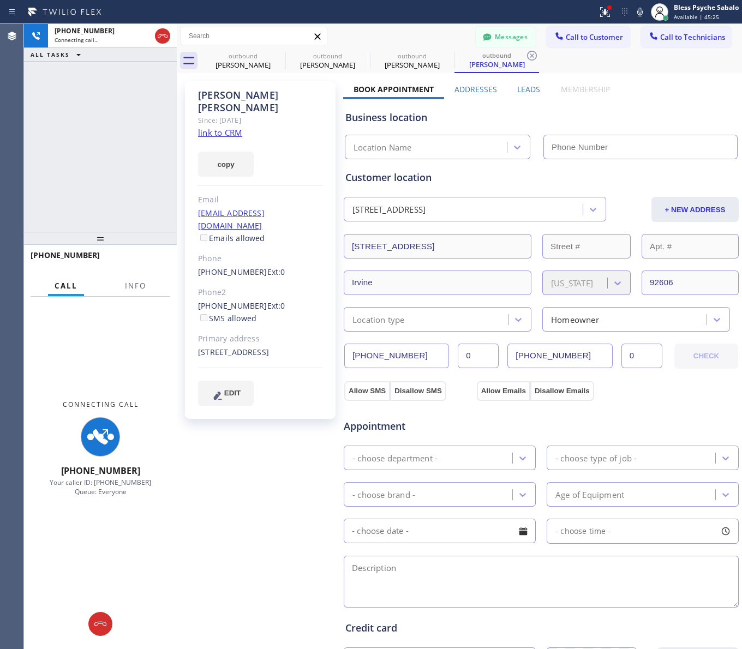
type input "[PHONE_NUMBER]"
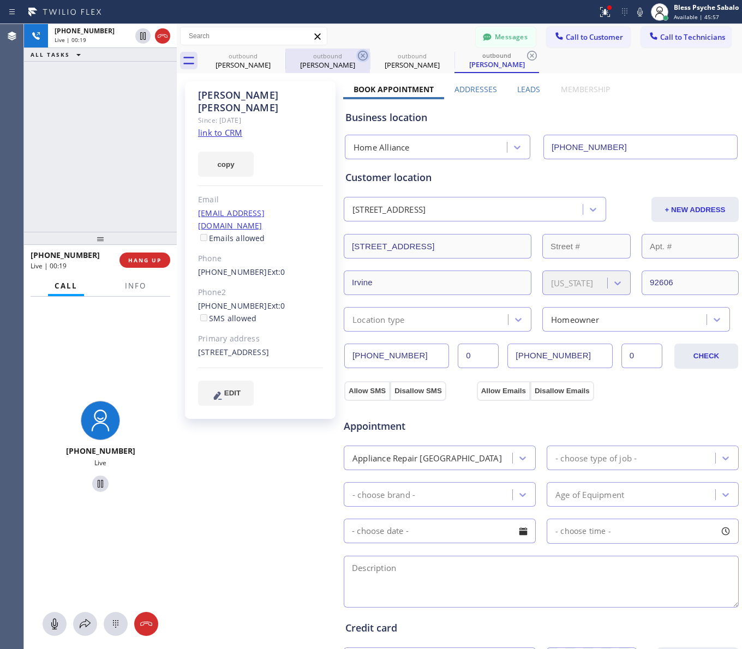
click at [361, 58] on icon at bounding box center [362, 55] width 13 height 13
click at [422, 68] on div "outbound [PERSON_NAME] outbound [PERSON_NAME]" at bounding box center [471, 61] width 541 height 25
click at [593, 15] on div at bounding box center [605, 11] width 24 height 13
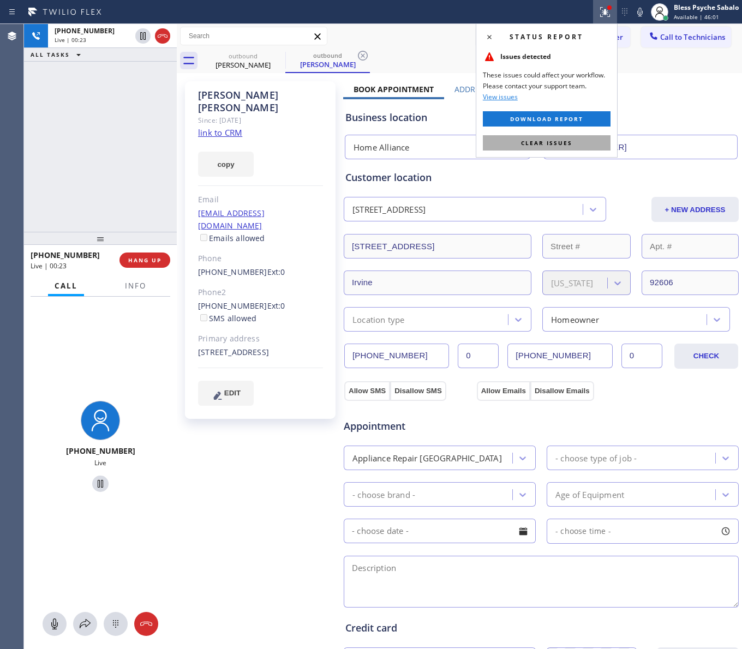
click at [545, 146] on span "Clear issues" at bounding box center [546, 143] width 51 height 8
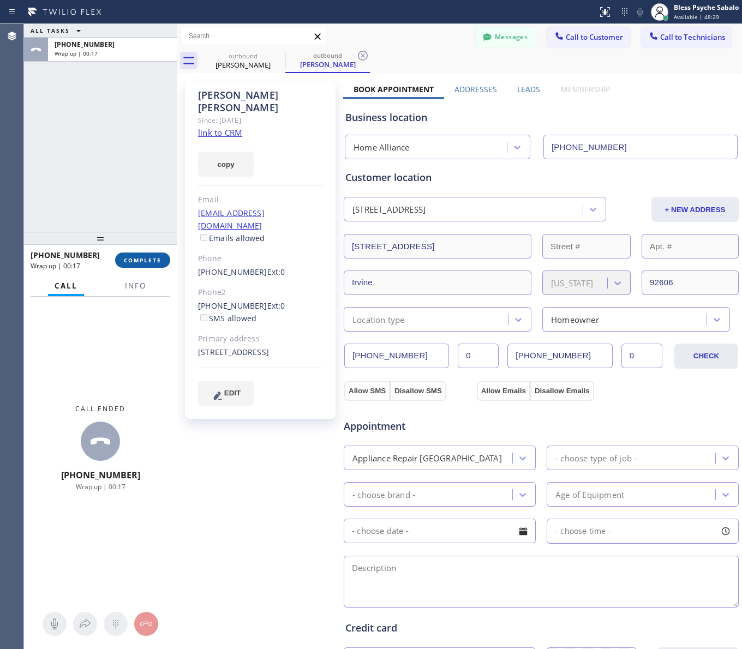
click at [131, 266] on button "COMPLETE" at bounding box center [142, 260] width 55 height 15
click at [145, 168] on div "ALL TASKS ALL TASKS ACTIVE TASKS TASKS IN WRAP UP [PHONE_NUMBER] Wrap up | 00:18" at bounding box center [100, 128] width 153 height 208
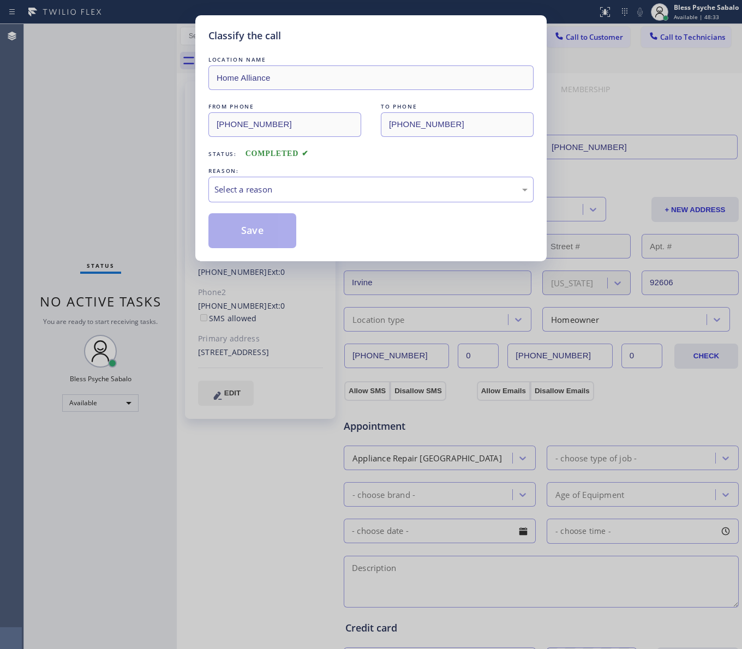
click at [261, 176] on div "REASON:" at bounding box center [370, 170] width 325 height 11
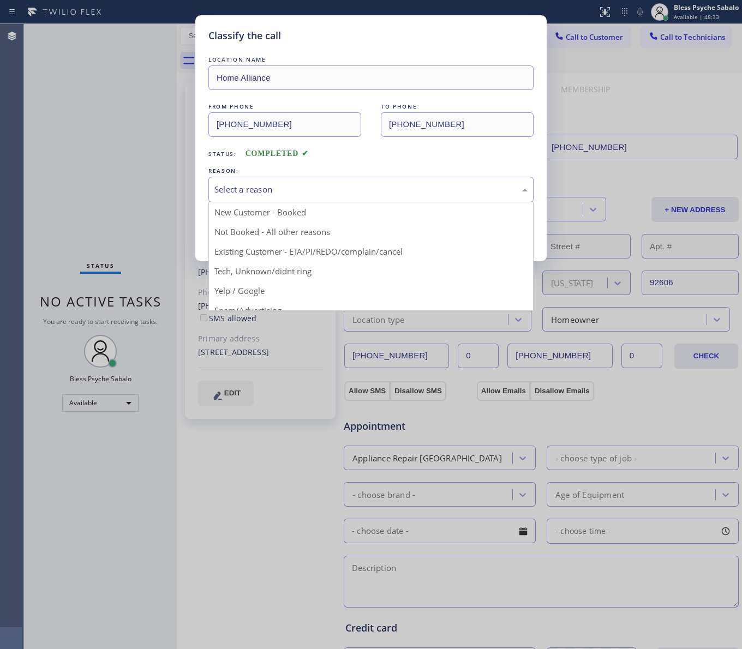
click at [276, 195] on div "Select a reason" at bounding box center [370, 189] width 313 height 13
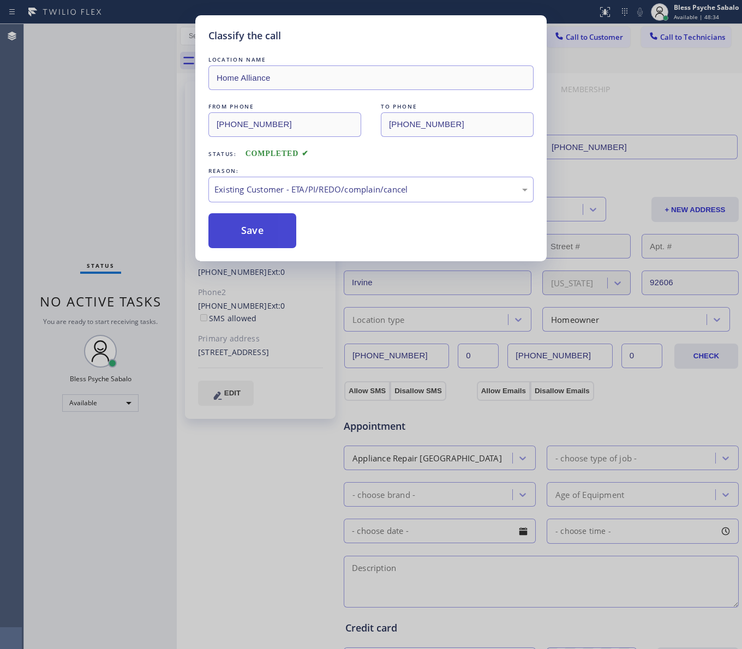
click at [292, 227] on button "Save" at bounding box center [252, 230] width 88 height 35
type input "[PHONE_NUMBER]"
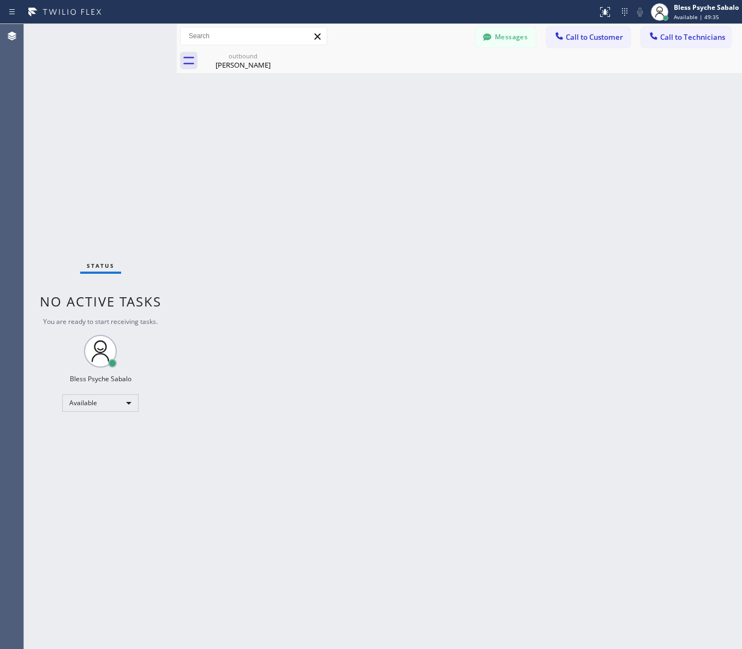
click at [444, 127] on div "Back to Dashboard Change Sender ID Customers Technicians [PHONE_NUMBER] SEARCH …" at bounding box center [459, 336] width 565 height 625
click at [586, 33] on span "Call to Customer" at bounding box center [594, 37] width 57 height 10
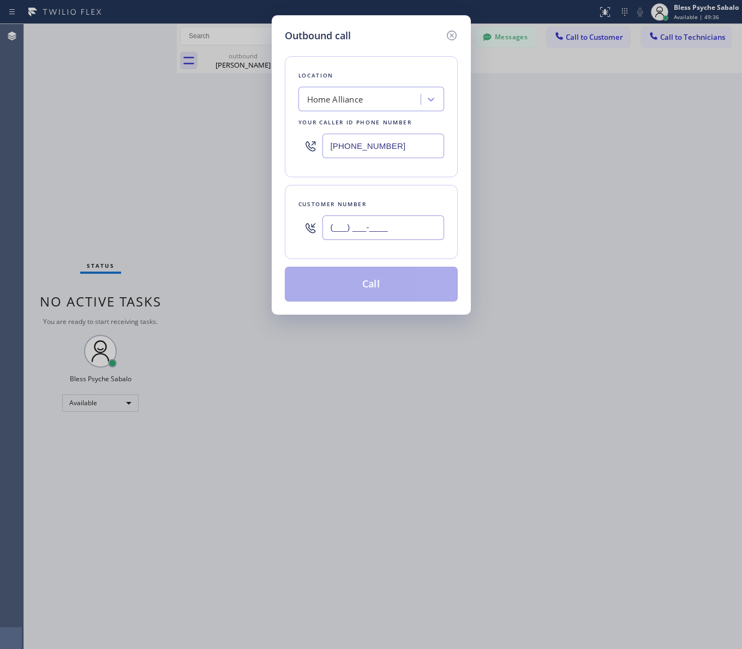
click at [369, 222] on input "(___) ___-____" at bounding box center [384, 228] width 122 height 25
paste input "562) 843-3154"
type input "[PHONE_NUMBER]"
click at [397, 290] on button "Call" at bounding box center [371, 284] width 173 height 35
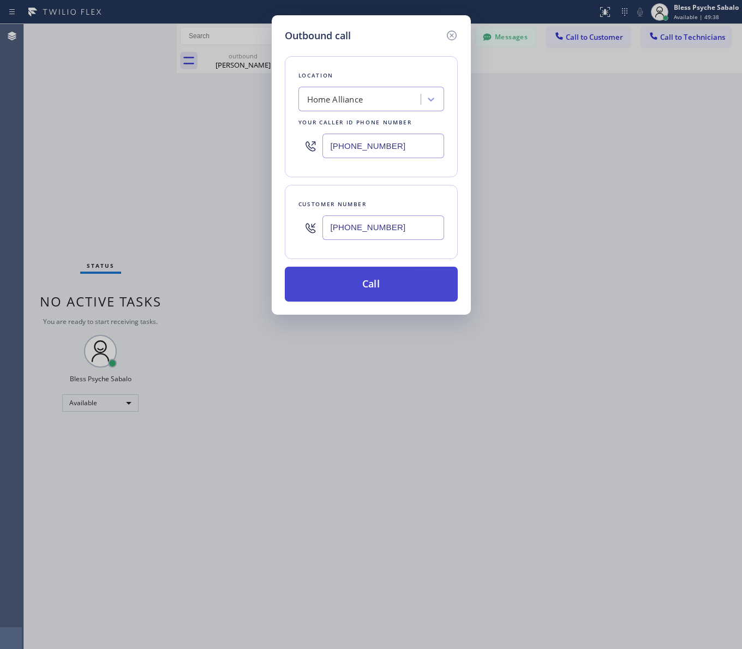
click at [397, 290] on button "Call" at bounding box center [371, 284] width 173 height 35
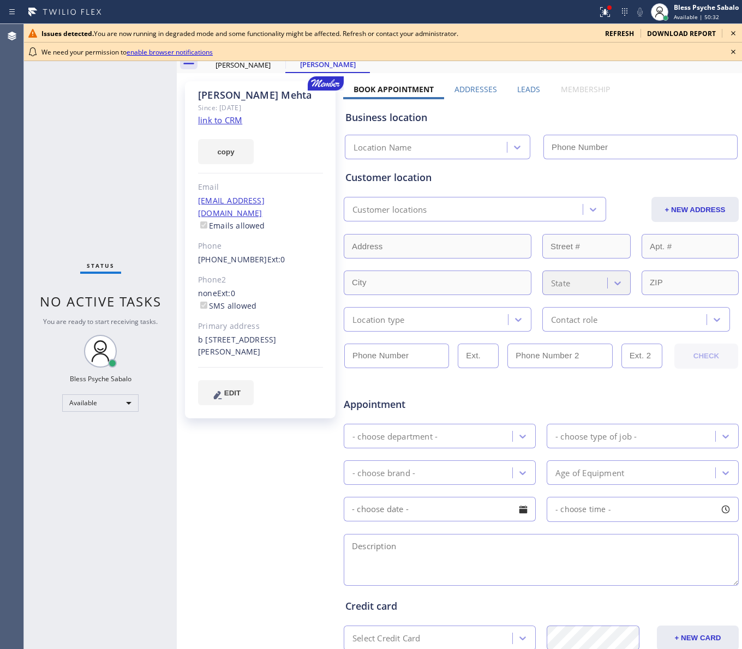
type input "[PHONE_NUMBER]"
click at [628, 35] on span "refresh" at bounding box center [619, 33] width 29 height 9
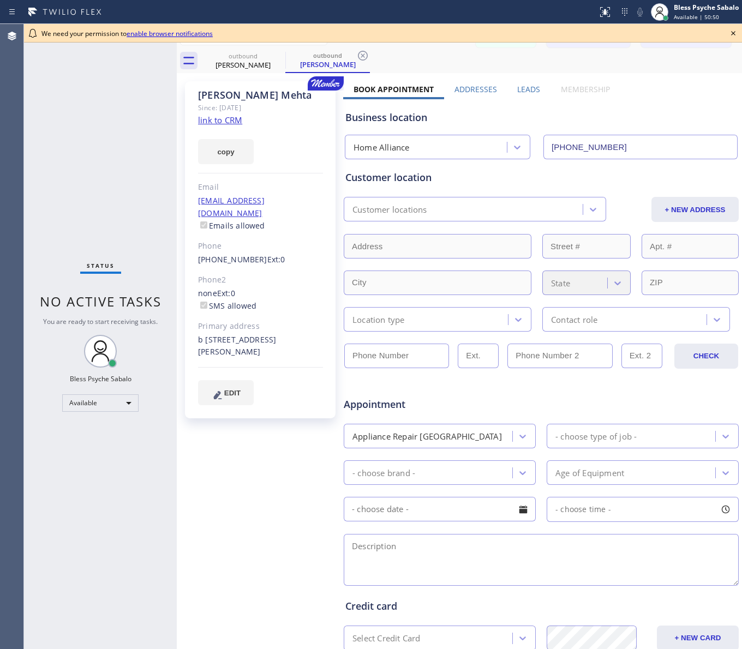
type input "[PHONE_NUMBER]"
click at [145, 134] on div "Status No active tasks You are ready to start receiving tasks. Bless Psyche Sab…" at bounding box center [100, 336] width 153 height 625
click at [239, 254] on link "[PHONE_NUMBER]" at bounding box center [232, 259] width 69 height 10
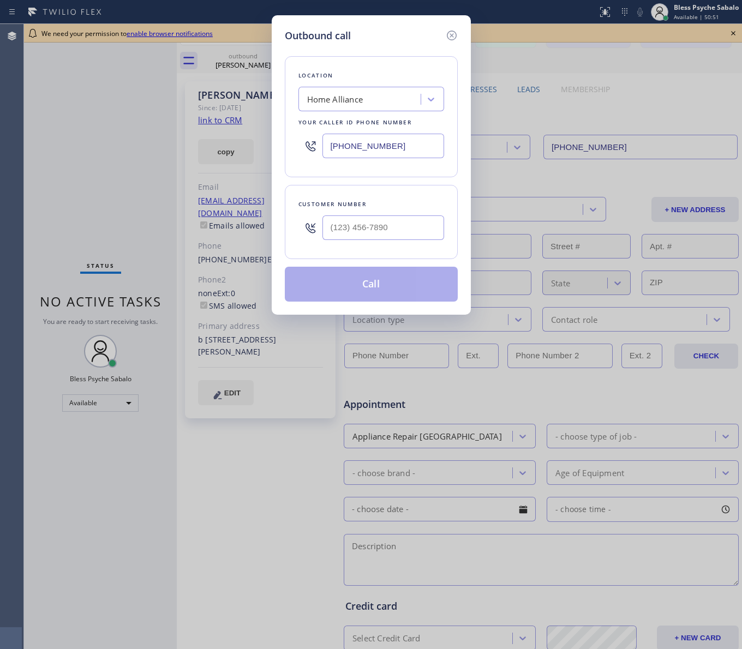
type input "[PHONE_NUMBER]"
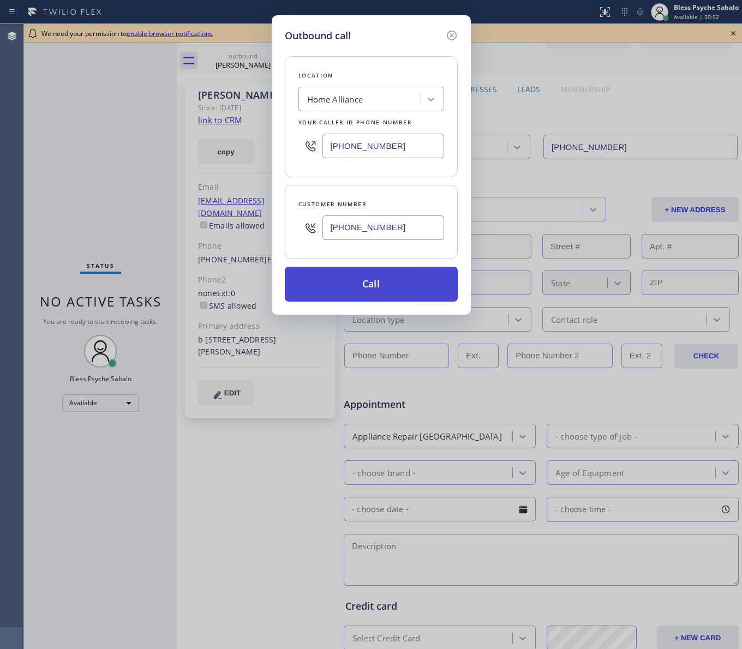
click at [351, 277] on button "Call" at bounding box center [371, 284] width 173 height 35
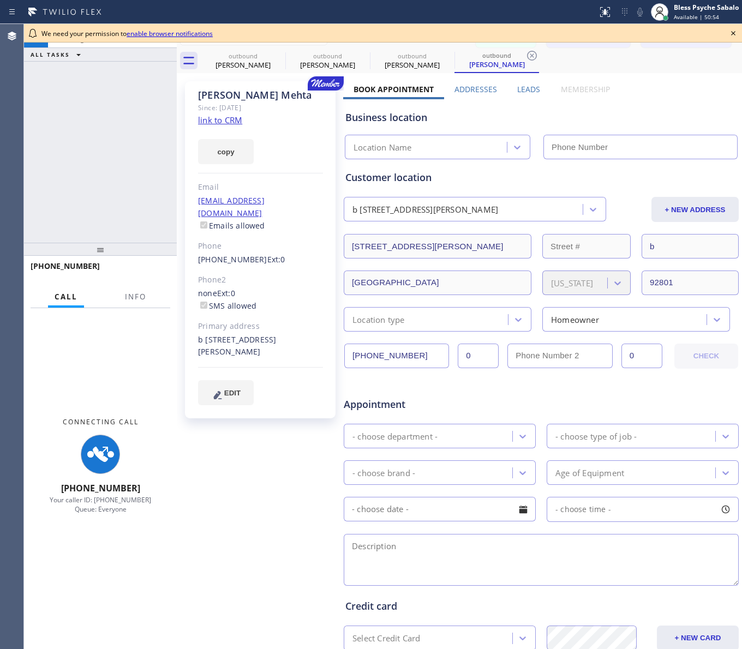
drag, startPoint x: 118, startPoint y: 164, endPoint x: 132, endPoint y: 158, distance: 15.4
click at [118, 164] on div "+15628433154 Connecting call… ALL TASKS ALL TASKS ACTIVE TASKS TASKS IN WRAP UP" at bounding box center [100, 133] width 153 height 219
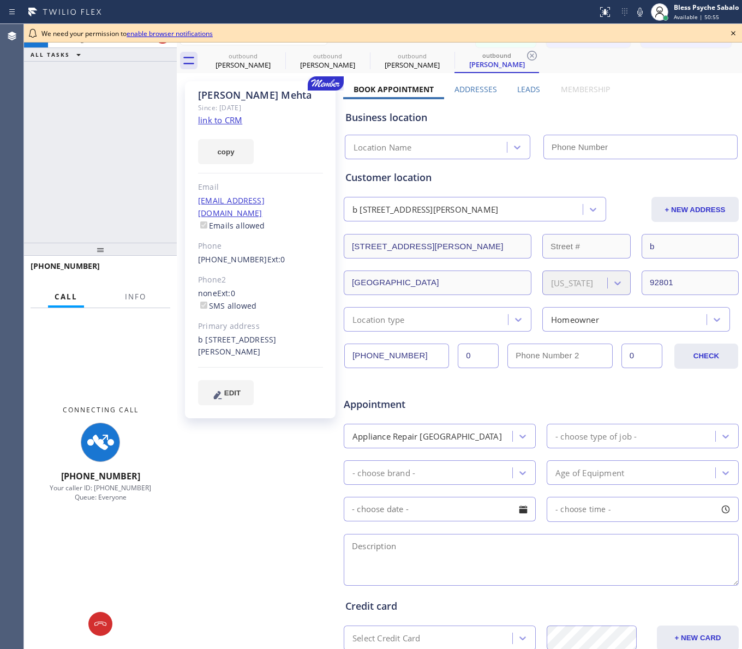
click at [732, 34] on icon at bounding box center [733, 33] width 13 height 13
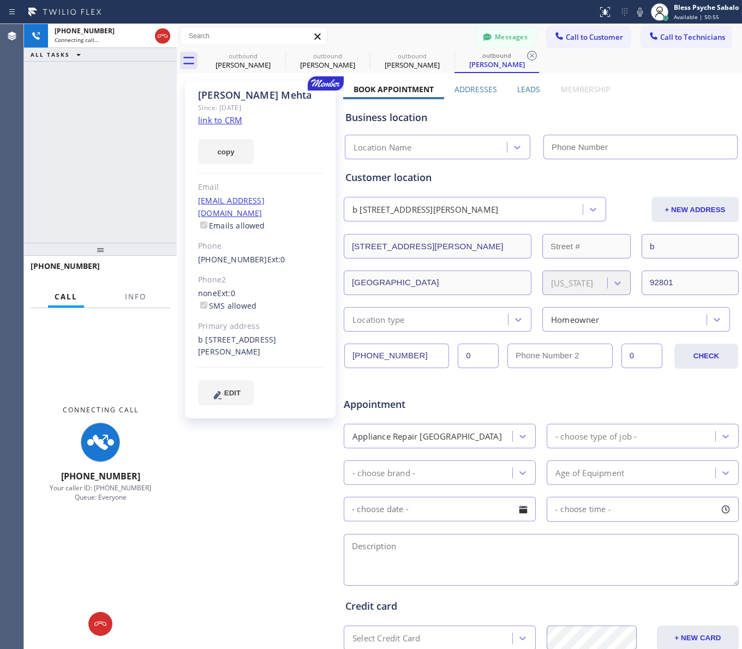
type input "[PHONE_NUMBER]"
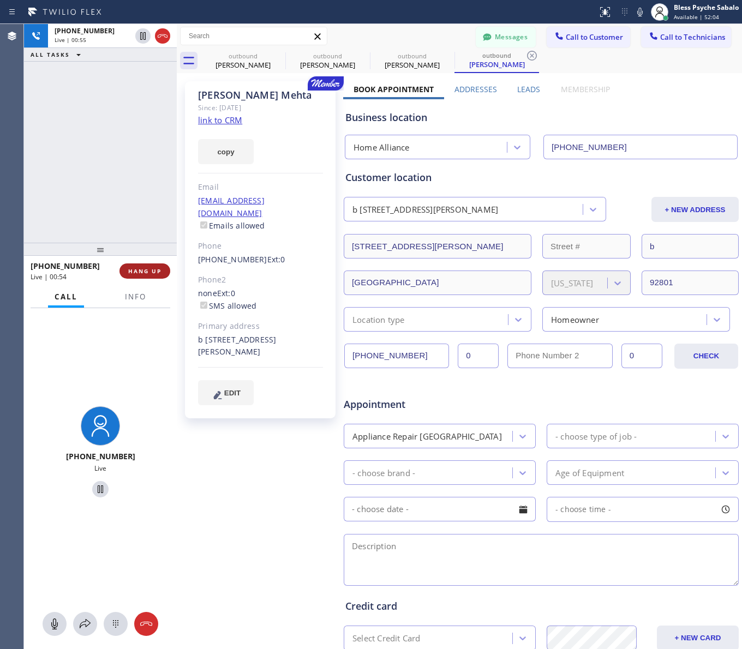
click at [145, 269] on span "HANG UP" at bounding box center [144, 271] width 33 height 8
drag, startPoint x: 146, startPoint y: 233, endPoint x: 271, endPoint y: 277, distance: 132.9
click at [146, 232] on div "+15628433154 Live | 00:55 ALL TASKS ALL TASKS ACTIVE TASKS TASKS IN WRAP UP" at bounding box center [100, 133] width 153 height 219
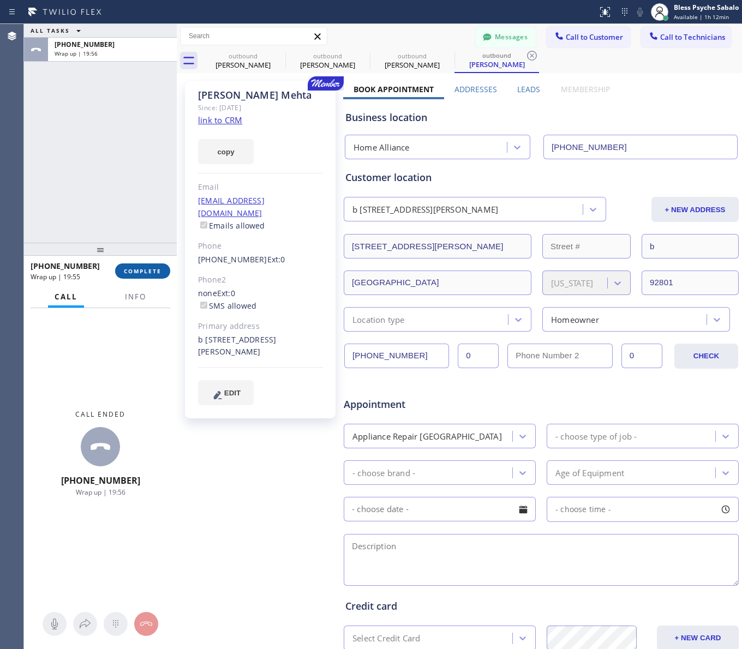
click at [128, 273] on span "COMPLETE" at bounding box center [143, 271] width 38 height 8
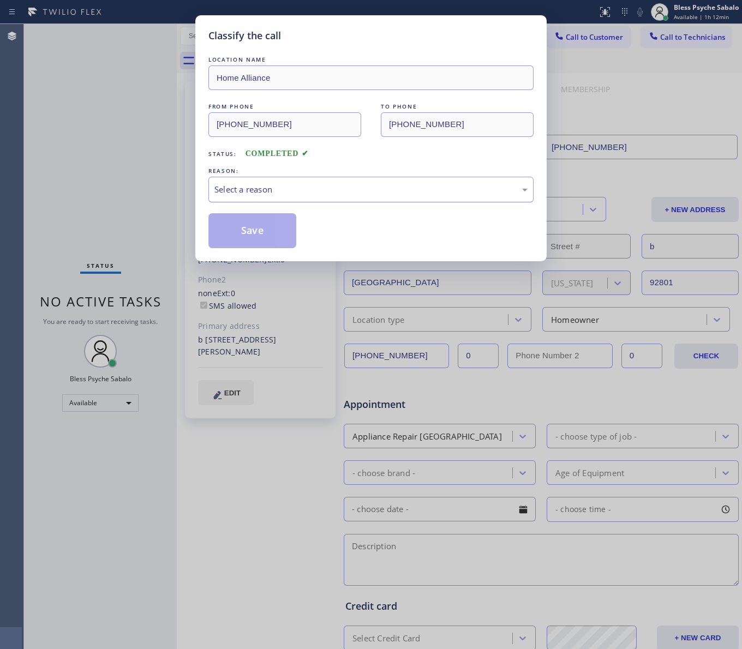
drag, startPoint x: 273, startPoint y: 180, endPoint x: 274, endPoint y: 186, distance: 5.5
click at [274, 180] on div "Select a reason" at bounding box center [370, 190] width 325 height 26
click at [243, 243] on button "Save" at bounding box center [252, 230] width 88 height 35
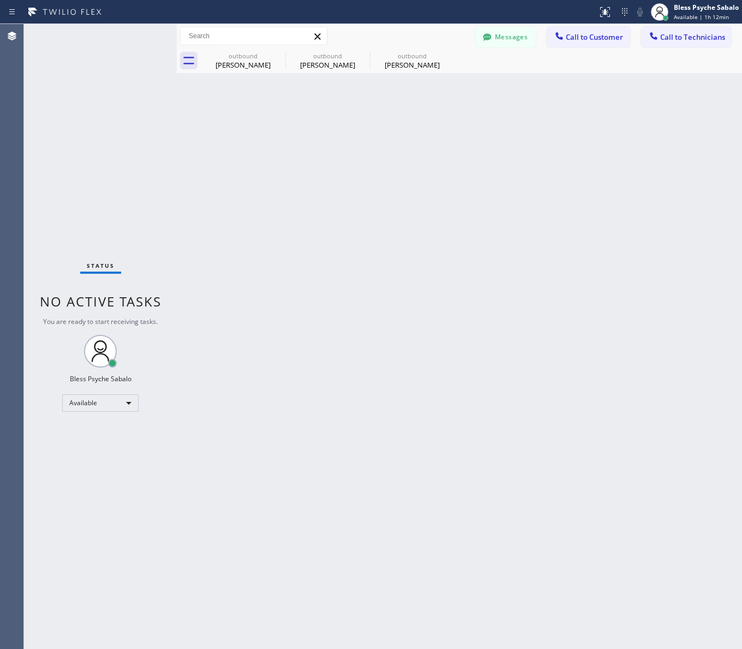
click at [234, 249] on div "Back to Dashboard Change Sender ID Customers Technicians MG Michael Griffin 08/…" at bounding box center [459, 336] width 565 height 625
click at [0, 0] on icon at bounding box center [0, 0] width 0 height 0
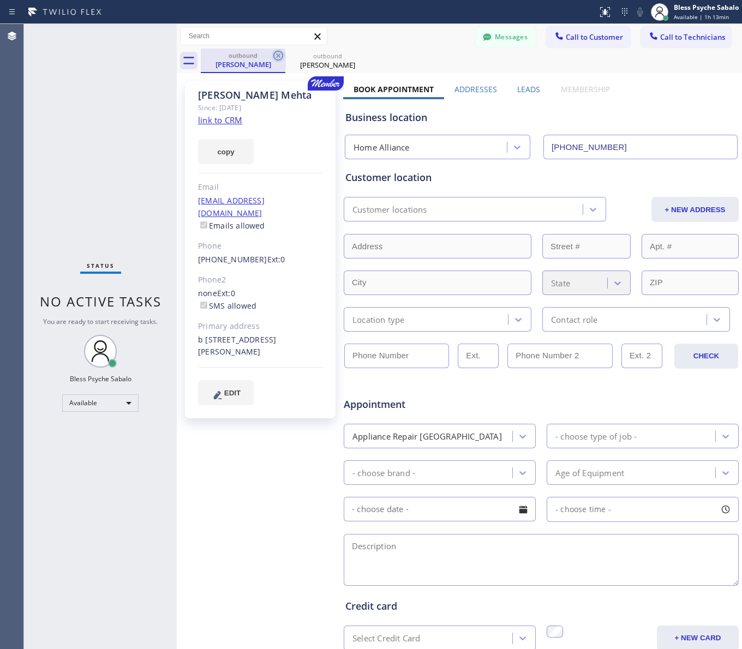
click at [278, 56] on icon at bounding box center [278, 55] width 13 height 13
click at [0, 0] on icon at bounding box center [0, 0] width 0 height 0
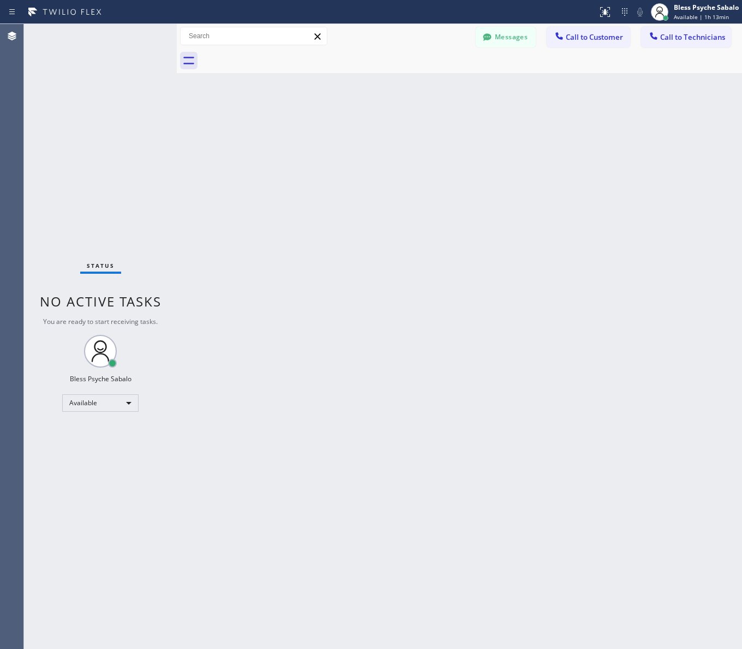
click at [278, 56] on div at bounding box center [471, 61] width 541 height 25
click at [252, 191] on div "Back to Dashboard Change Sender ID Customers Technicians MG Michael Griffin 08/…" at bounding box center [459, 336] width 565 height 625
click at [569, 281] on div "Back to Dashboard Change Sender ID Customers Technicians MG Michael Griffin 08/…" at bounding box center [459, 336] width 565 height 625
click at [448, 239] on div "Back to Dashboard Change Sender ID Customers Technicians MG Michael Griffin 08/…" at bounding box center [459, 336] width 565 height 625
click at [710, 77] on div "Back to Dashboard Change Sender ID Customers Technicians MG Michael Griffin 08/…" at bounding box center [459, 336] width 565 height 625
